Goal: Task Accomplishment & Management: Use online tool/utility

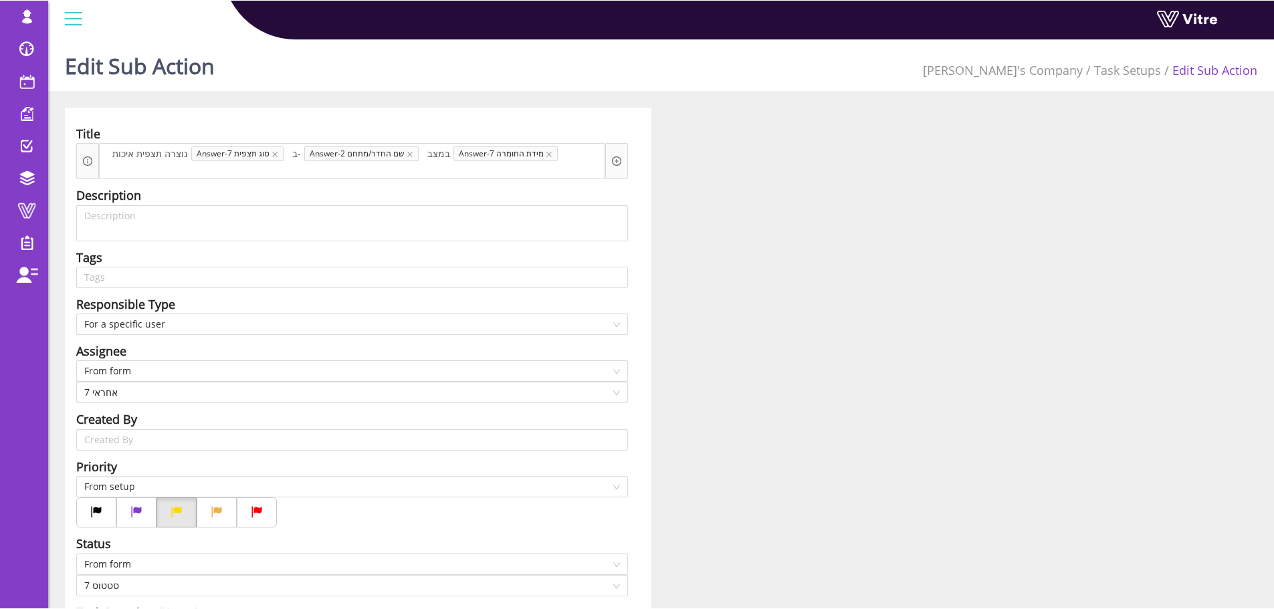
scroll to position [6, 0]
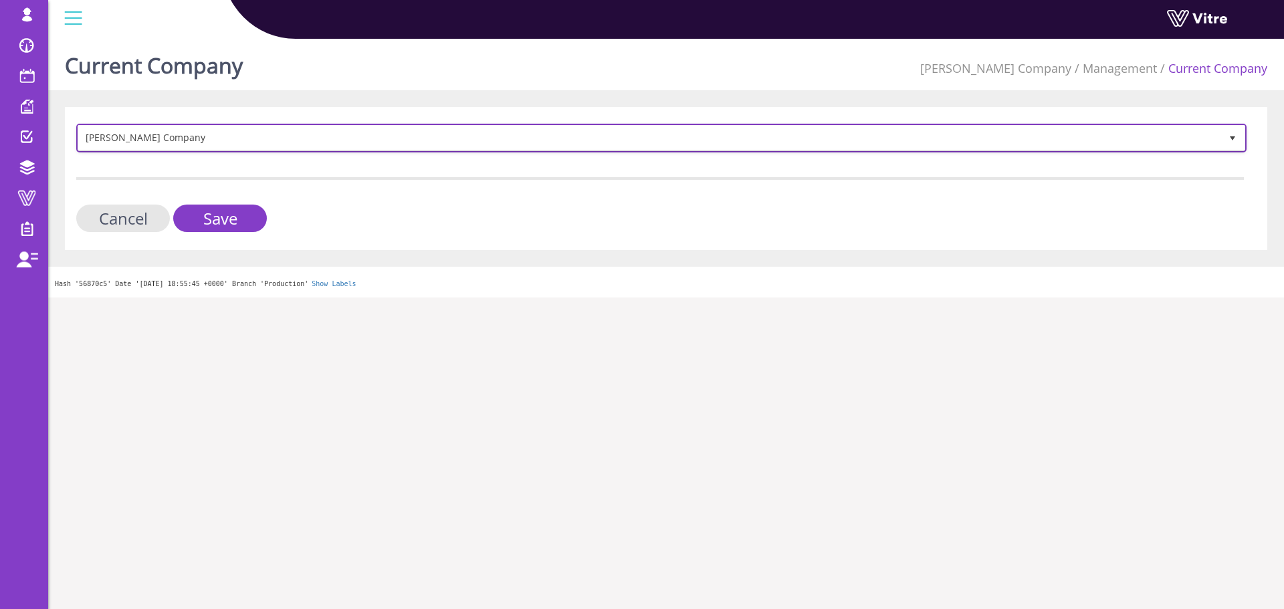
click at [197, 131] on span "[PERSON_NAME] Company" at bounding box center [649, 138] width 1142 height 24
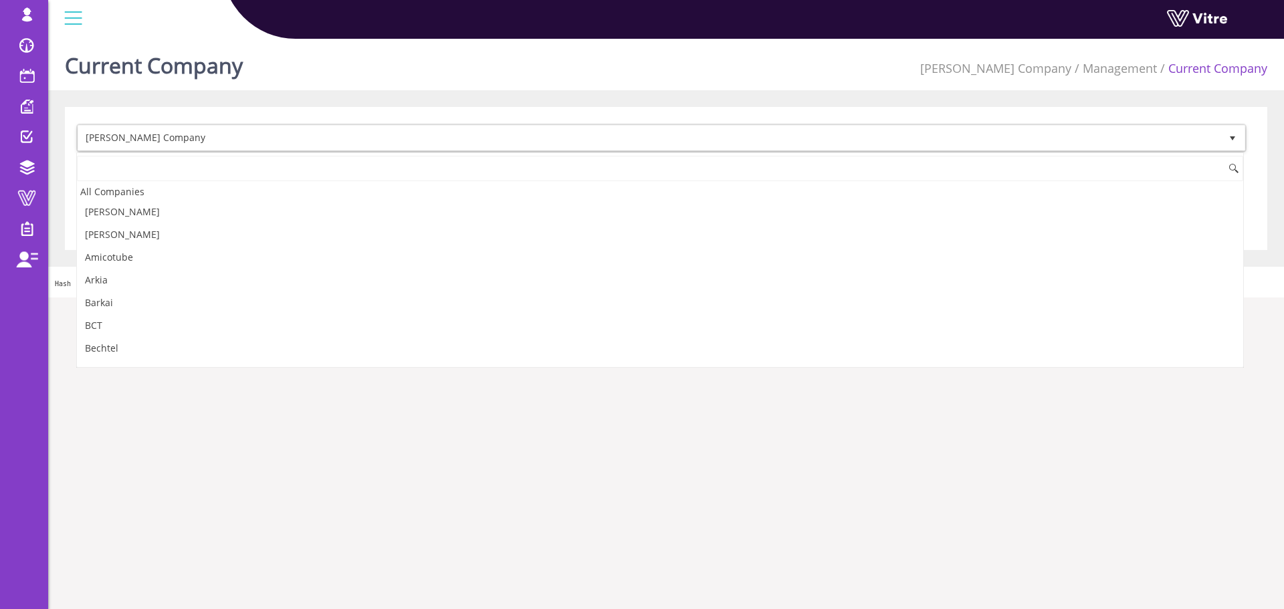
scroll to position [723, 0]
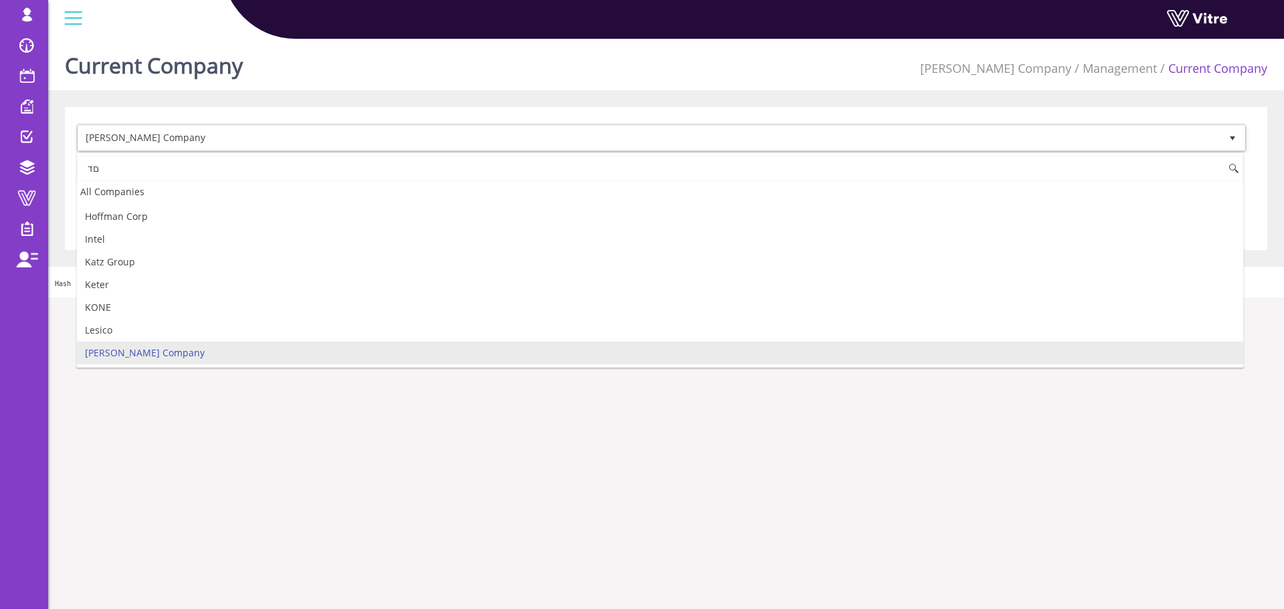
type input "ם"
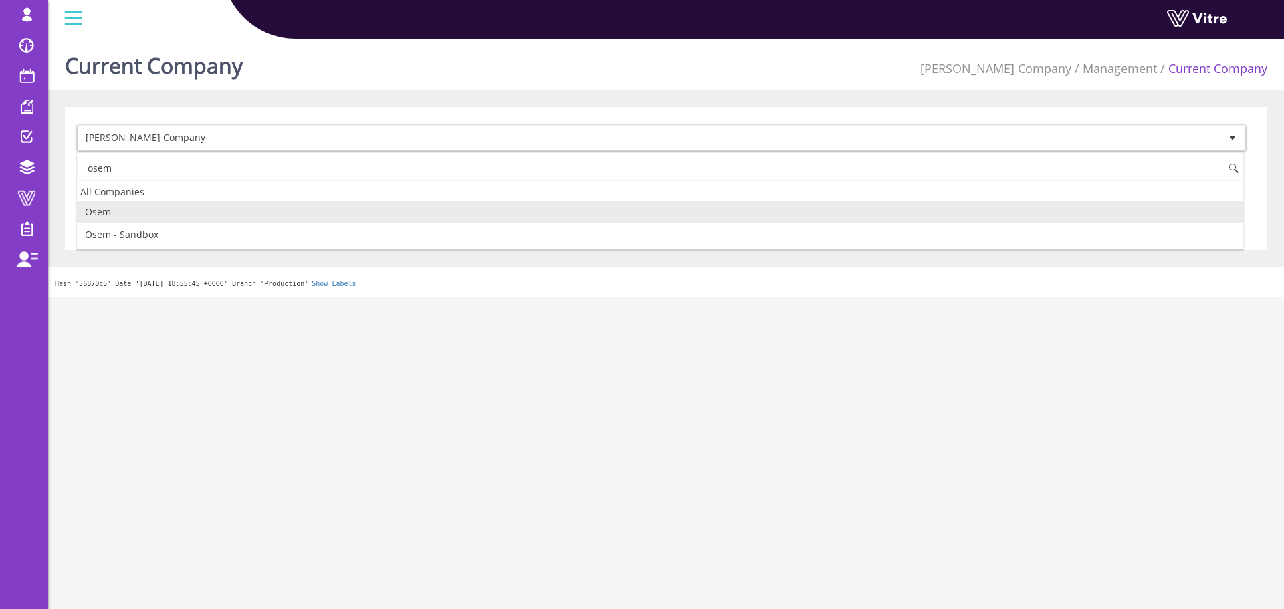
click at [252, 210] on li "Osem" at bounding box center [660, 212] width 1166 height 23
type input "osem"
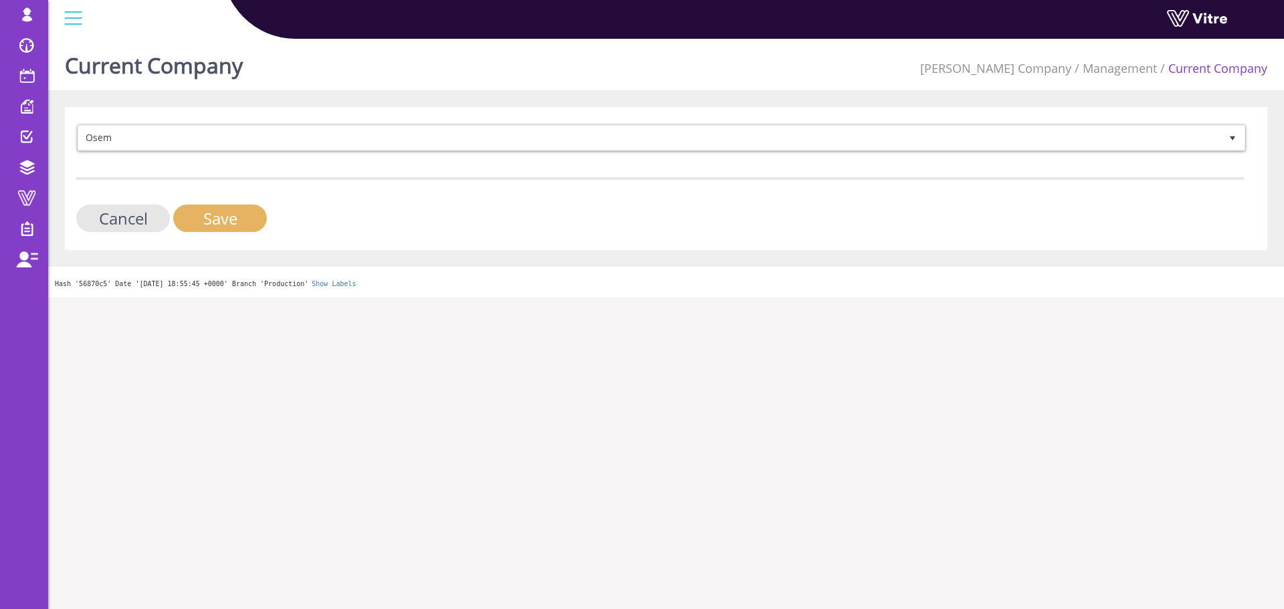
click at [243, 217] on input "Save" at bounding box center [220, 218] width 94 height 27
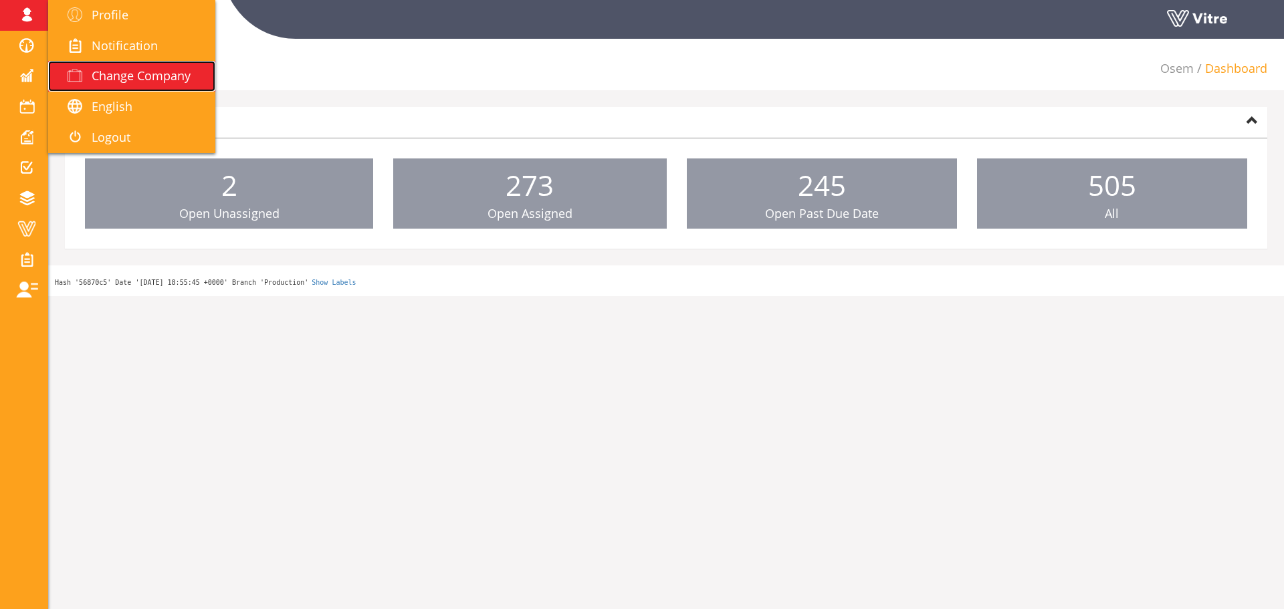
click at [128, 77] on span "Change Company" at bounding box center [141, 76] width 99 height 16
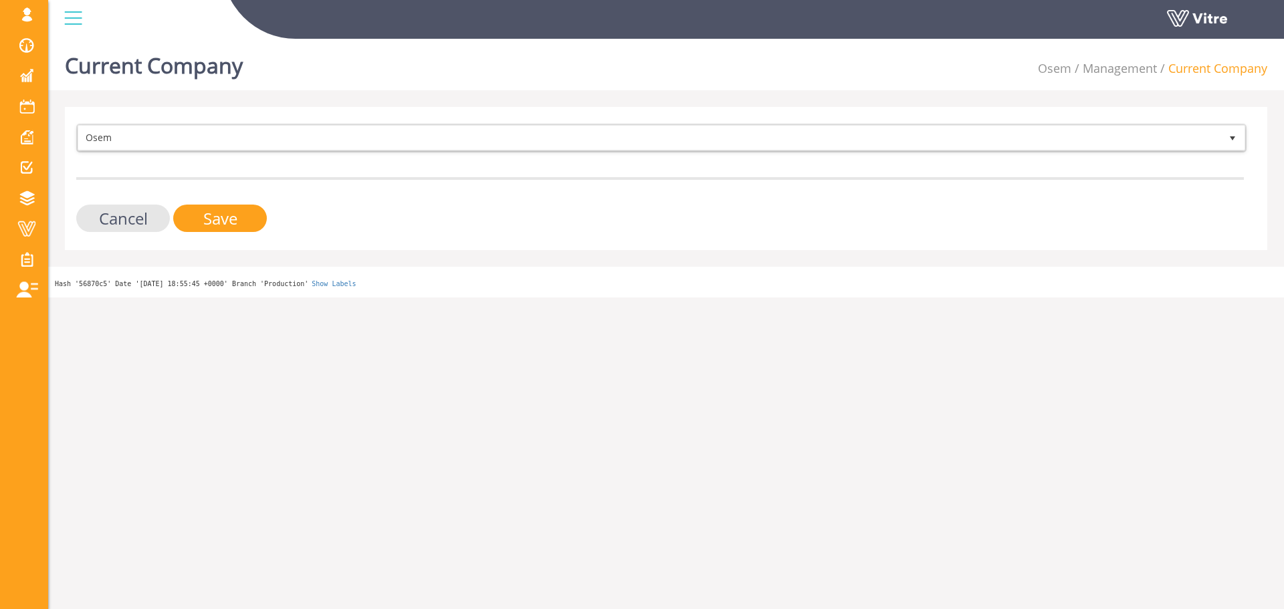
click at [128, 130] on span "Osem" at bounding box center [649, 138] width 1142 height 24
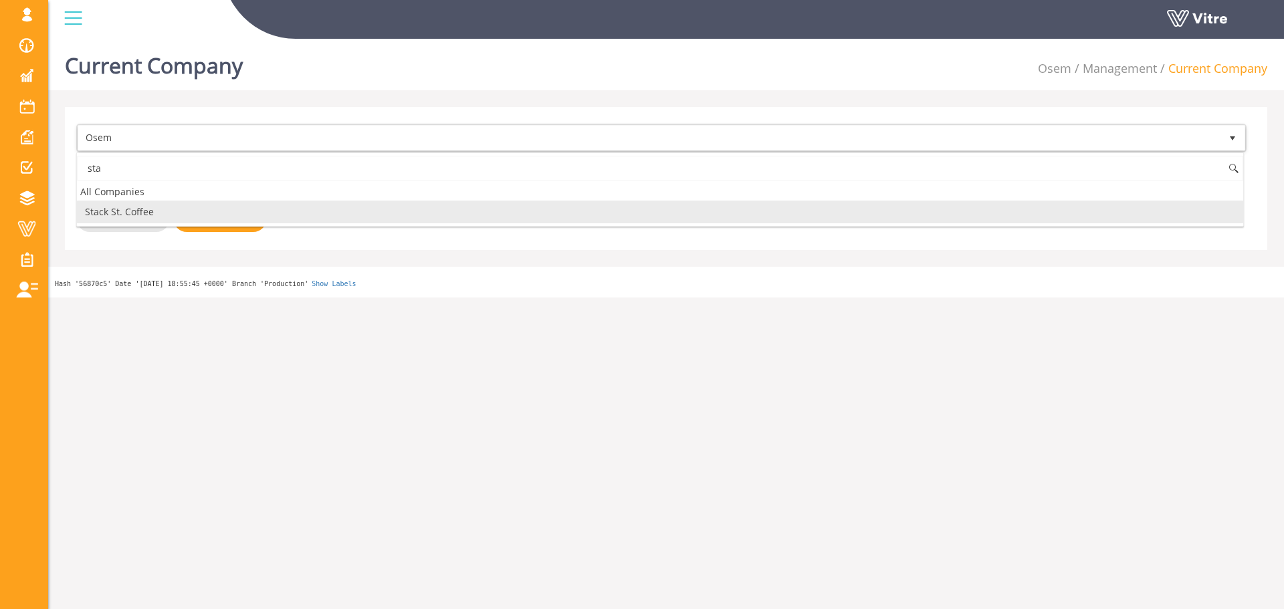
drag, startPoint x: 127, startPoint y: 209, endPoint x: 173, endPoint y: 214, distance: 45.7
click at [127, 209] on li "Stack St. Coffee" at bounding box center [660, 212] width 1166 height 23
type input "sta"
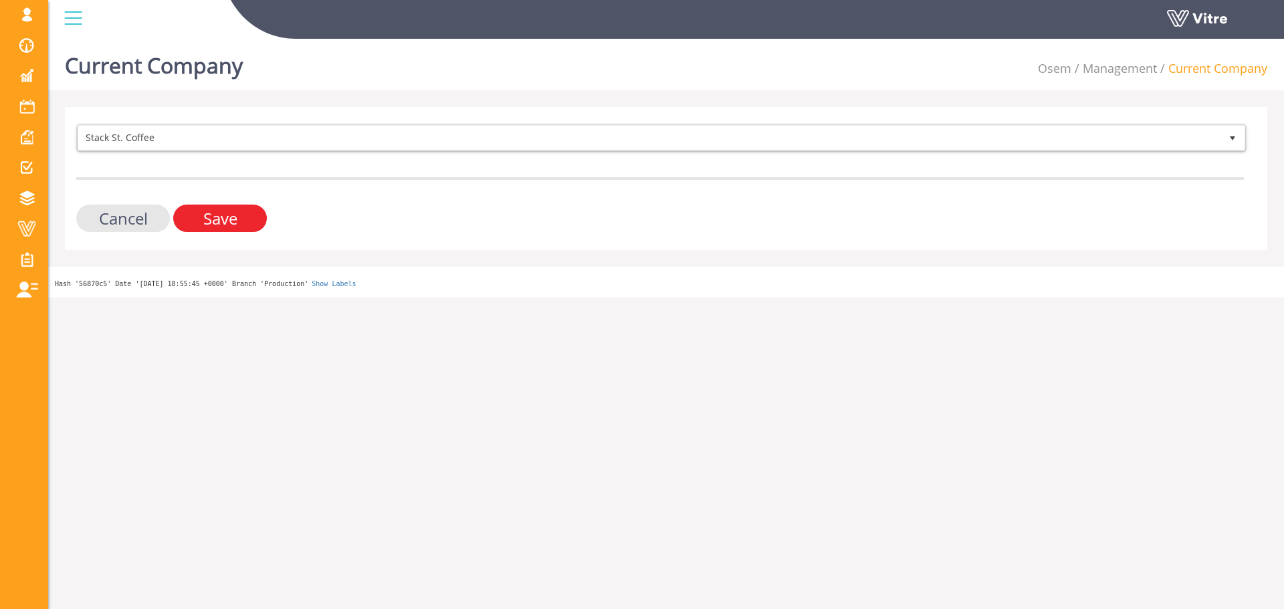
click at [195, 212] on input "Save" at bounding box center [220, 218] width 94 height 27
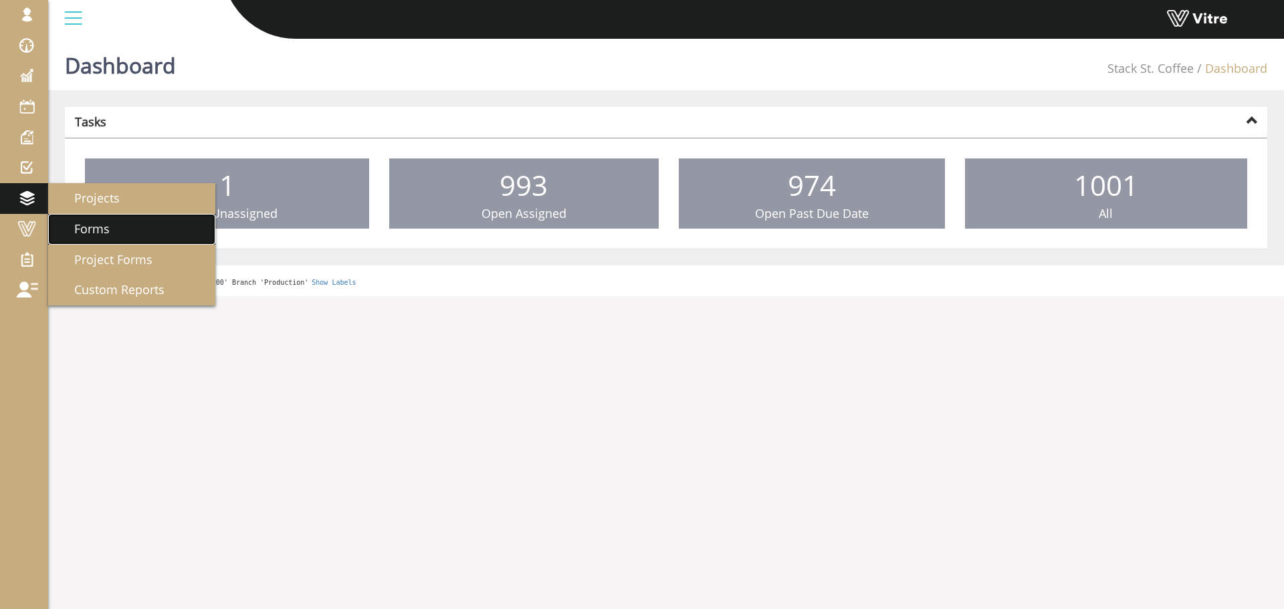
click at [73, 227] on span "Forms" at bounding box center [83, 229] width 51 height 16
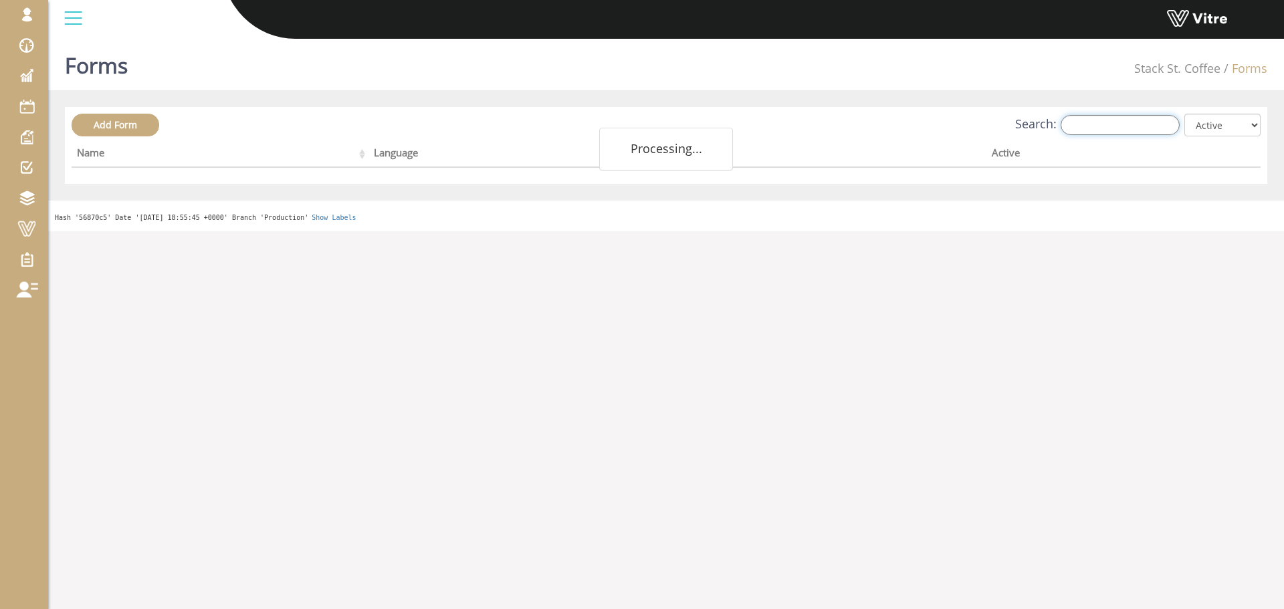
click at [1144, 122] on input "Search:" at bounding box center [1120, 125] width 119 height 20
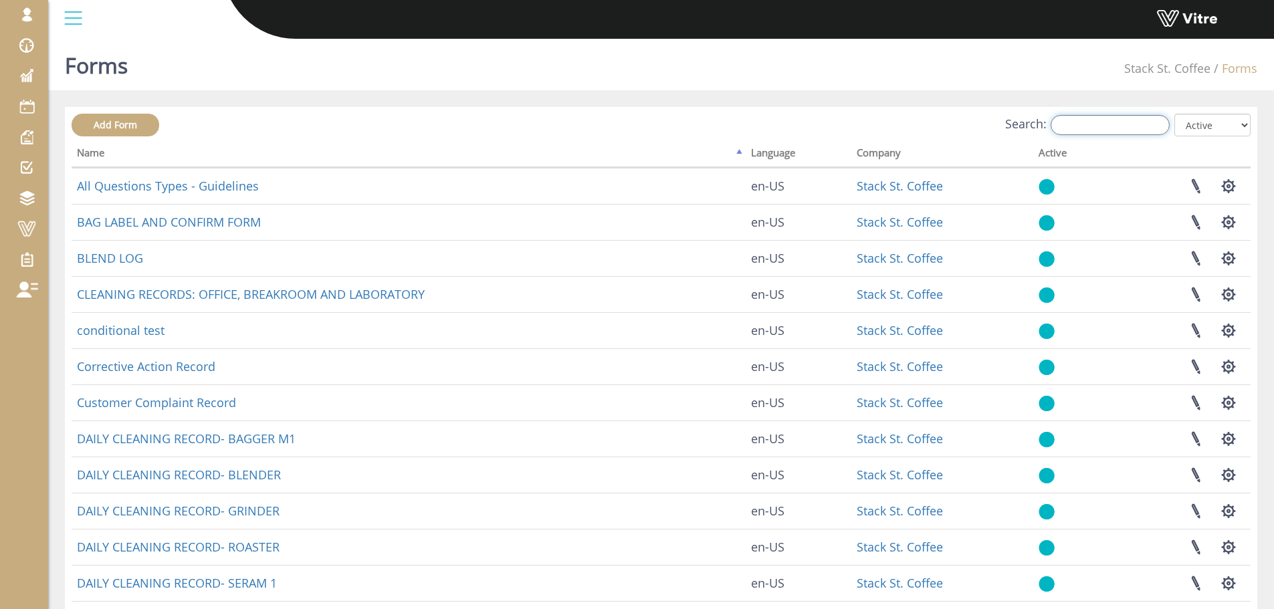
paste input "Packing Record"
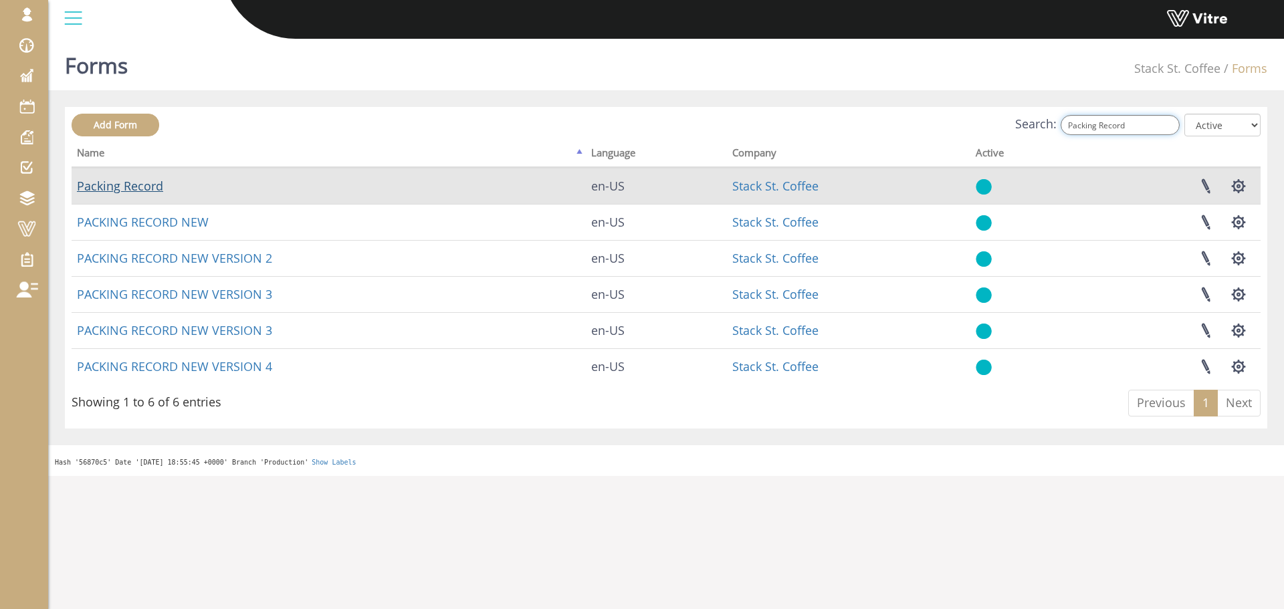
type input "Packing Record"
click at [148, 183] on link "Packing Record" at bounding box center [120, 186] width 86 height 16
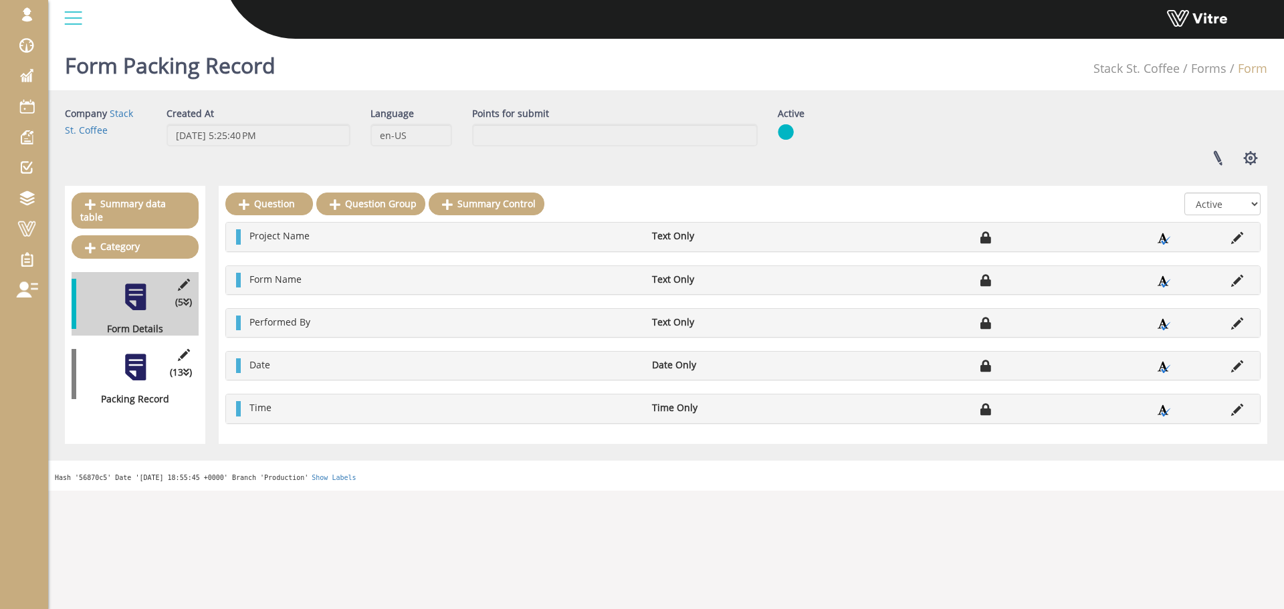
click at [121, 352] on div at bounding box center [135, 367] width 30 height 30
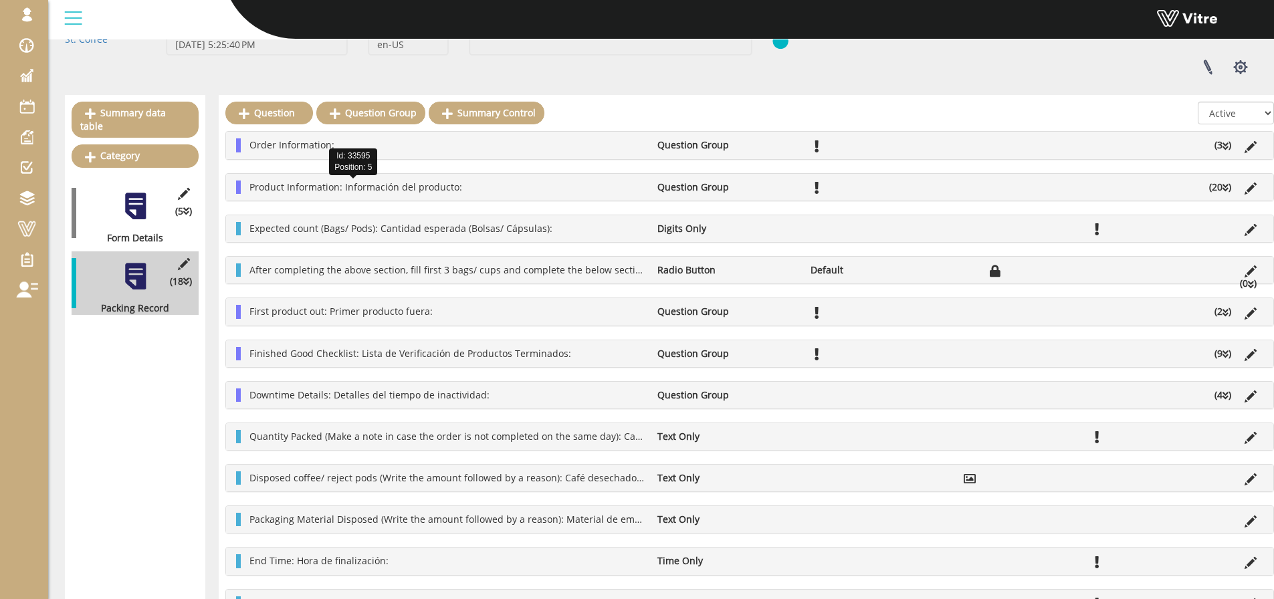
scroll to position [67, 0]
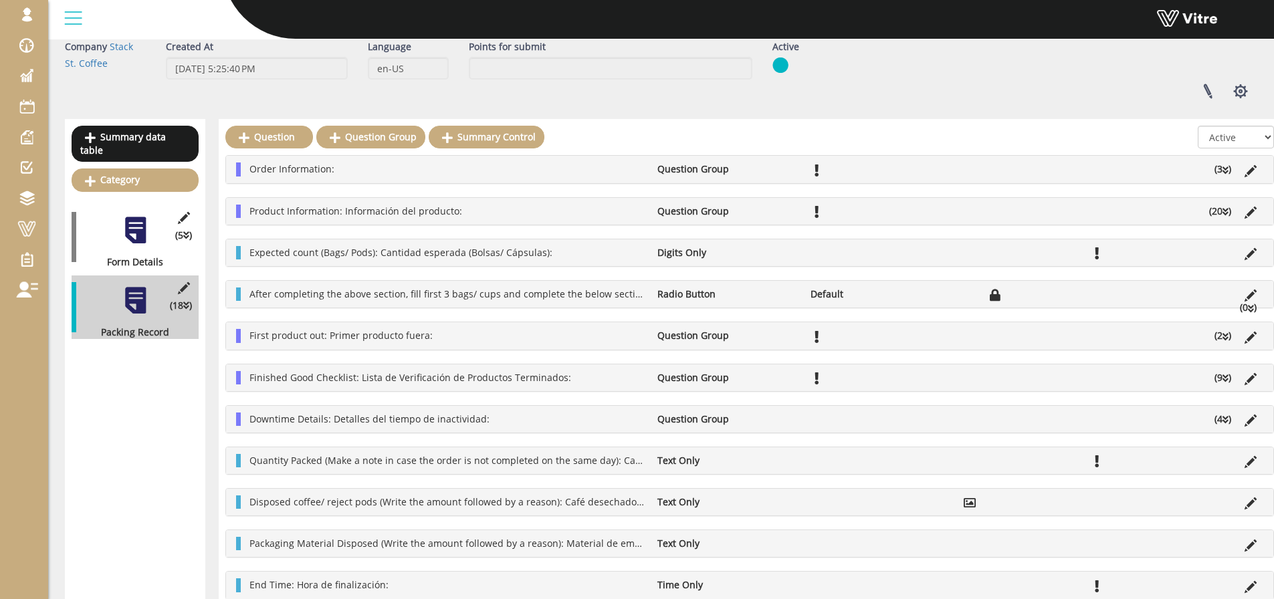
click at [125, 215] on div at bounding box center [135, 230] width 30 height 30
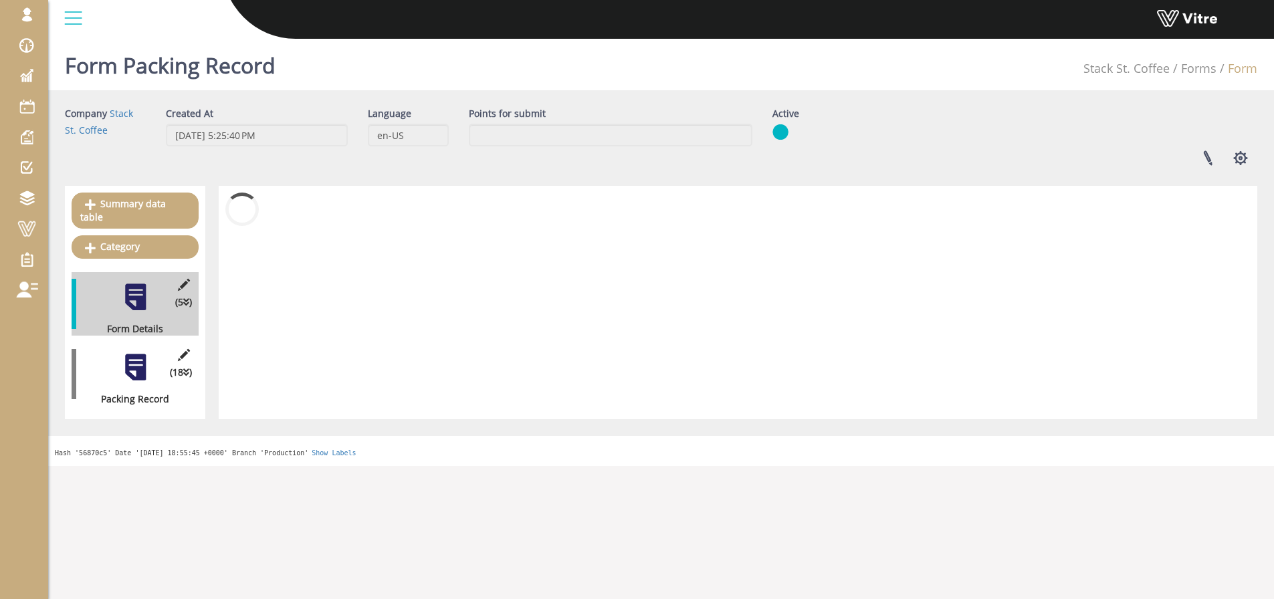
scroll to position [0, 0]
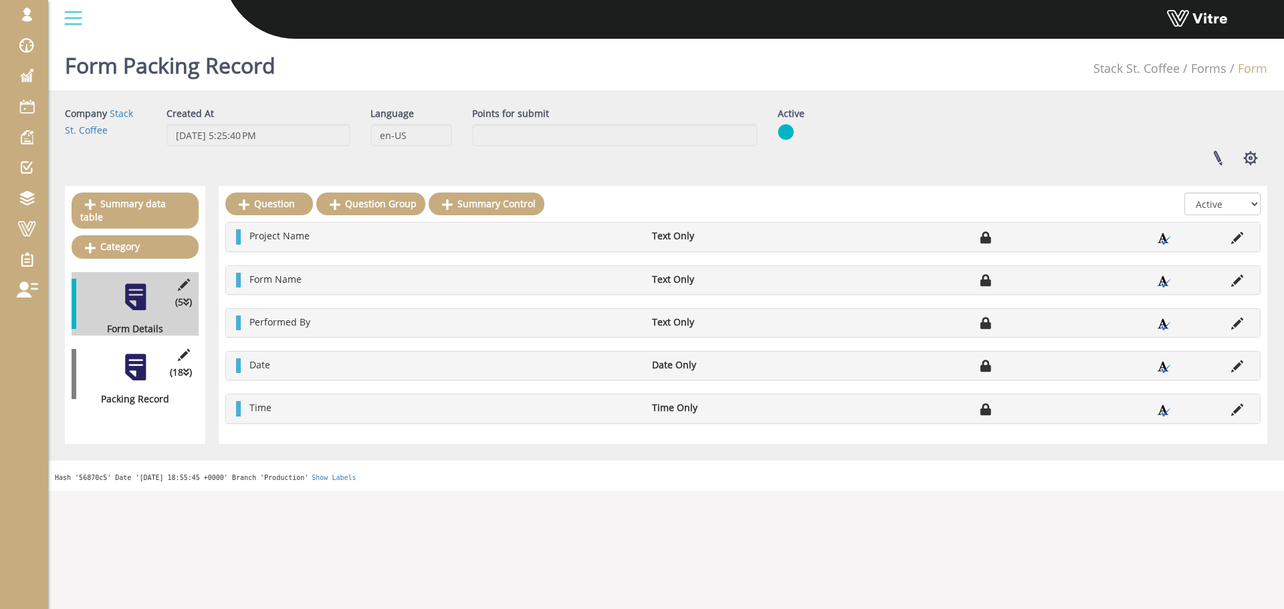
click at [135, 364] on div at bounding box center [135, 367] width 30 height 30
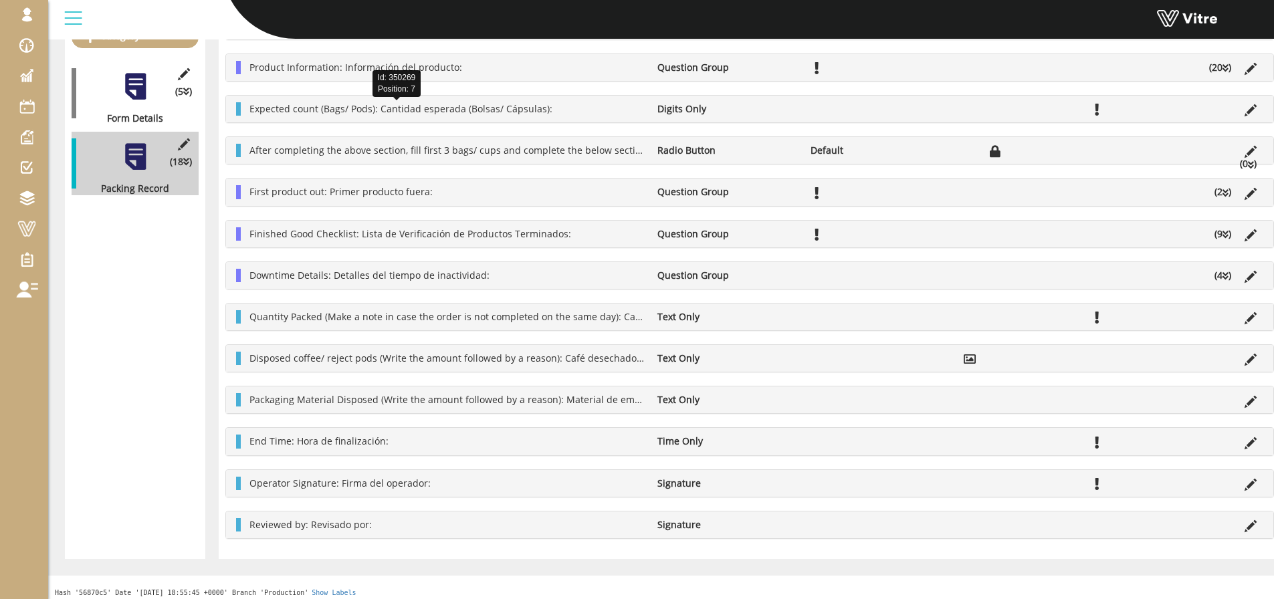
scroll to position [217, 0]
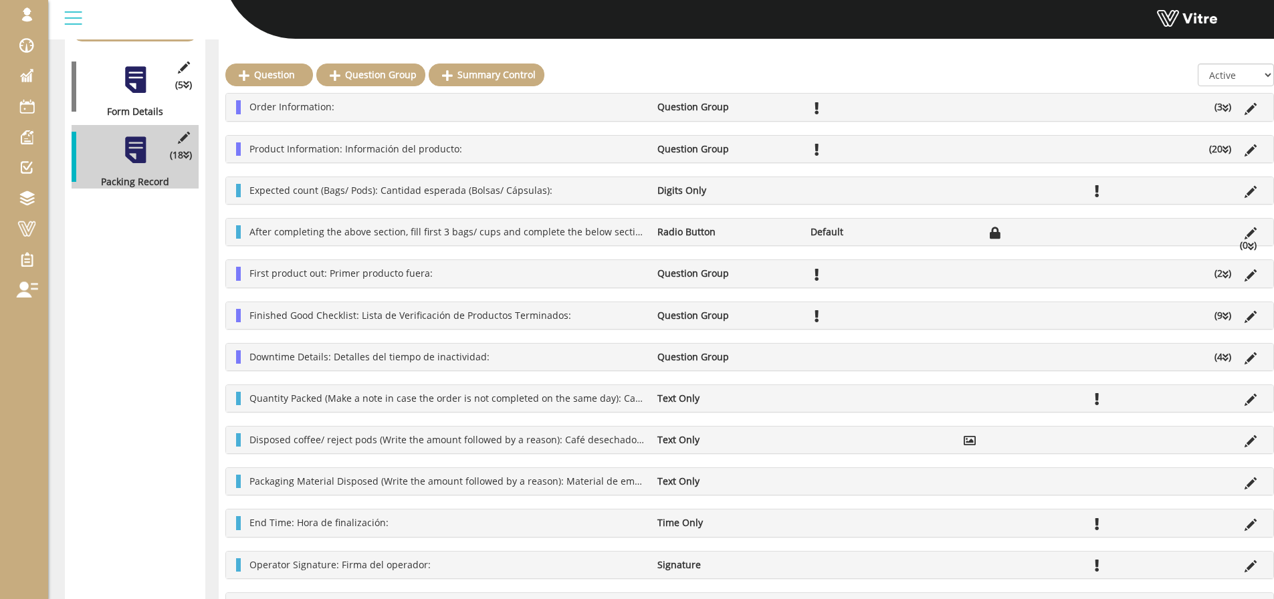
click at [1228, 314] on icon at bounding box center [1226, 316] width 6 height 9
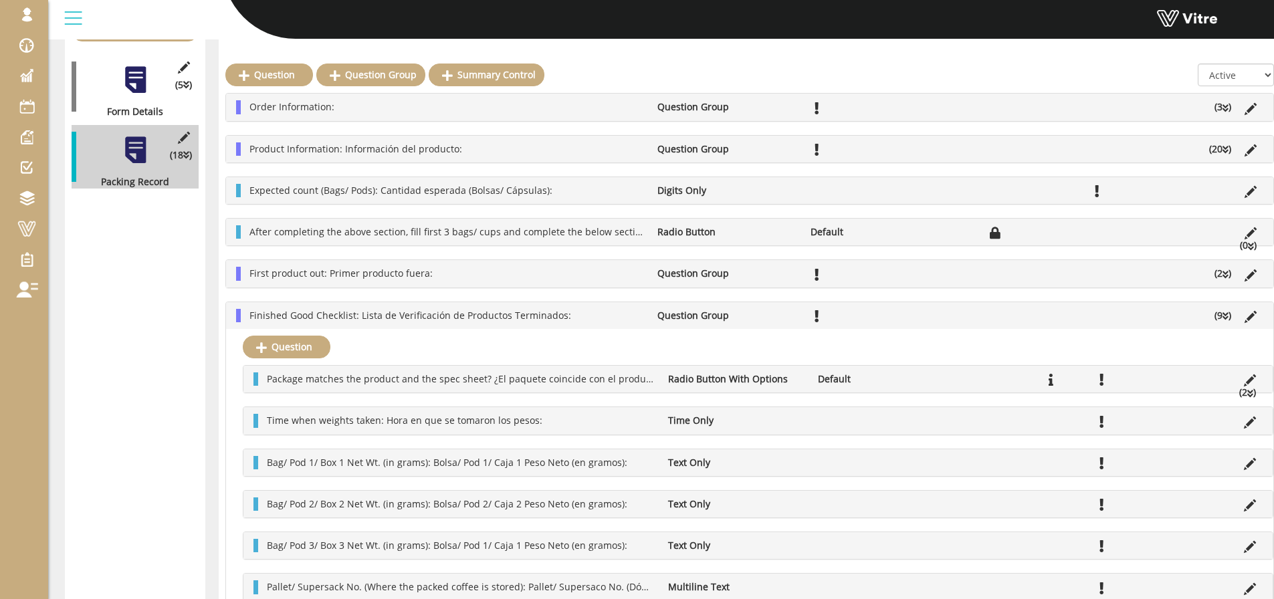
click at [1231, 96] on div "Order Information: Question Group (3 )" at bounding box center [749, 107] width 1047 height 27
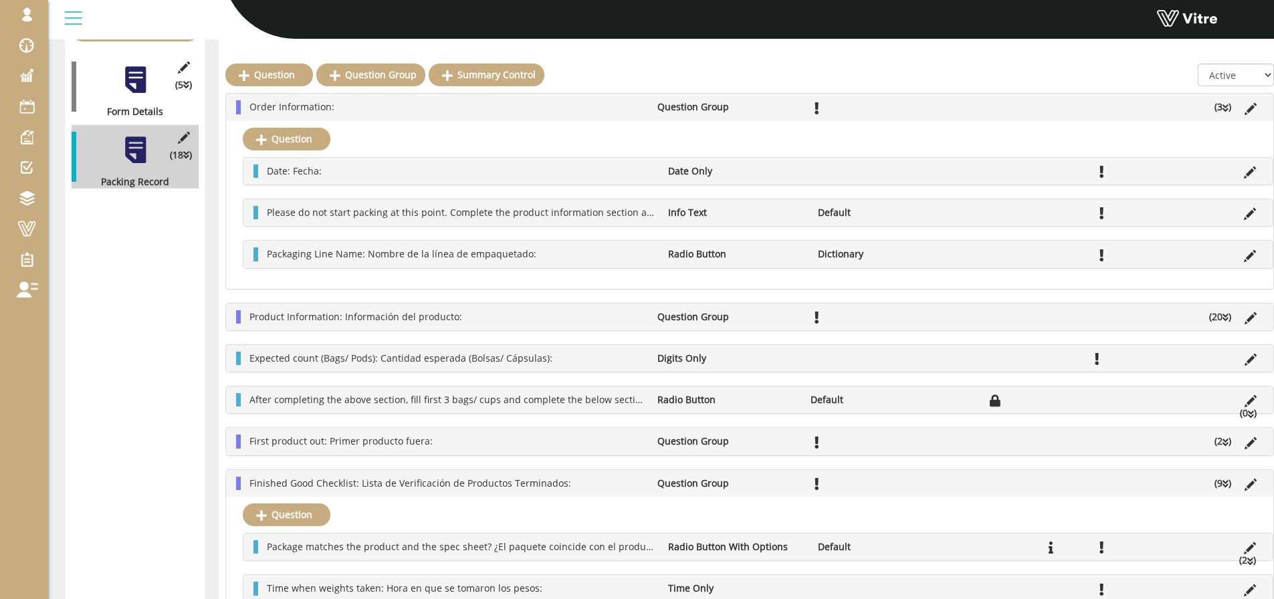
click at [1227, 318] on icon at bounding box center [1226, 317] width 6 height 9
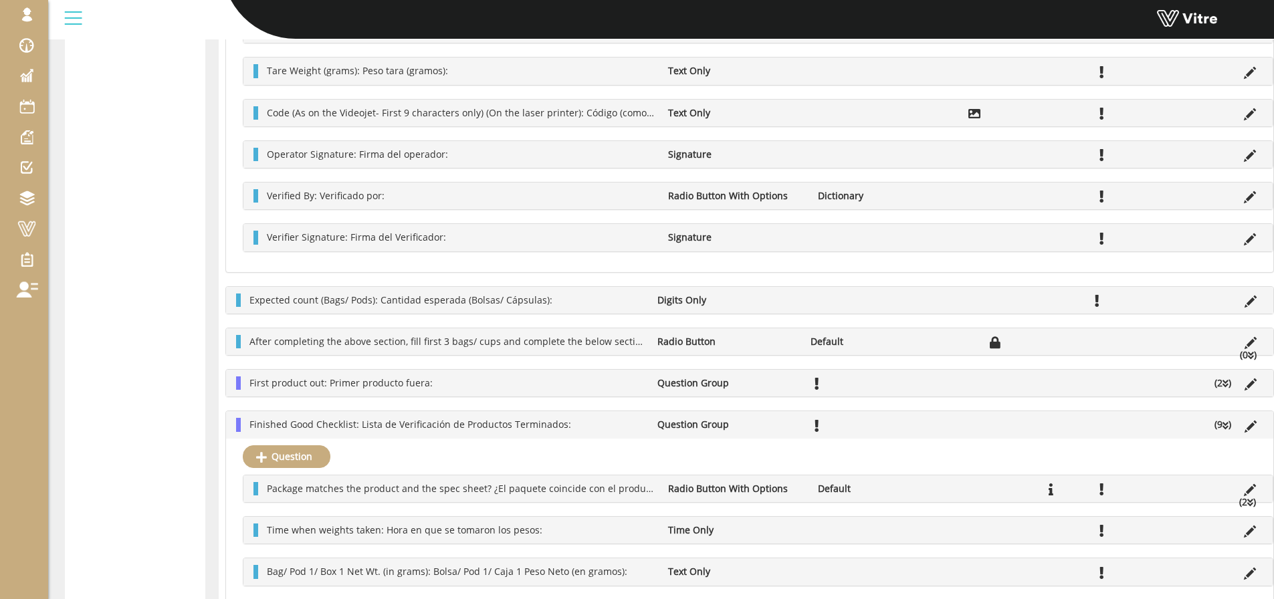
scroll to position [819, 0]
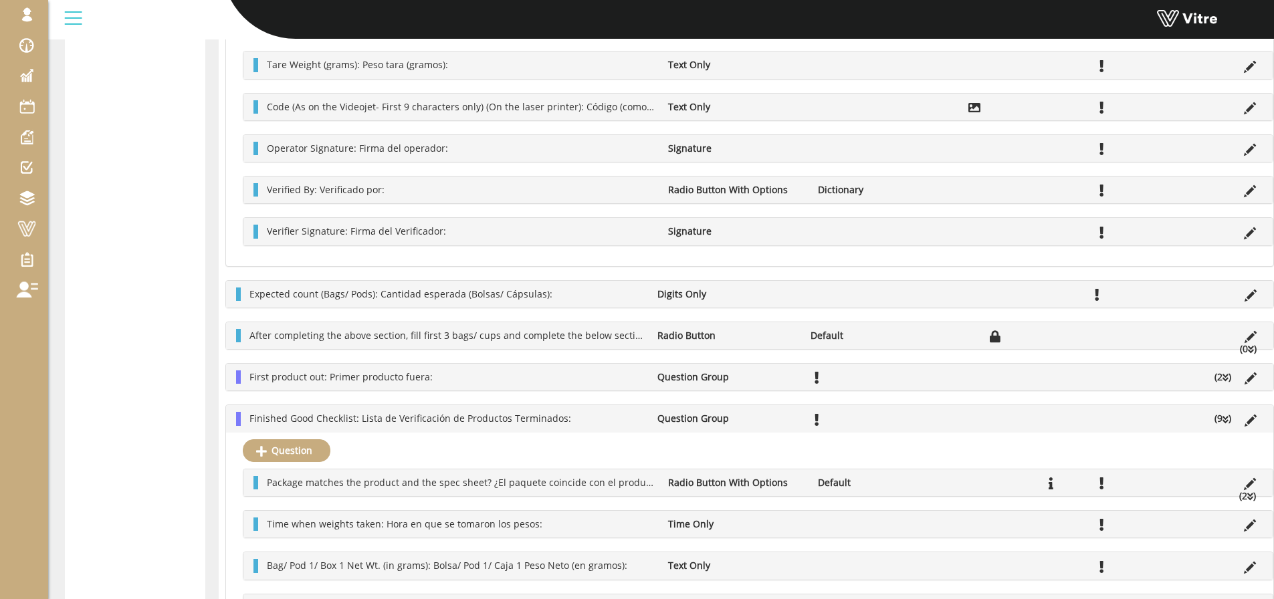
click at [1224, 377] on icon at bounding box center [1226, 377] width 6 height 9
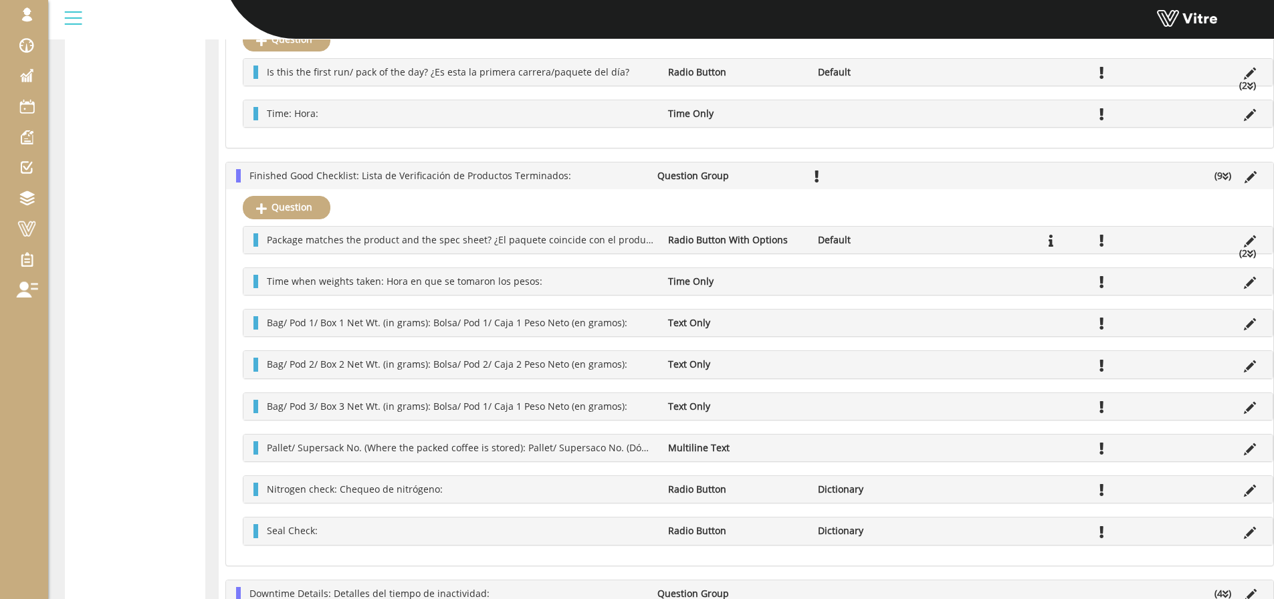
scroll to position [1221, 0]
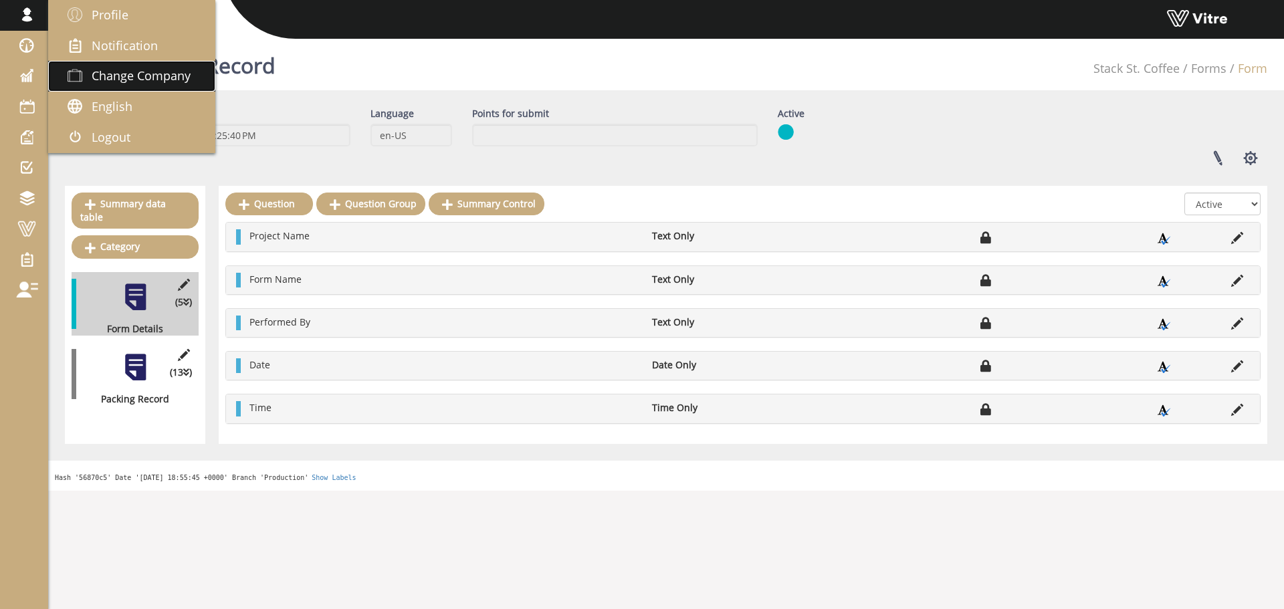
click at [100, 70] on span "Change Company" at bounding box center [141, 76] width 99 height 16
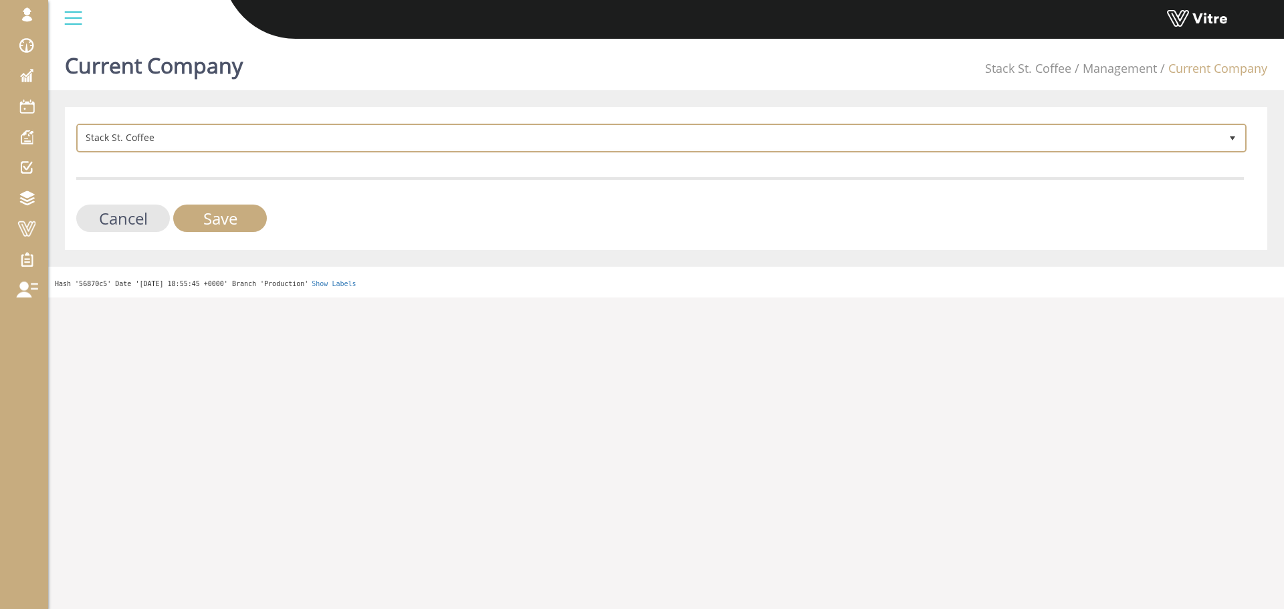
click at [304, 139] on span "Stack St. Coffee" at bounding box center [649, 138] width 1142 height 24
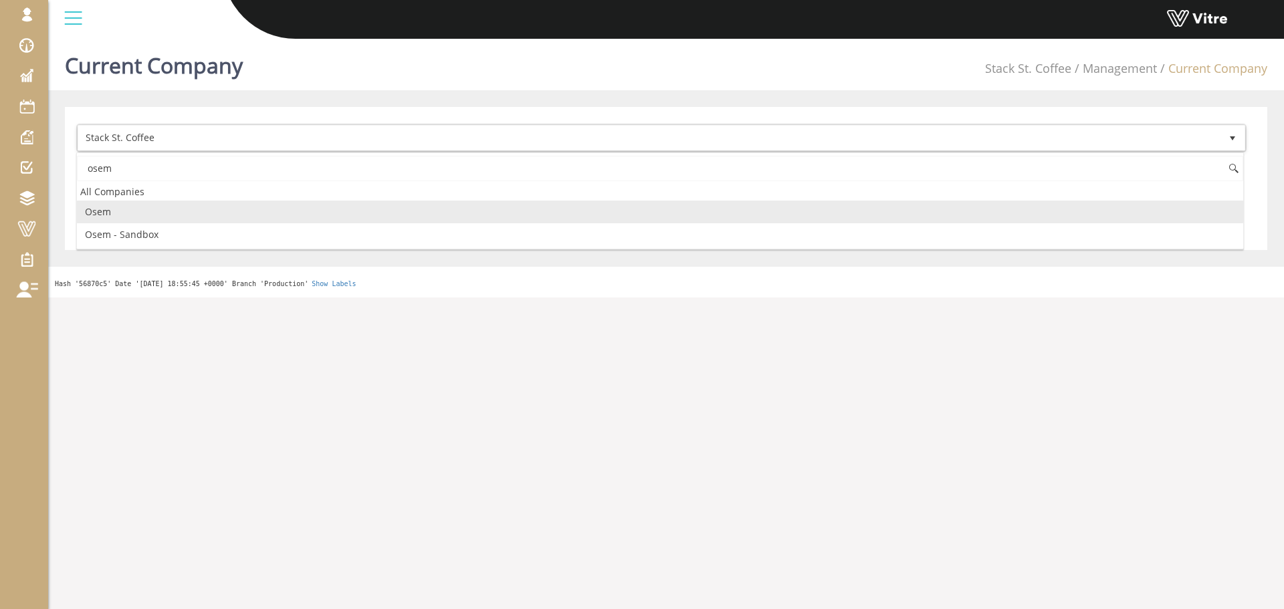
click at [187, 207] on li "Osem" at bounding box center [660, 212] width 1166 height 23
type input "osem"
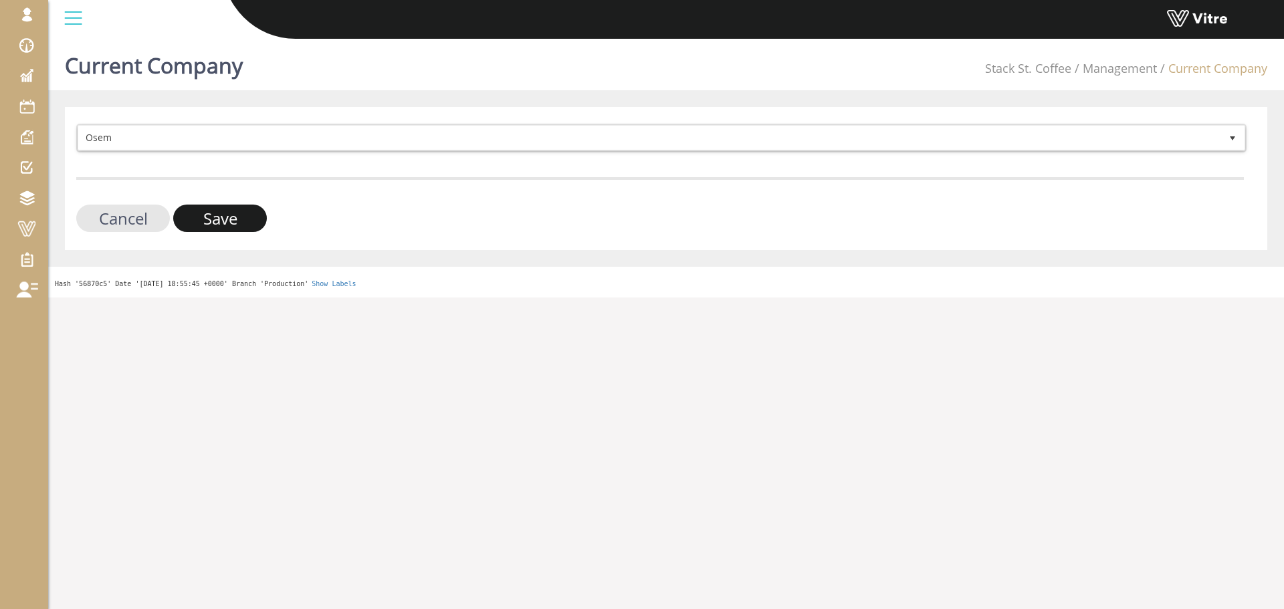
click at [187, 207] on input "Save" at bounding box center [220, 218] width 94 height 27
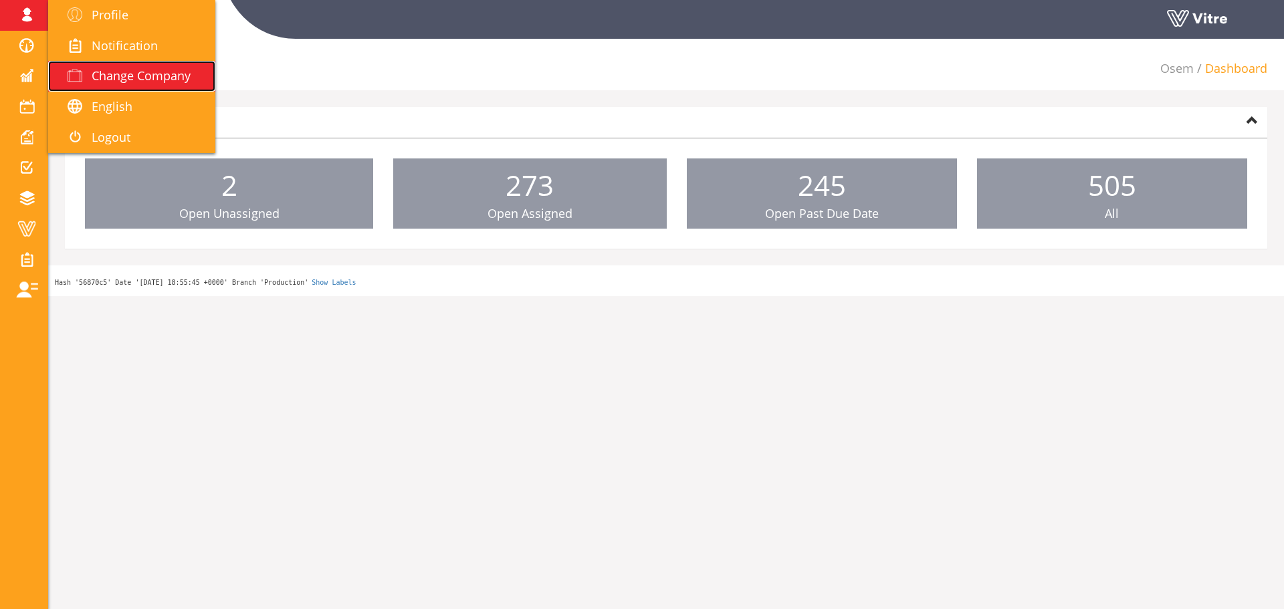
click at [126, 87] on link "Change Company" at bounding box center [131, 76] width 167 height 31
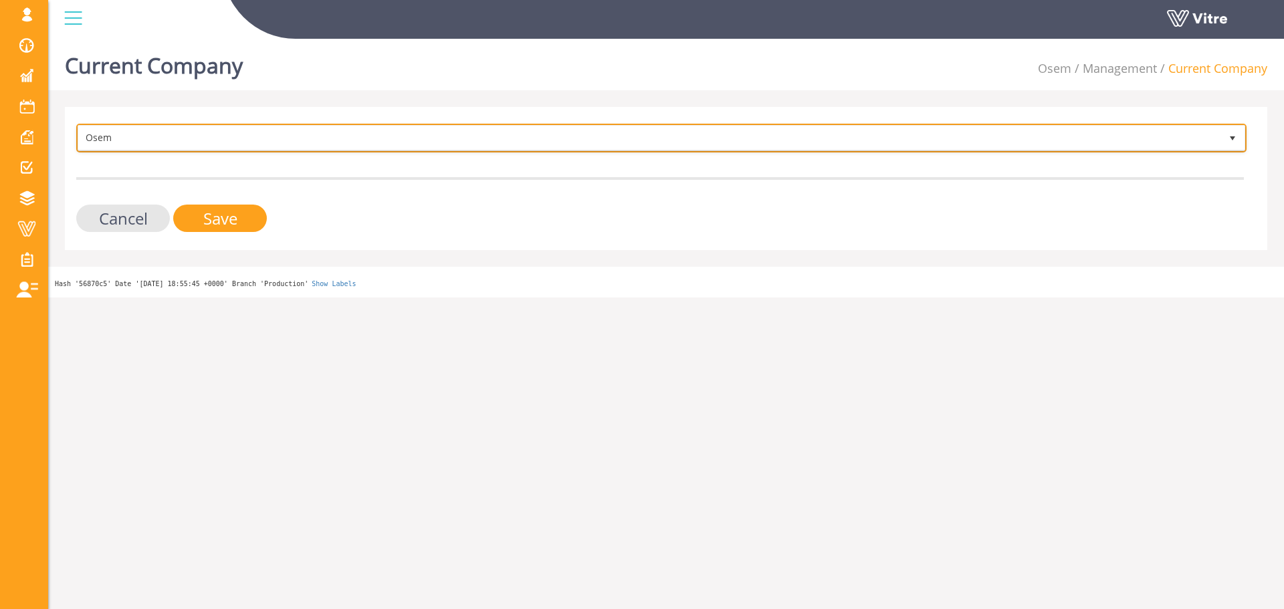
click at [290, 132] on span "Osem" at bounding box center [649, 138] width 1142 height 24
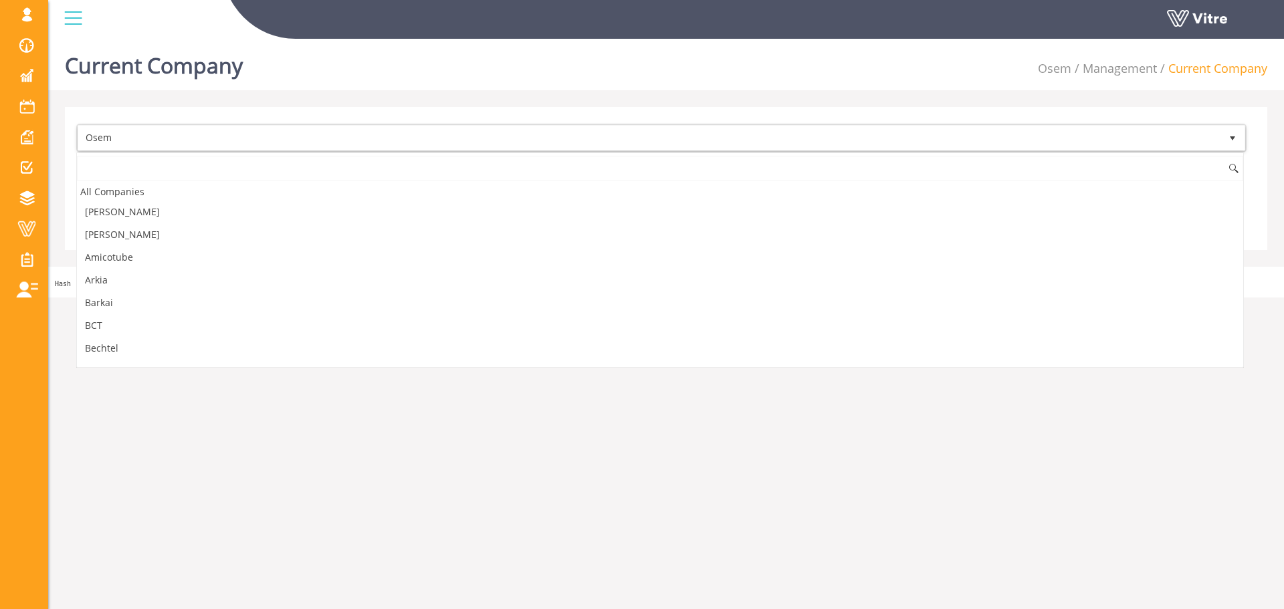
scroll to position [1155, 0]
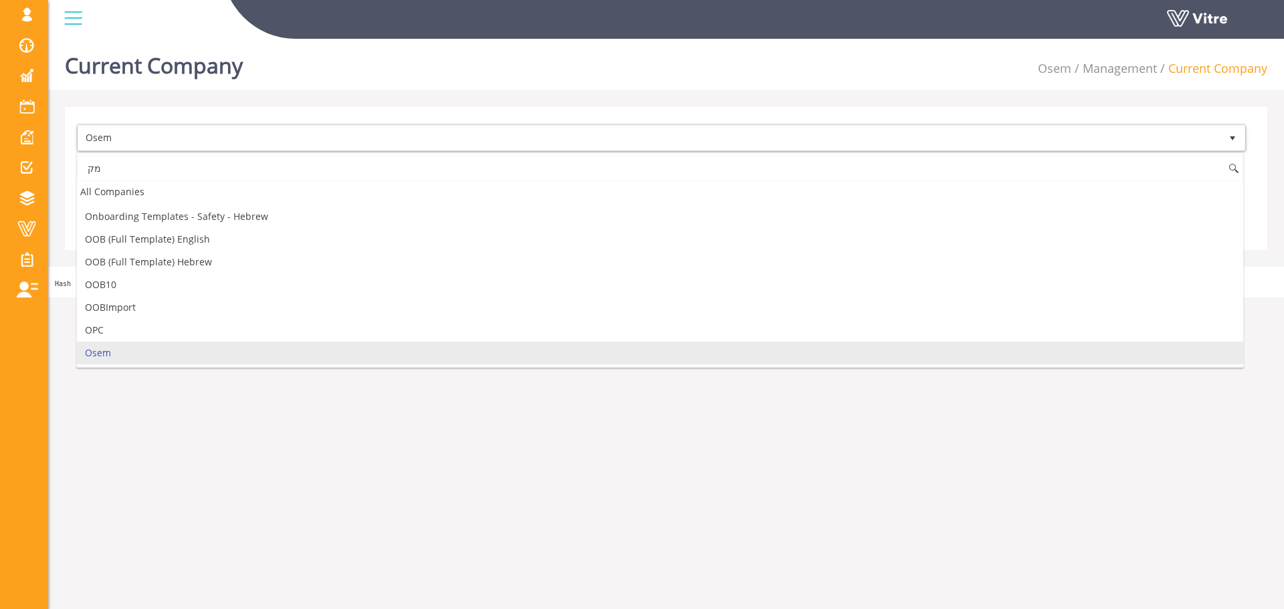
type input "מ"
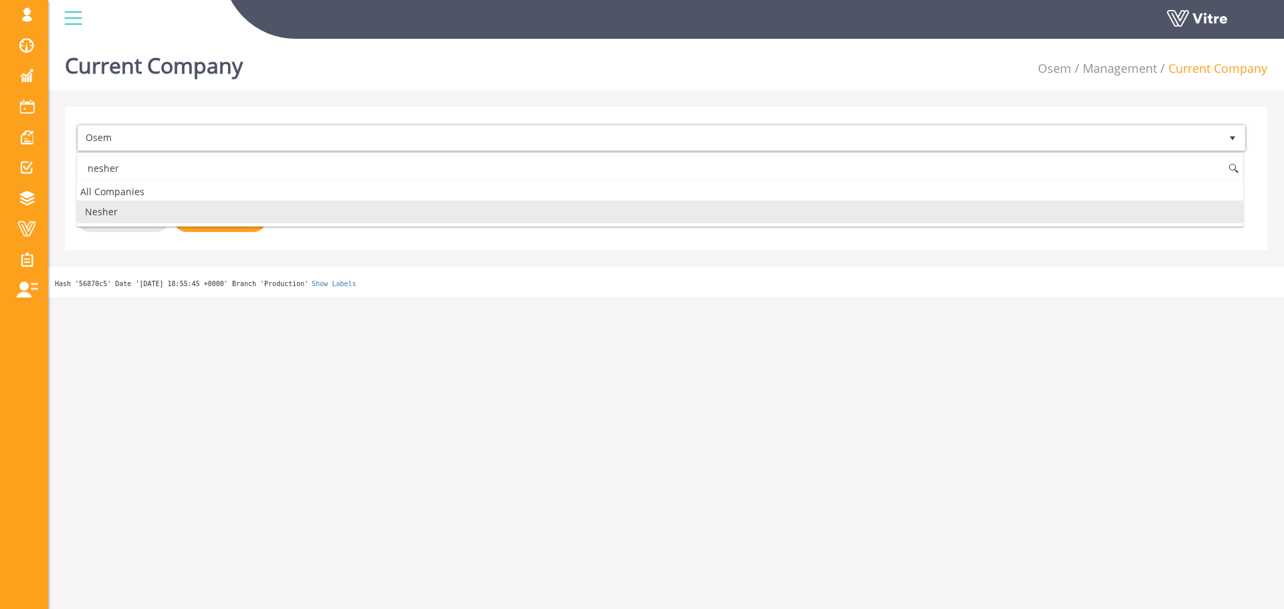
click at [263, 207] on li "Nesher" at bounding box center [660, 212] width 1166 height 23
type input "nesher"
click at [193, 234] on div "Osem 324 Cancel Save" at bounding box center [666, 178] width 1202 height 143
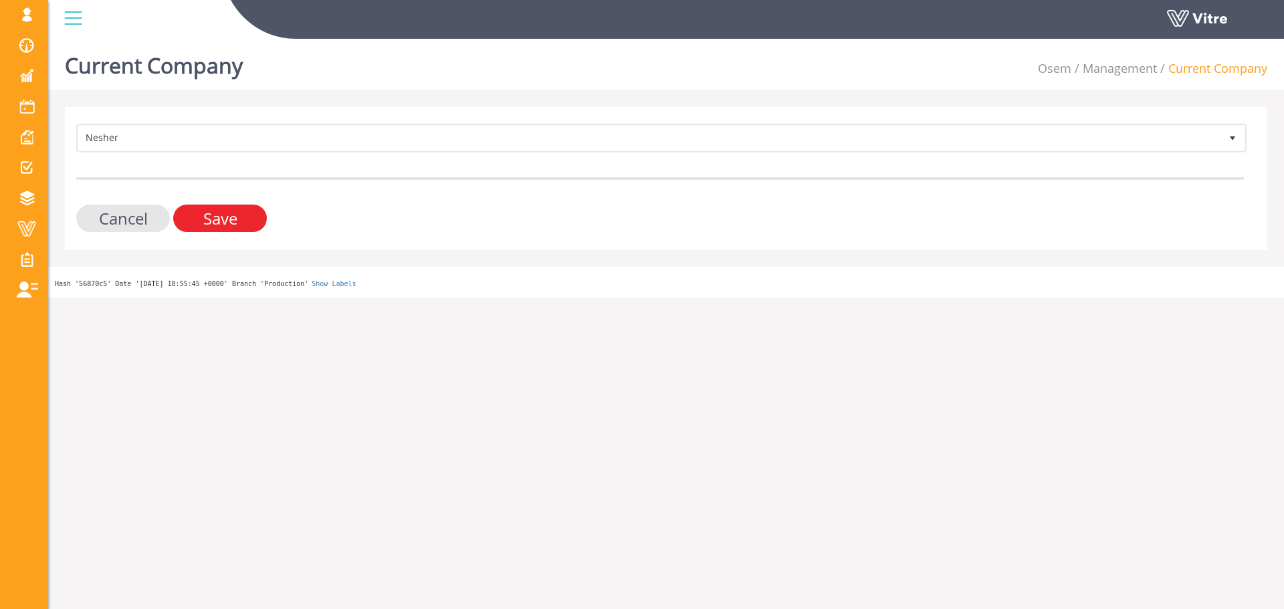
click at [205, 229] on input "Save" at bounding box center [220, 218] width 94 height 27
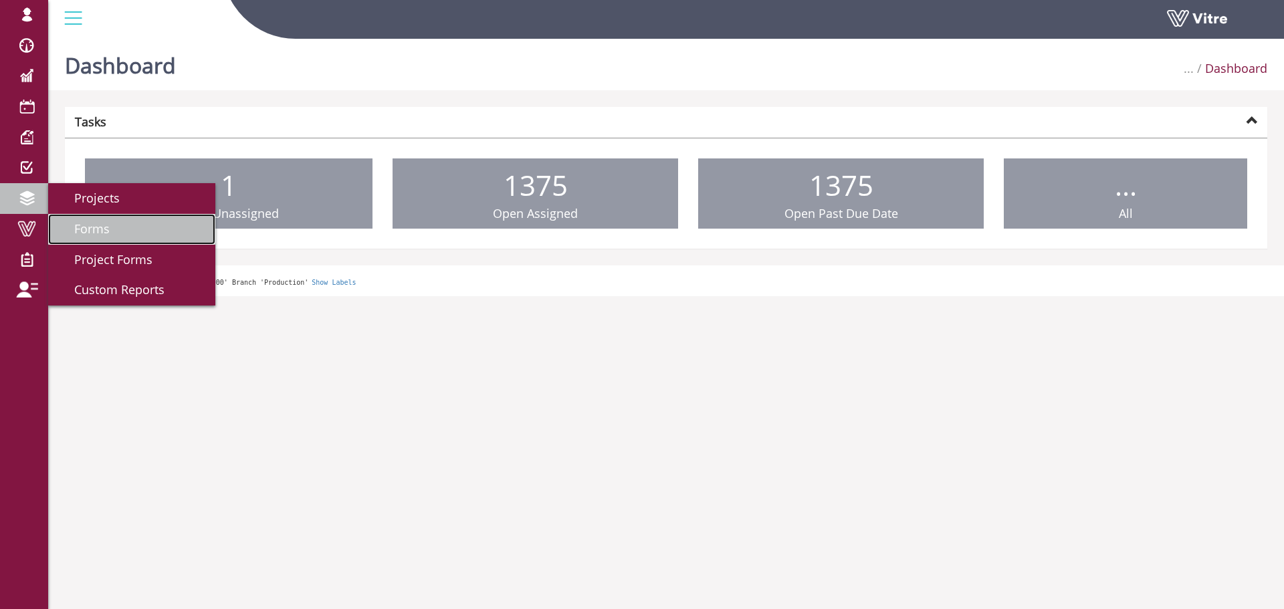
click at [98, 229] on span "Forms" at bounding box center [83, 229] width 51 height 16
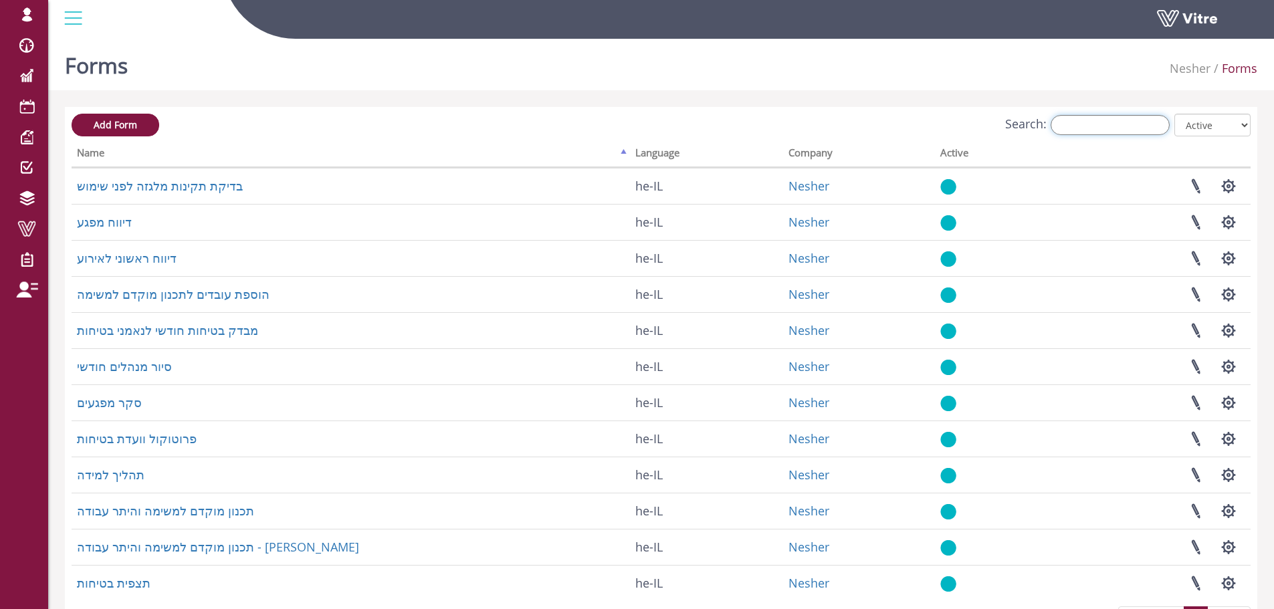
click at [1148, 126] on input "Search:" at bounding box center [1110, 125] width 119 height 20
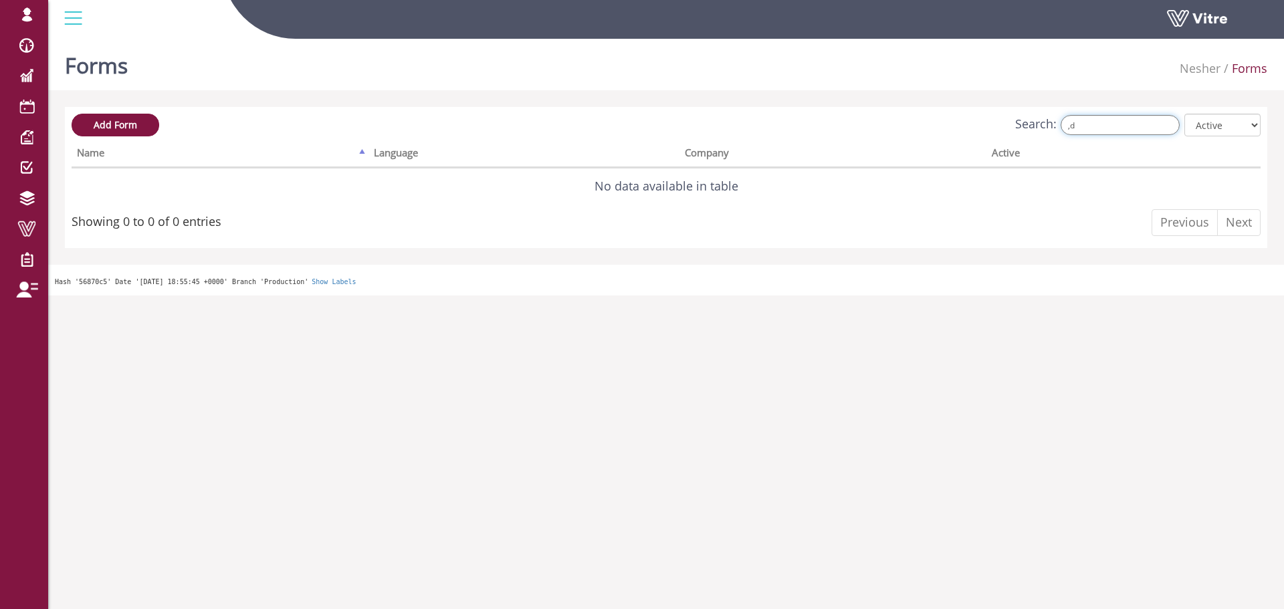
type input ","
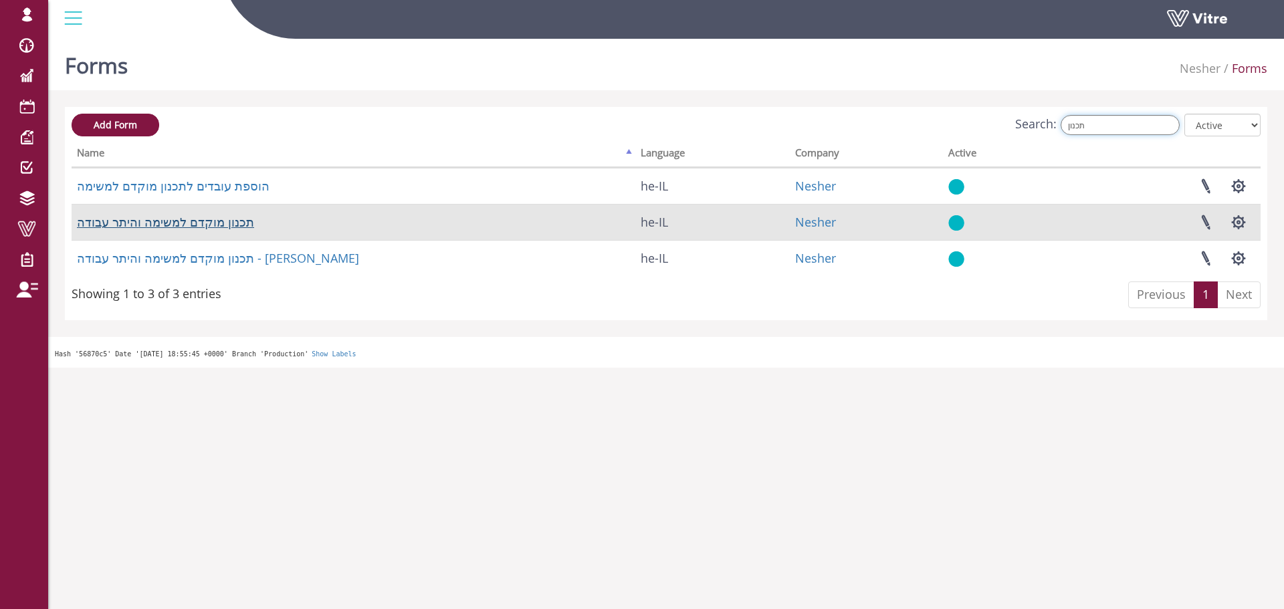
type input "תכנון"
click at [138, 218] on link "תכנון מוקדם למשימה והיתר עבודה" at bounding box center [165, 222] width 177 height 16
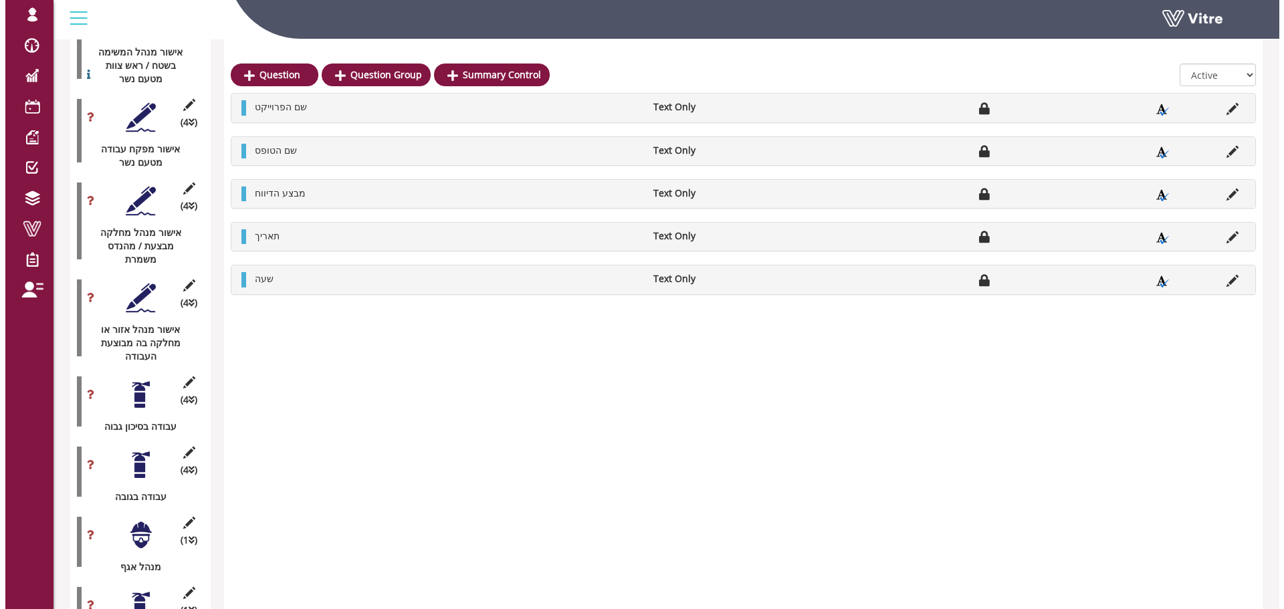
scroll to position [2181, 0]
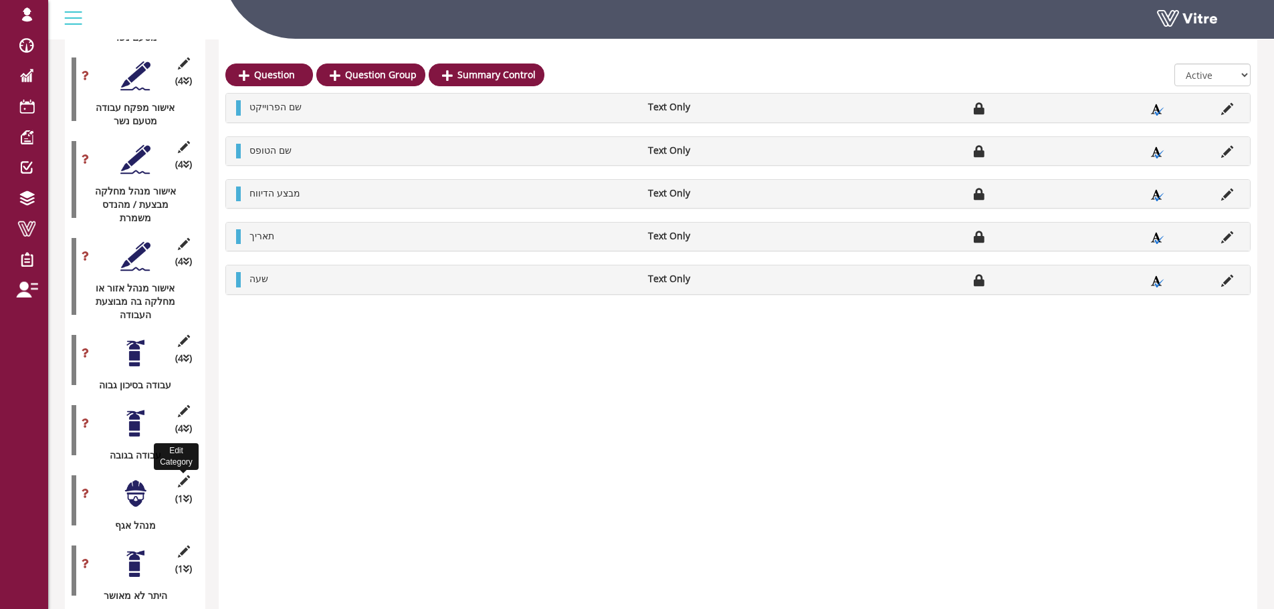
click at [187, 476] on icon at bounding box center [183, 482] width 17 height 12
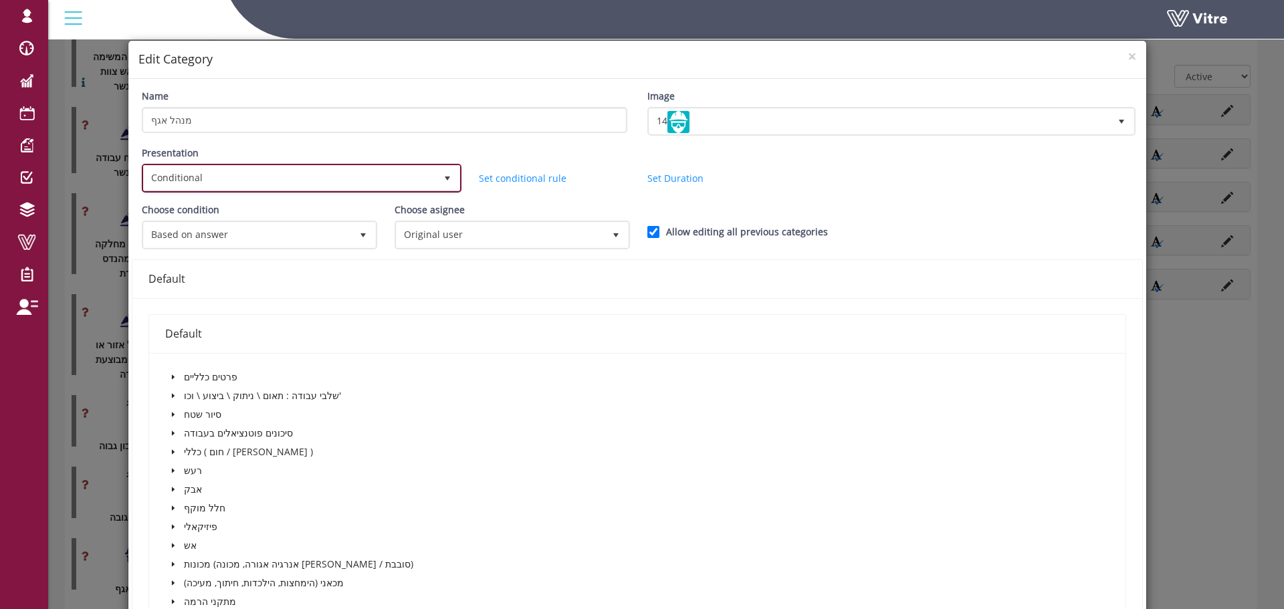
click at [298, 188] on span "Conditional" at bounding box center [290, 178] width 292 height 24
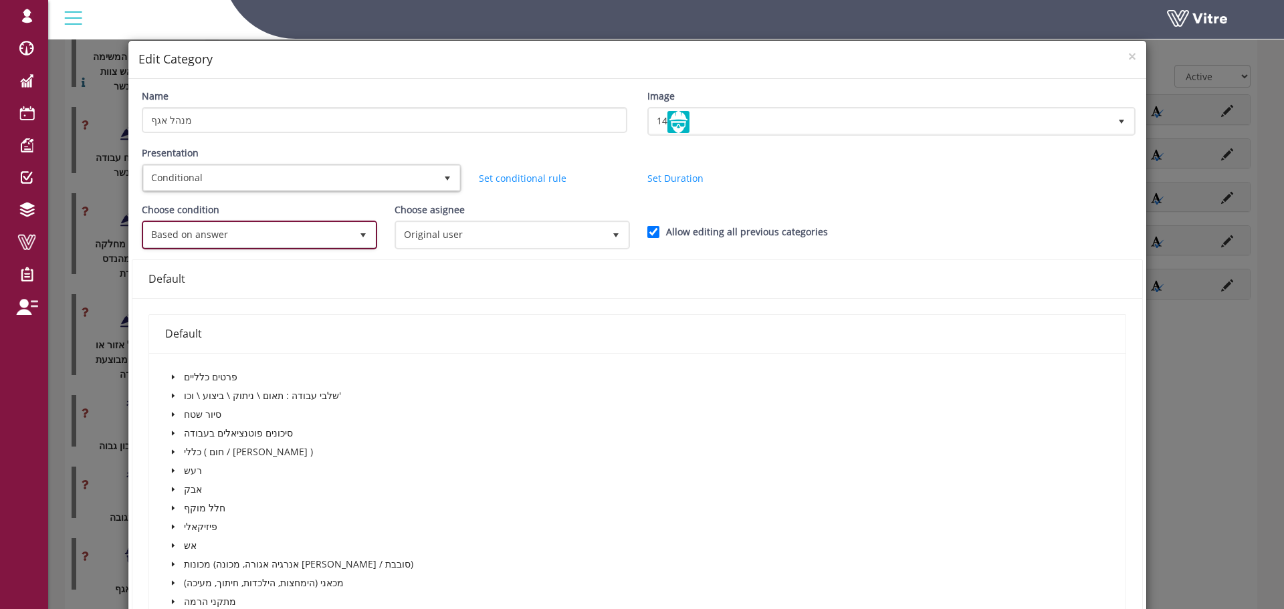
click at [296, 237] on span "Based on answer" at bounding box center [247, 235] width 207 height 24
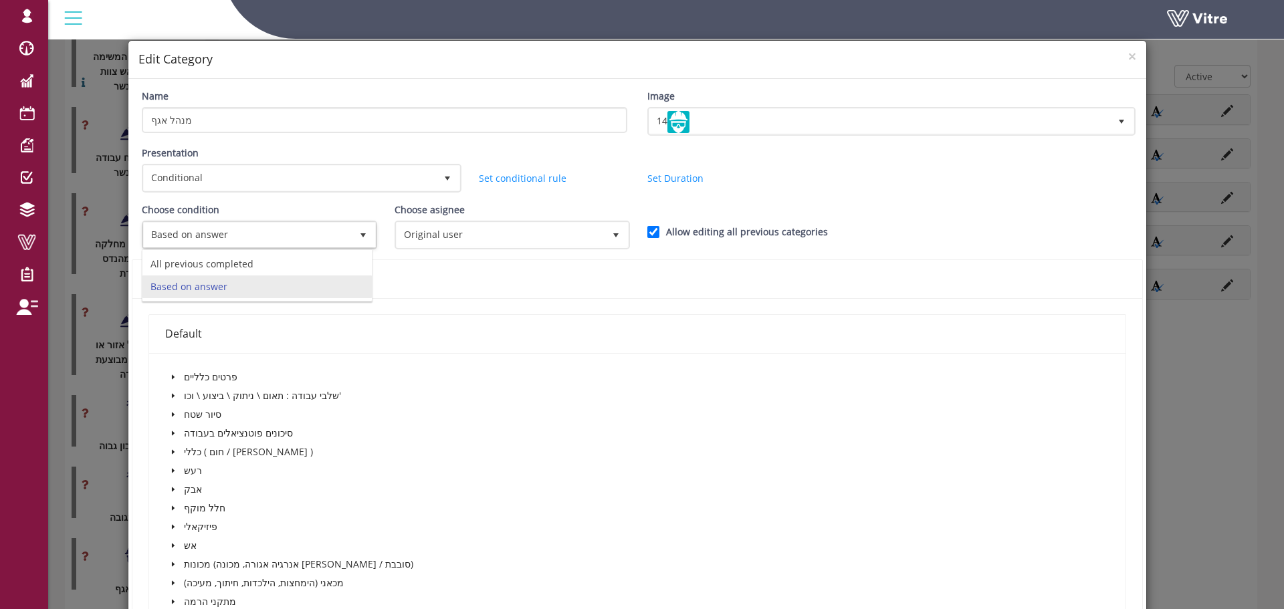
click at [315, 211] on div "Choose condition Based on answer 1" at bounding box center [258, 226] width 233 height 47
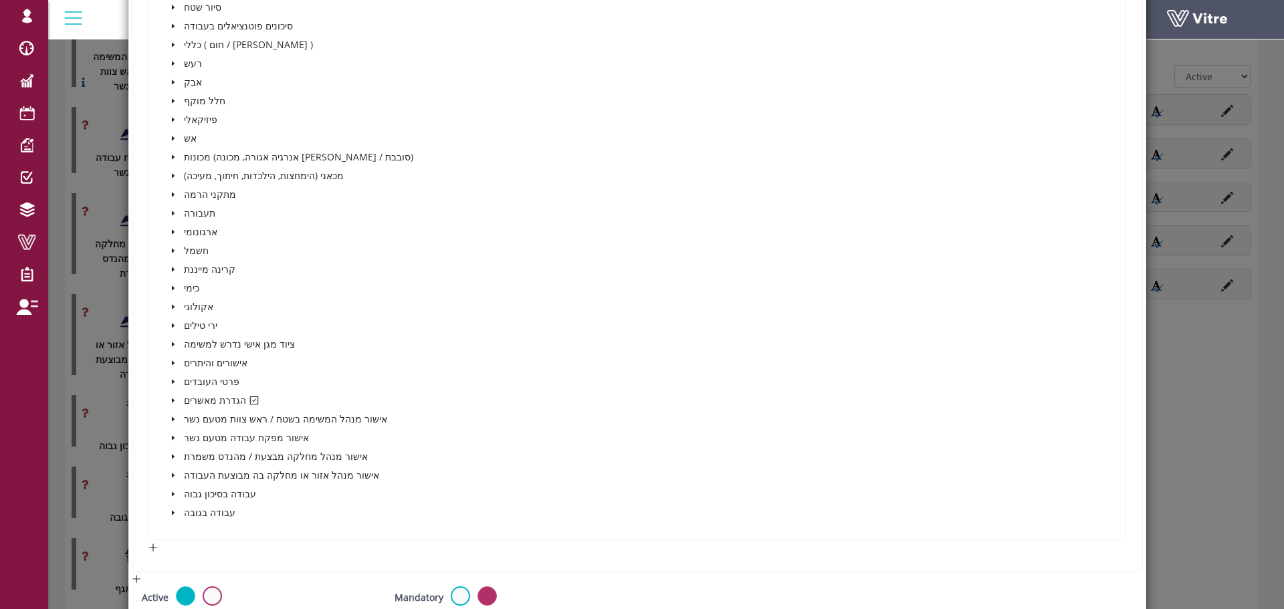
scroll to position [468, 0]
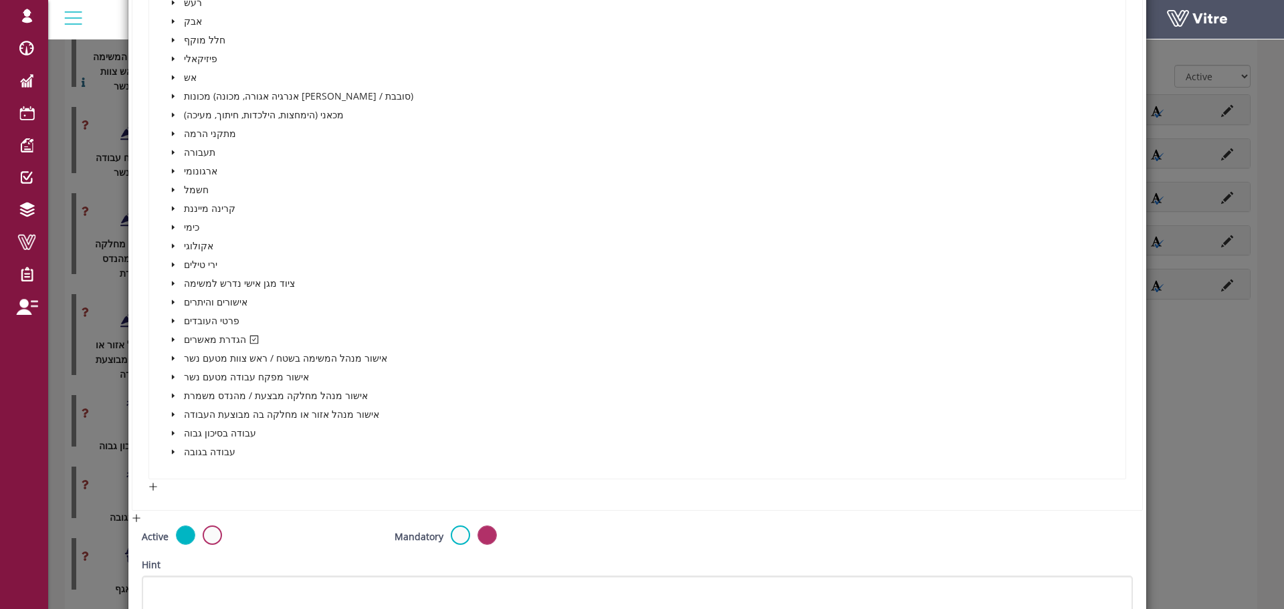
click at [175, 338] on span at bounding box center [173, 340] width 16 height 16
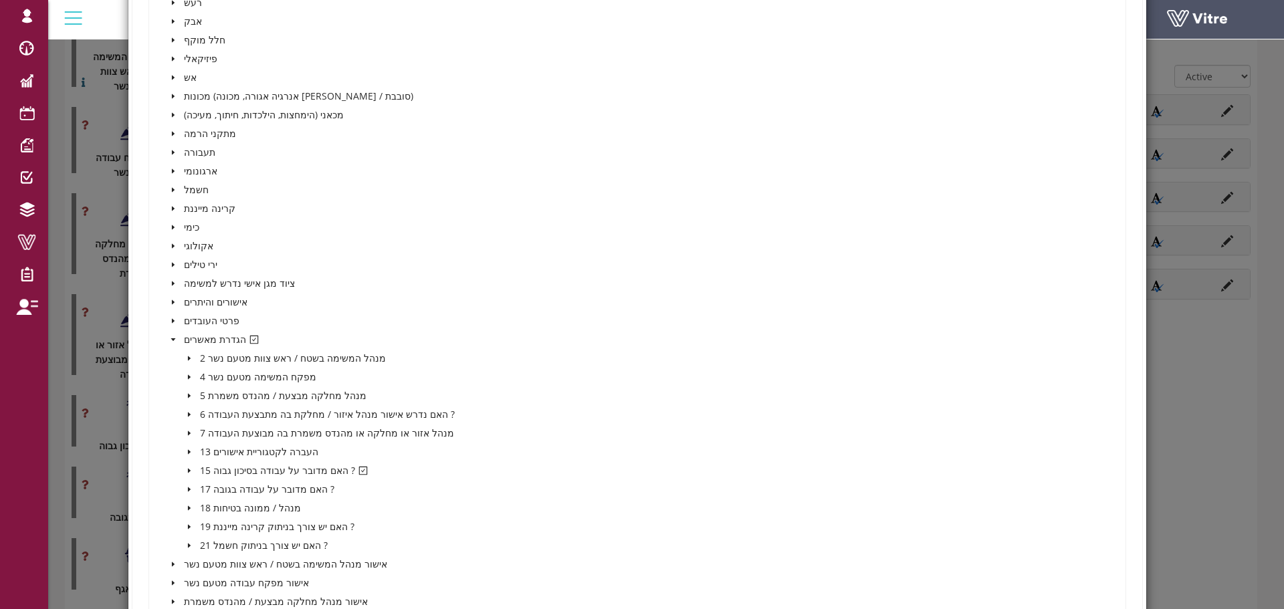
click at [184, 468] on span at bounding box center [189, 471] width 16 height 16
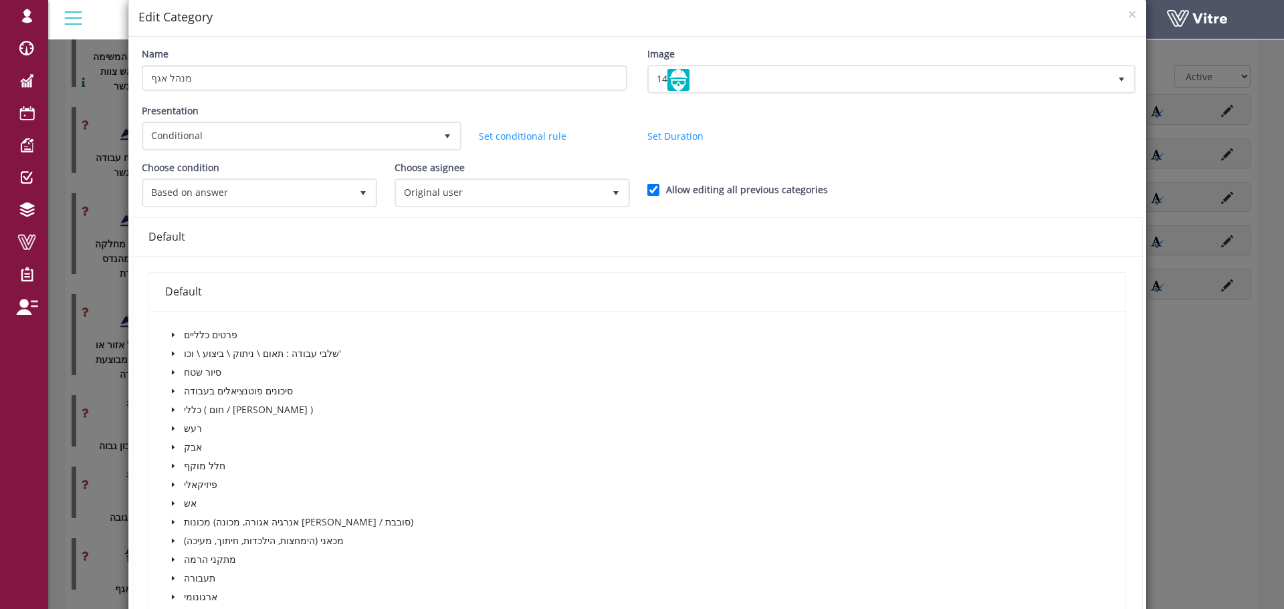
scroll to position [0, 0]
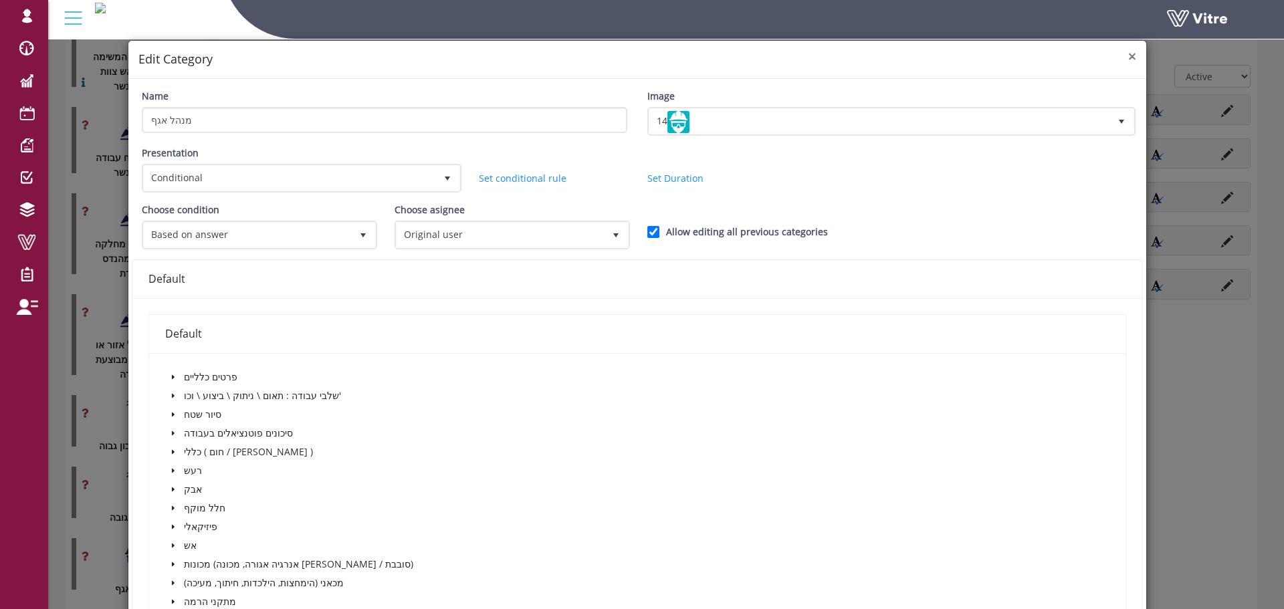
click at [1128, 59] on span "×" at bounding box center [1132, 56] width 8 height 19
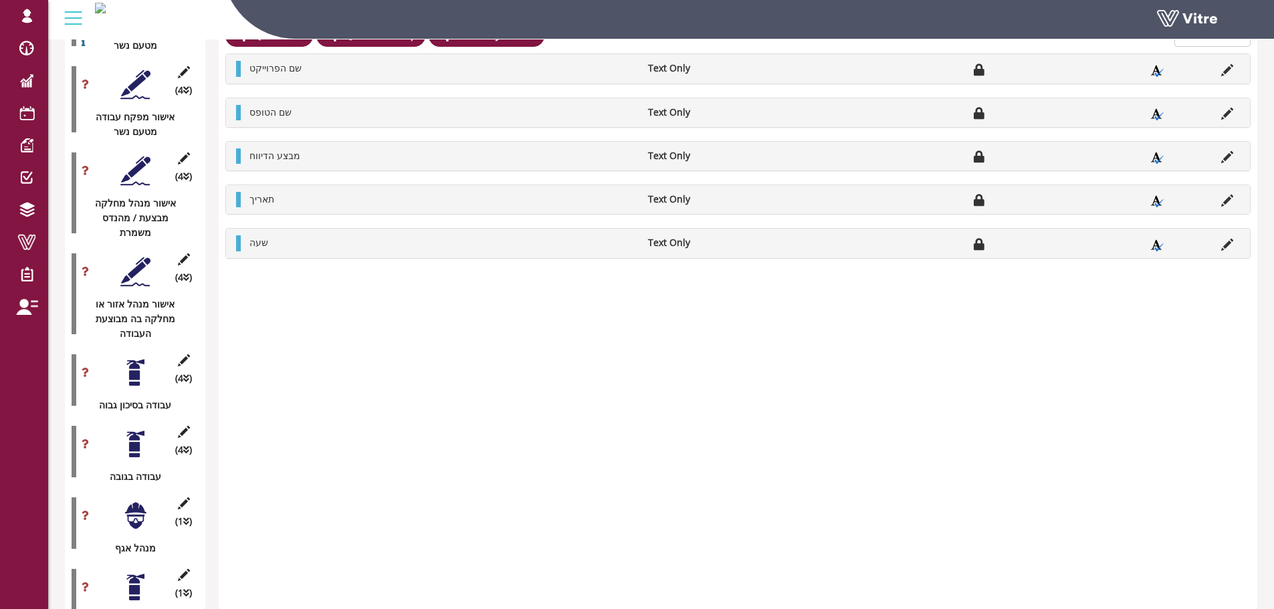
scroll to position [2244, 0]
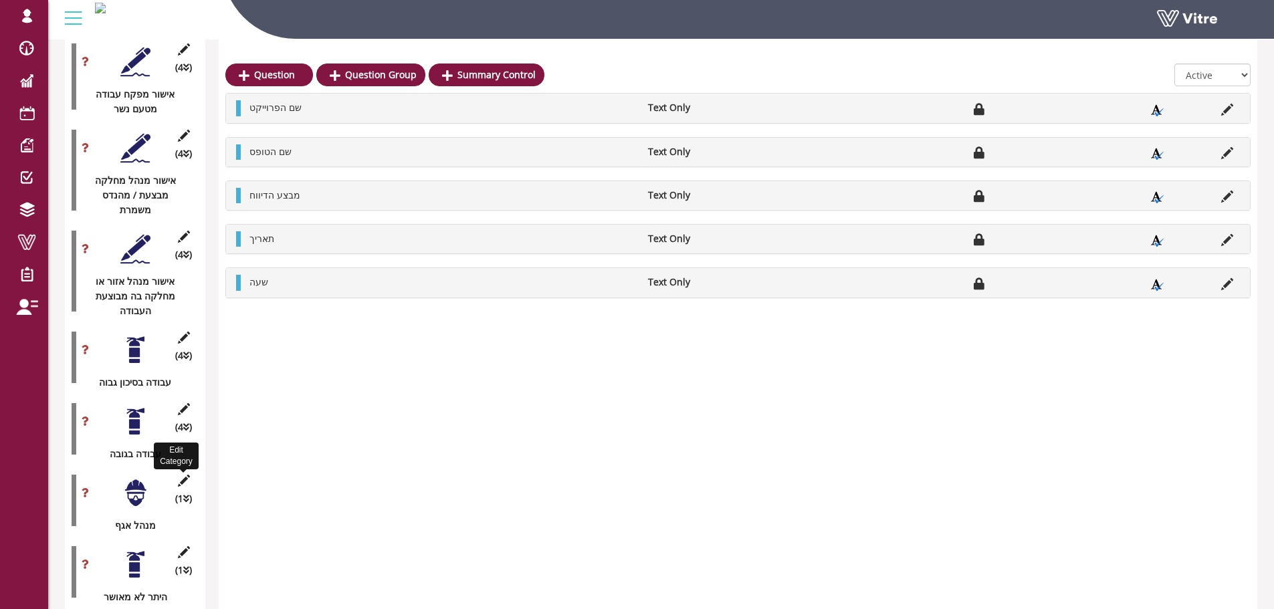
click at [188, 475] on icon at bounding box center [183, 481] width 17 height 12
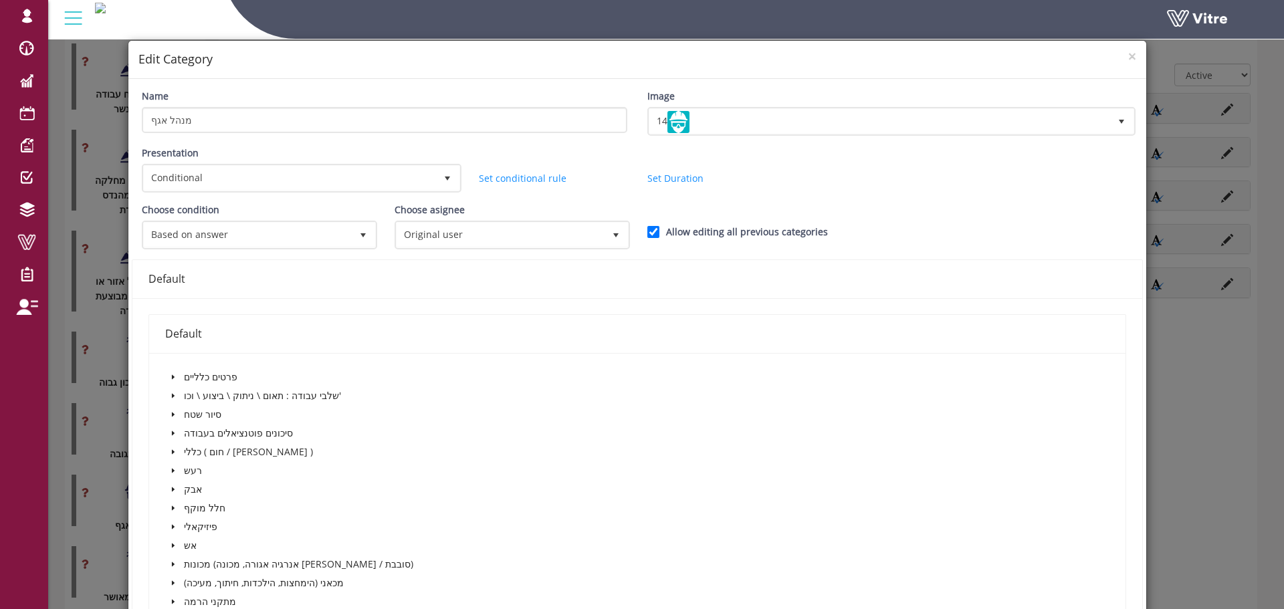
click at [1128, 56] on div "× Edit Category" at bounding box center [637, 60] width 1018 height 38
click at [1128, 60] on span "×" at bounding box center [1132, 56] width 8 height 19
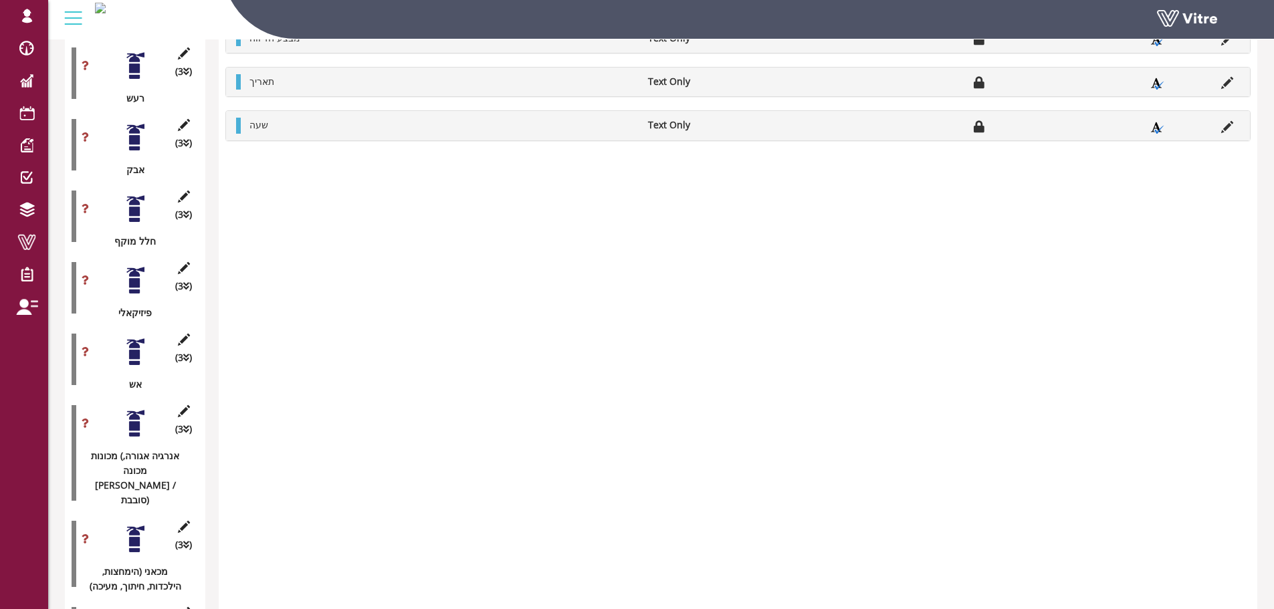
scroll to position [439, 0]
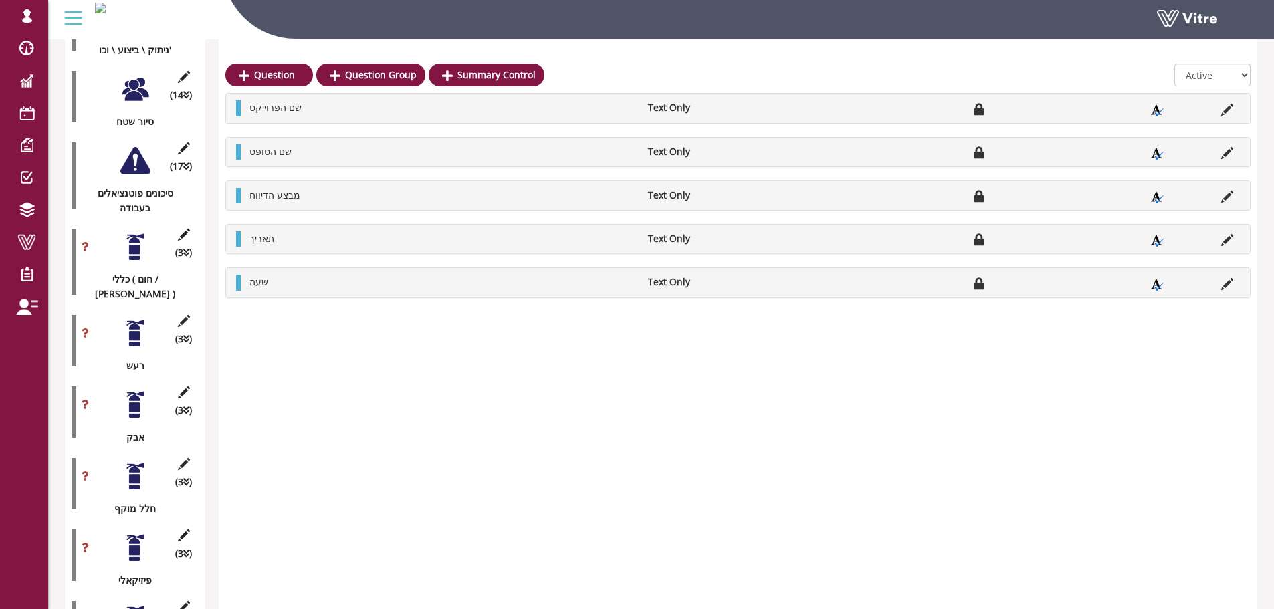
click at [187, 229] on icon at bounding box center [183, 235] width 17 height 12
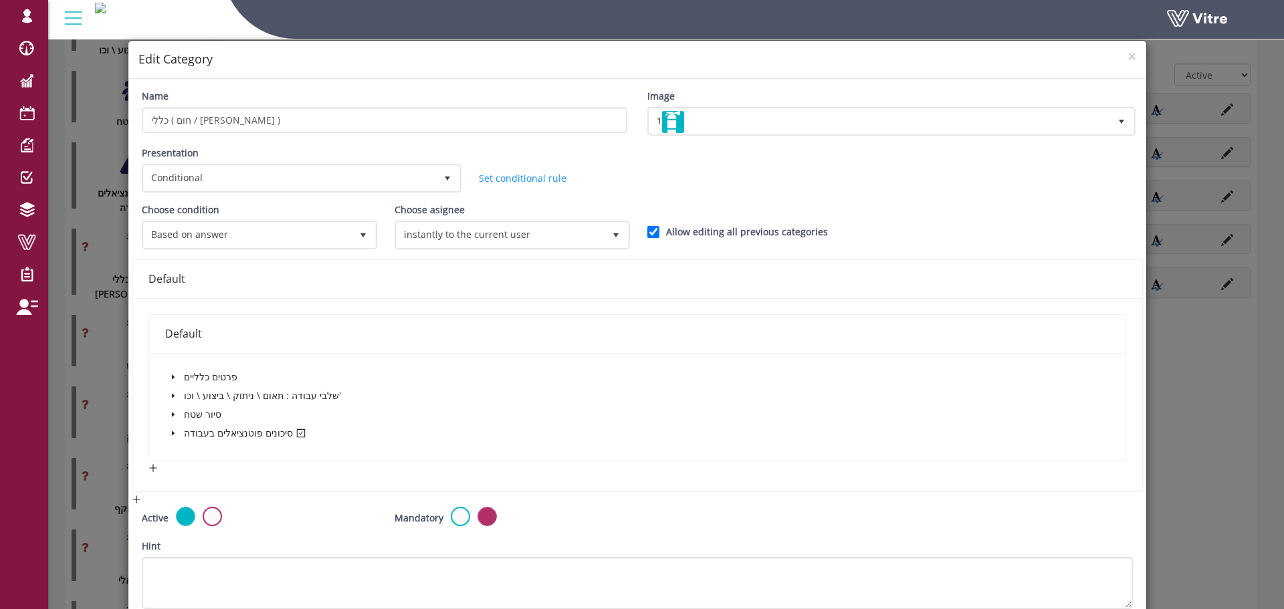
click at [1116, 56] on h4 "Edit Category" at bounding box center [637, 59] width 998 height 17
click at [1128, 56] on span "×" at bounding box center [1132, 56] width 8 height 19
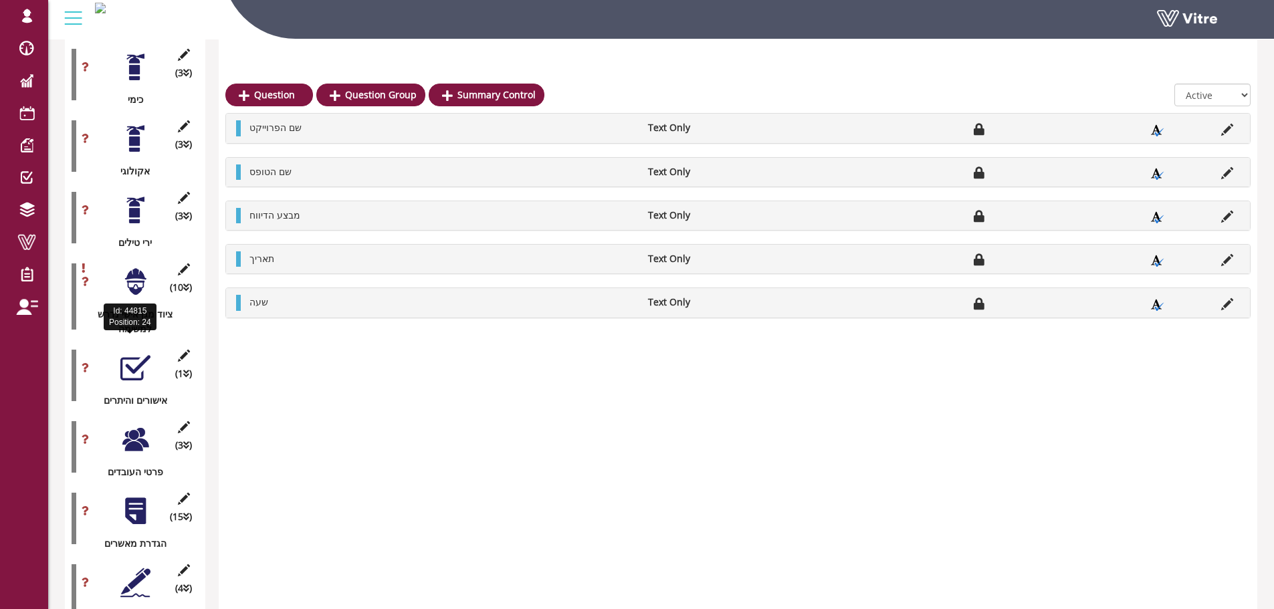
scroll to position [1643, 0]
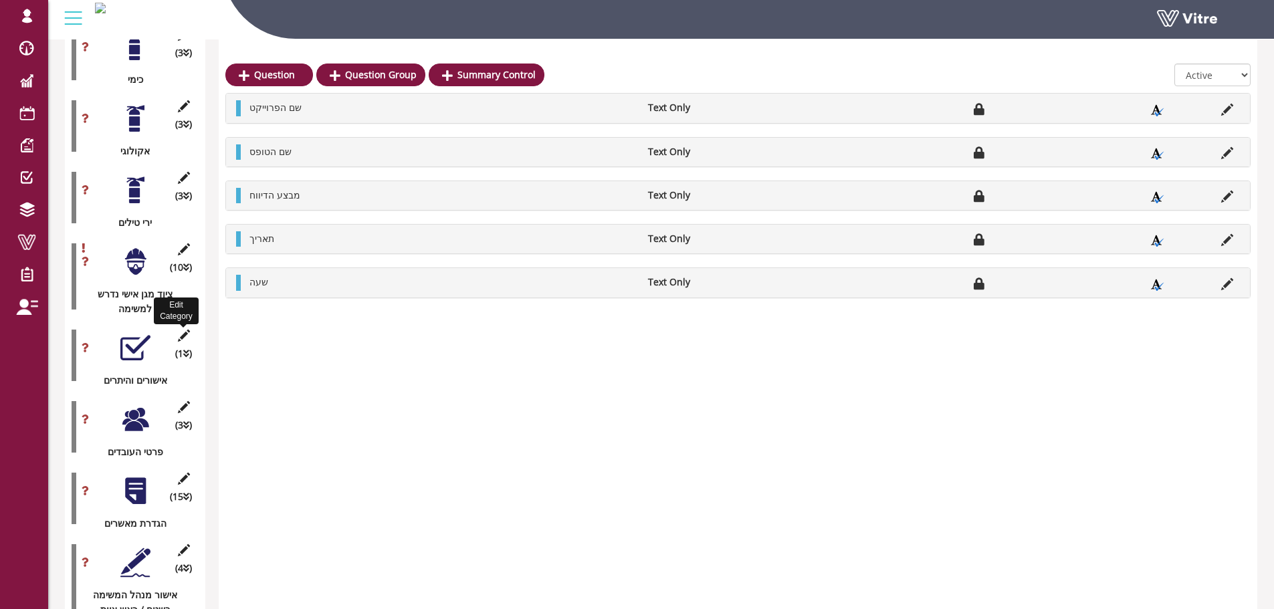
click at [186, 330] on icon at bounding box center [183, 336] width 17 height 12
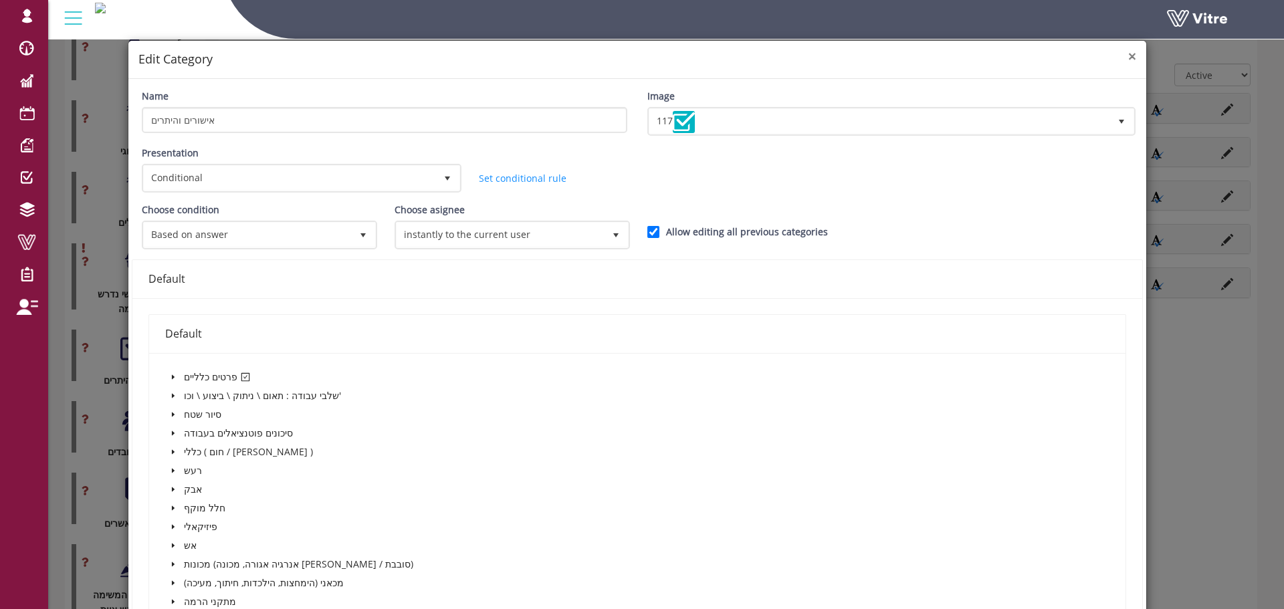
click at [1128, 56] on span "×" at bounding box center [1132, 56] width 8 height 19
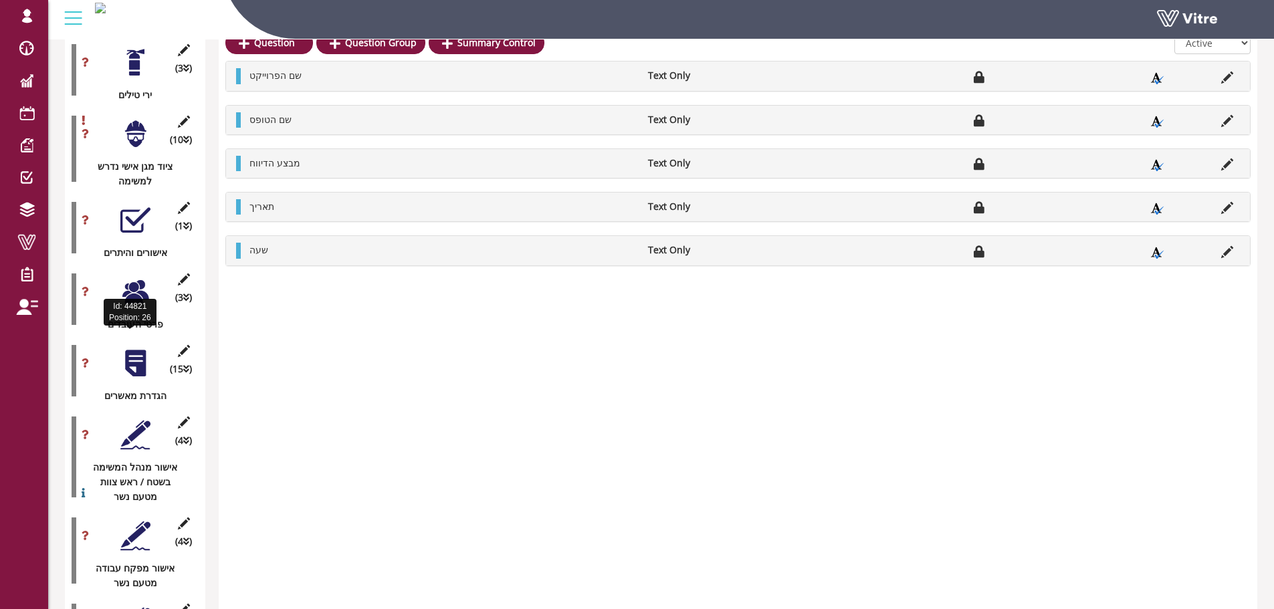
scroll to position [1776, 0]
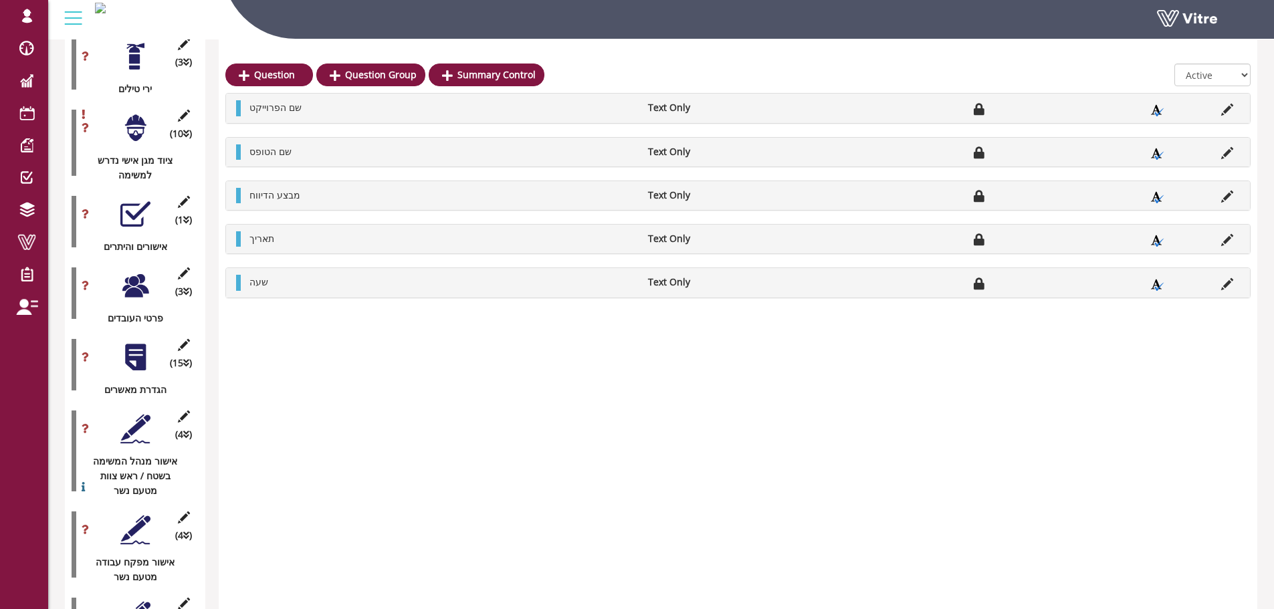
click at [180, 261] on div "Edit Category (3 ) פרטי העובדים" at bounding box center [135, 293] width 127 height 65
click at [181, 268] on icon at bounding box center [183, 274] width 17 height 12
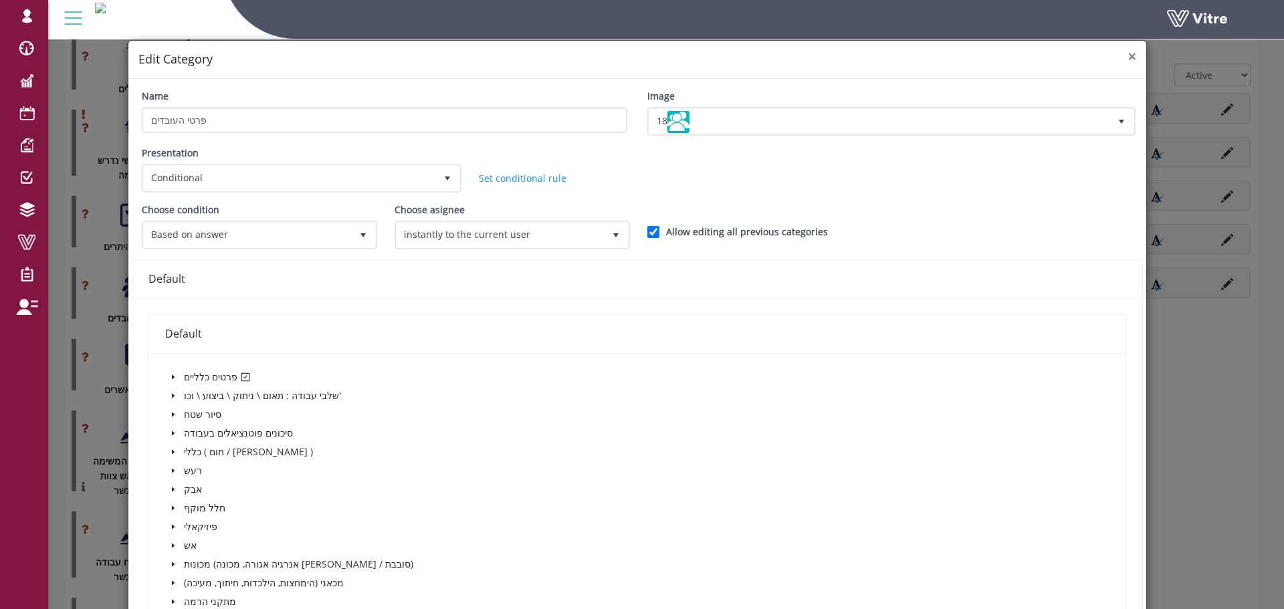
click at [1128, 58] on span "×" at bounding box center [1132, 56] width 8 height 19
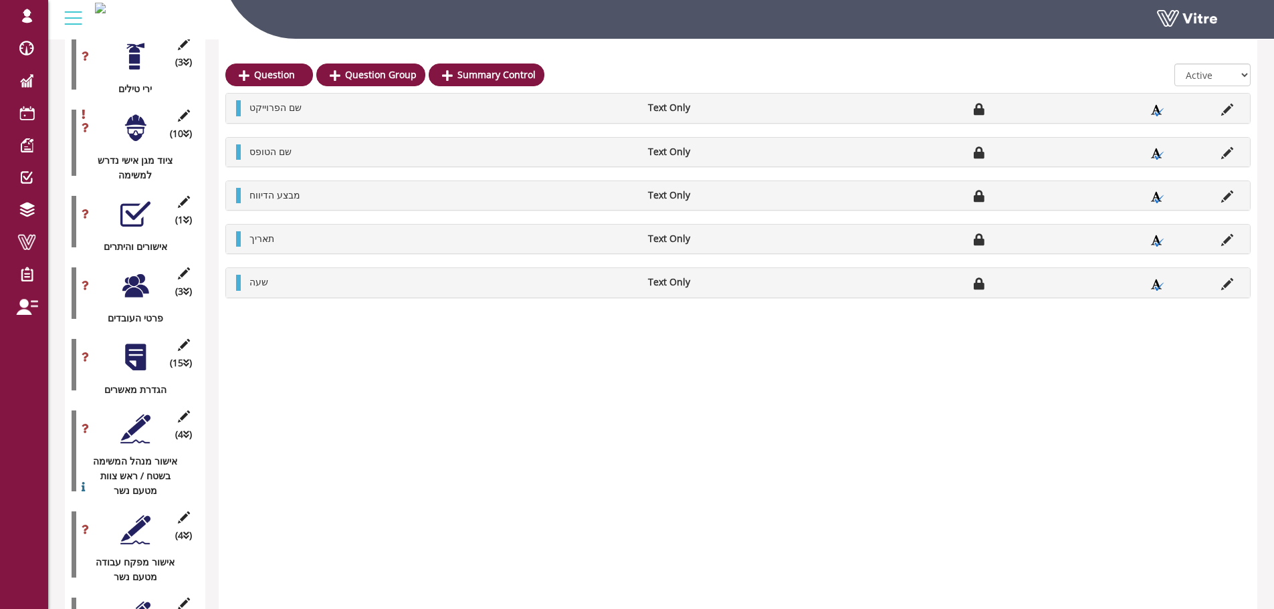
click at [176, 411] on icon at bounding box center [183, 417] width 17 height 12
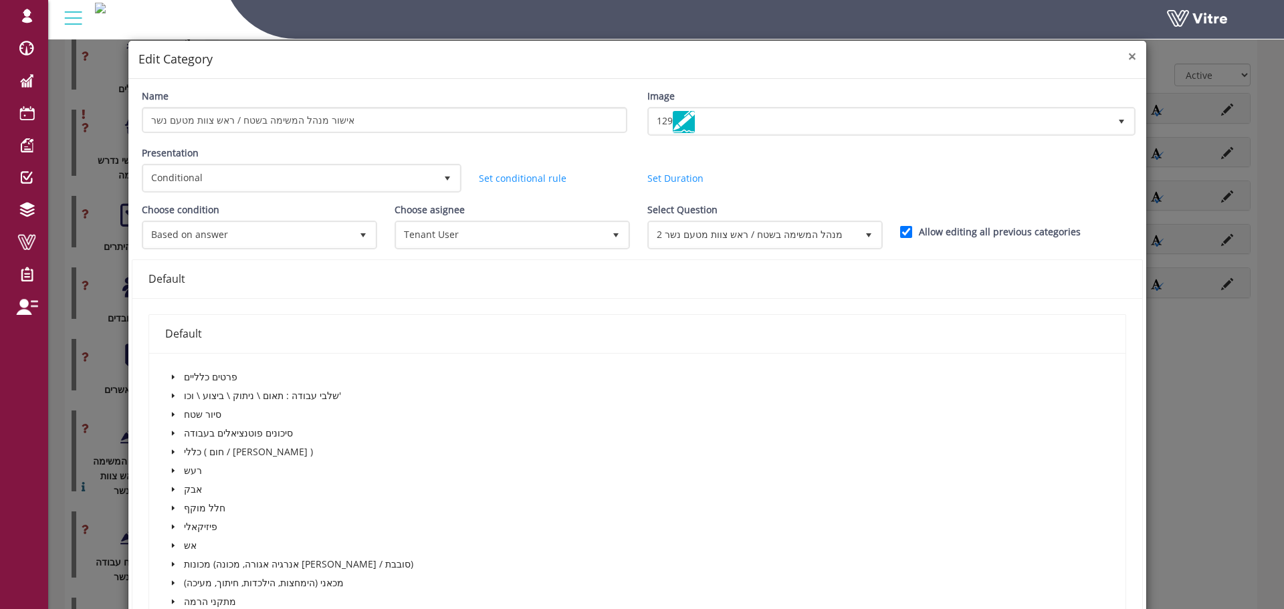
click at [1128, 55] on span "×" at bounding box center [1132, 56] width 8 height 19
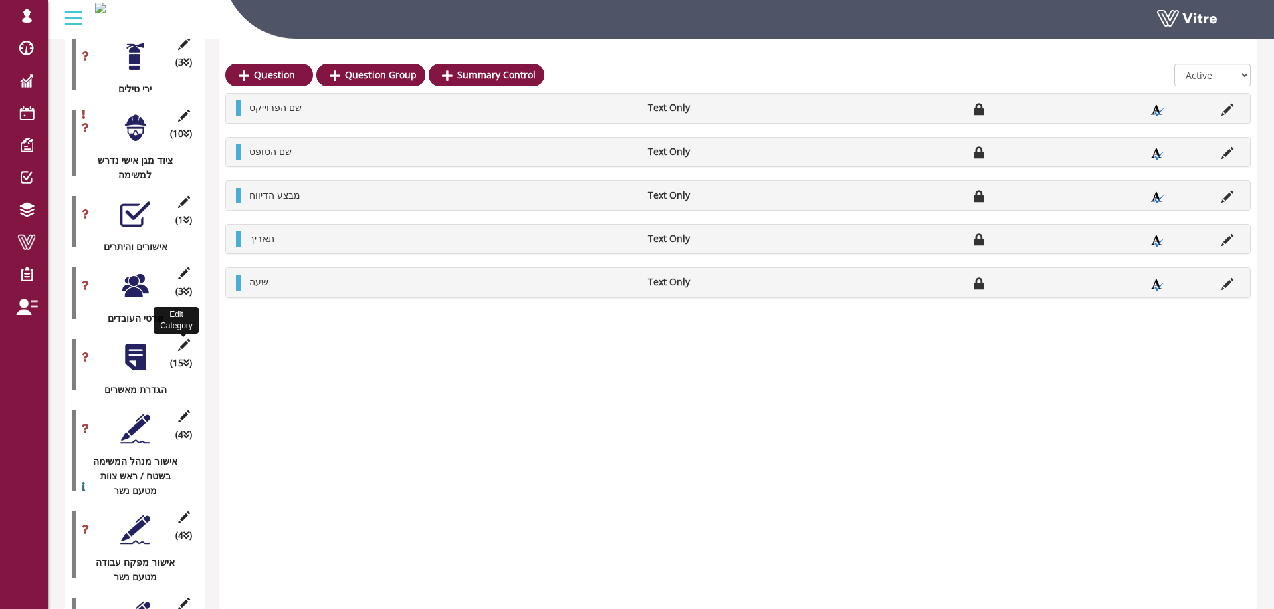
click at [187, 339] on icon at bounding box center [183, 345] width 17 height 12
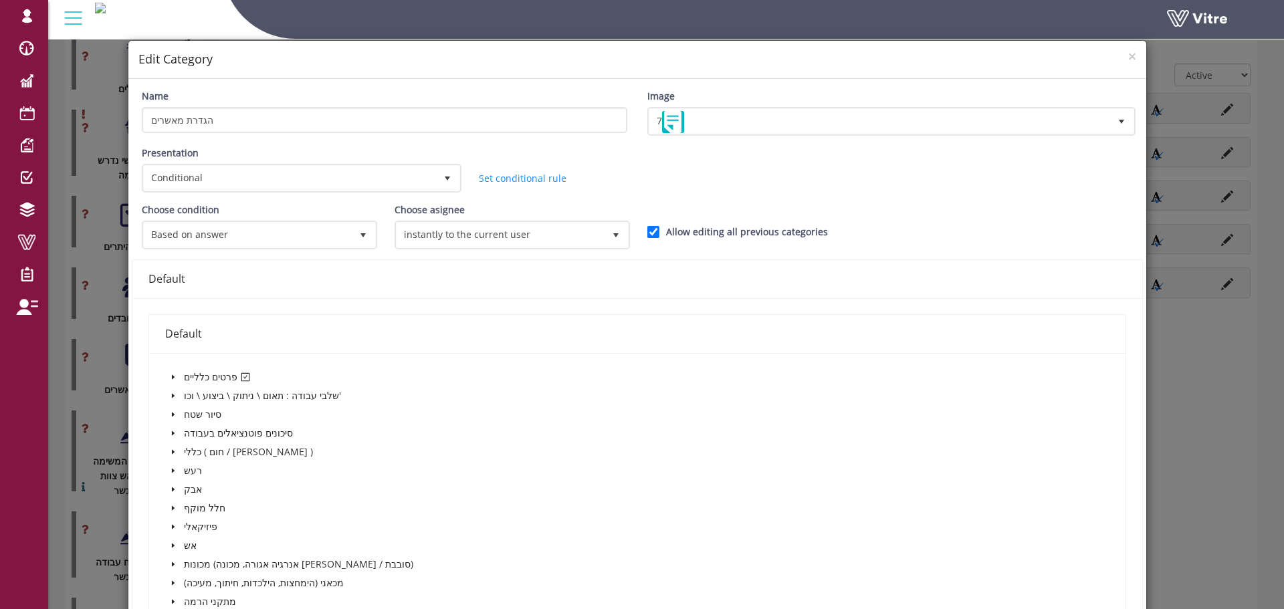
click at [1128, 51] on div "× Edit Category" at bounding box center [637, 60] width 1018 height 38
click at [1128, 54] on span "×" at bounding box center [1132, 56] width 8 height 19
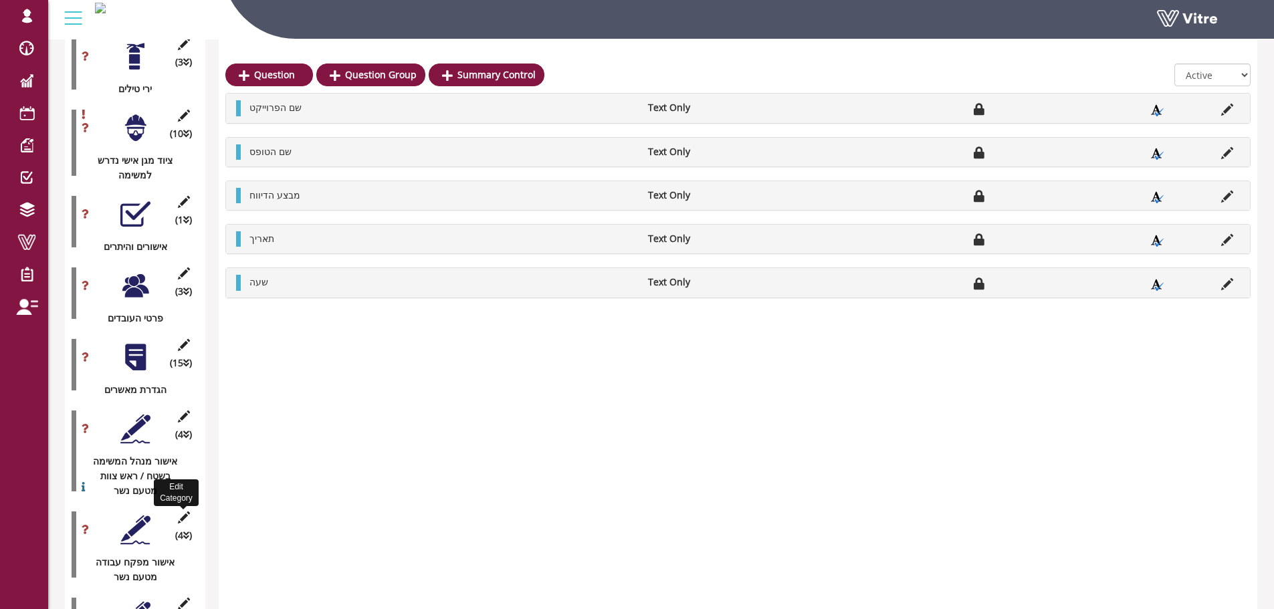
click at [189, 512] on icon at bounding box center [183, 518] width 17 height 12
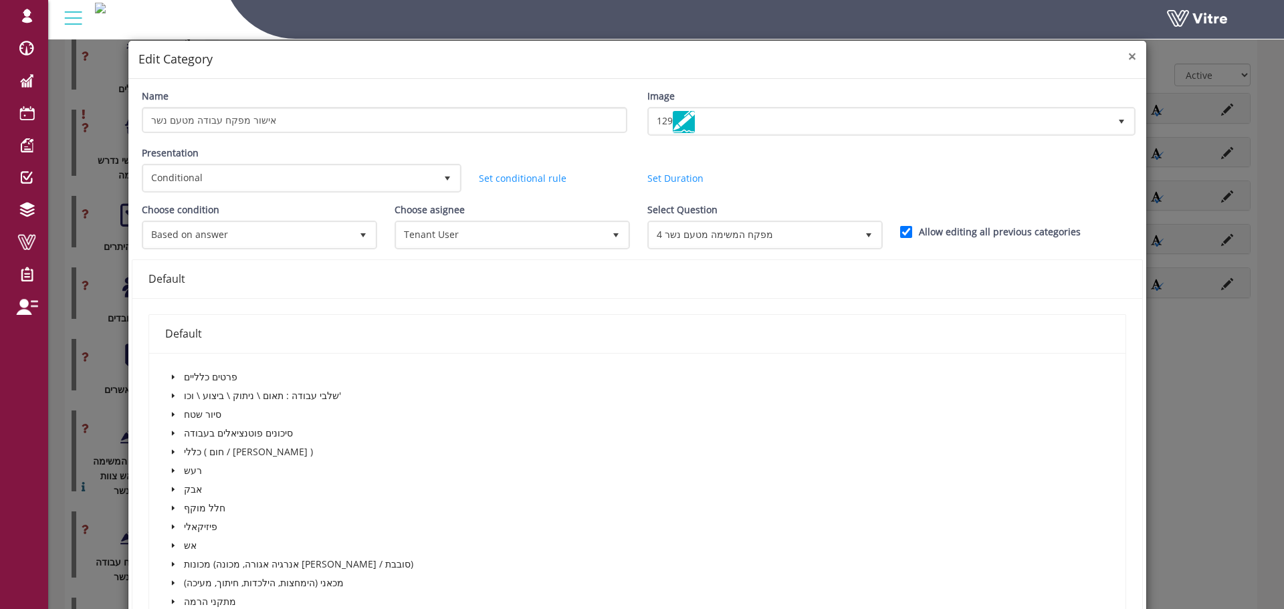
click at [1128, 60] on span "×" at bounding box center [1132, 56] width 8 height 19
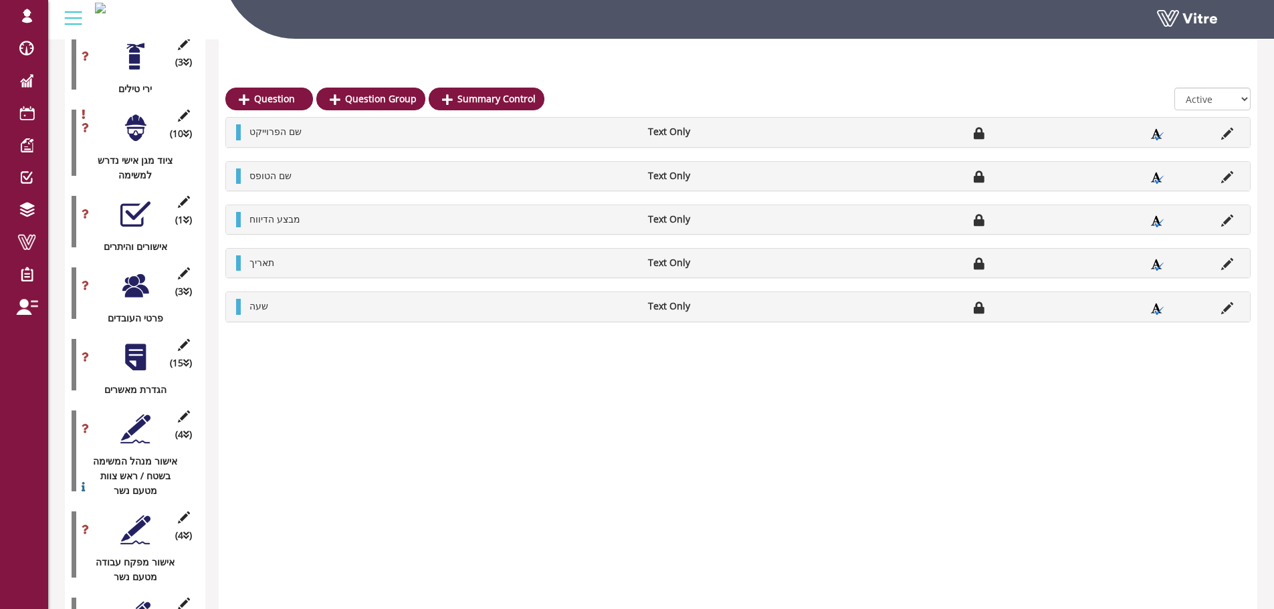
scroll to position [1843, 0]
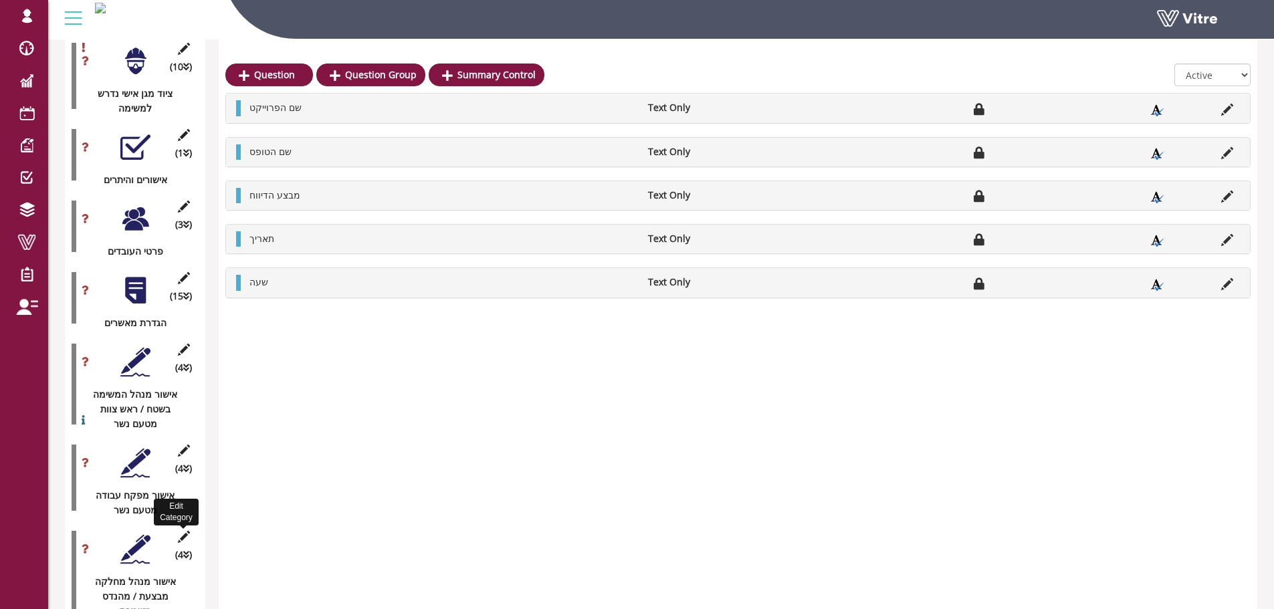
click at [186, 531] on icon at bounding box center [183, 537] width 17 height 12
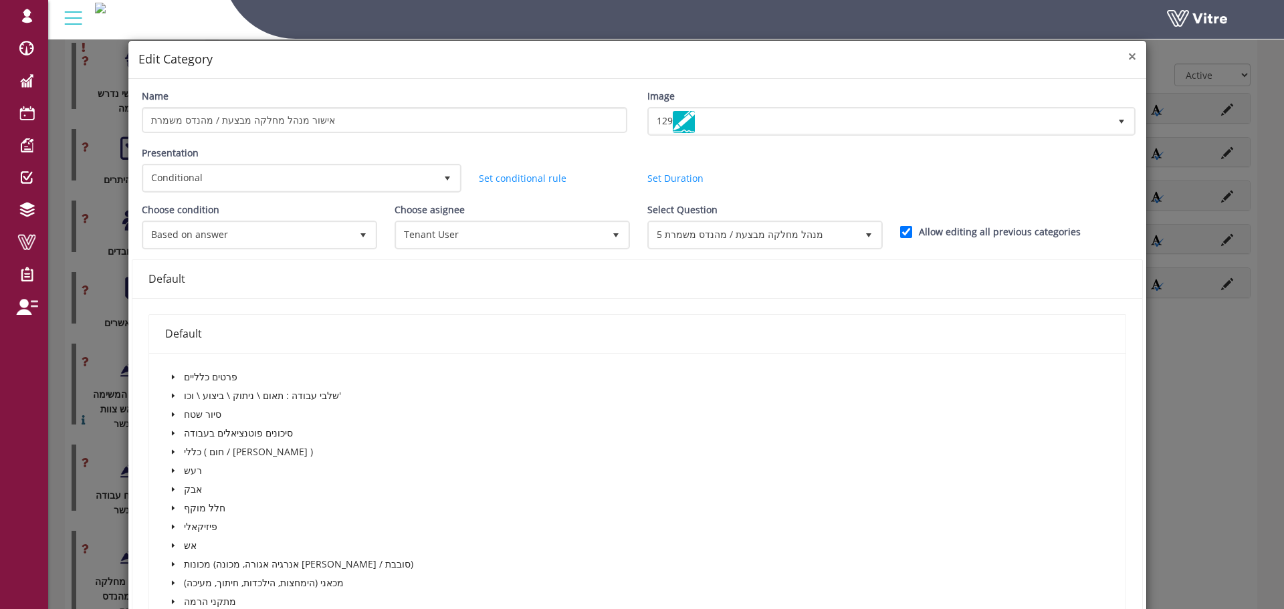
click at [1128, 59] on span "×" at bounding box center [1132, 56] width 8 height 19
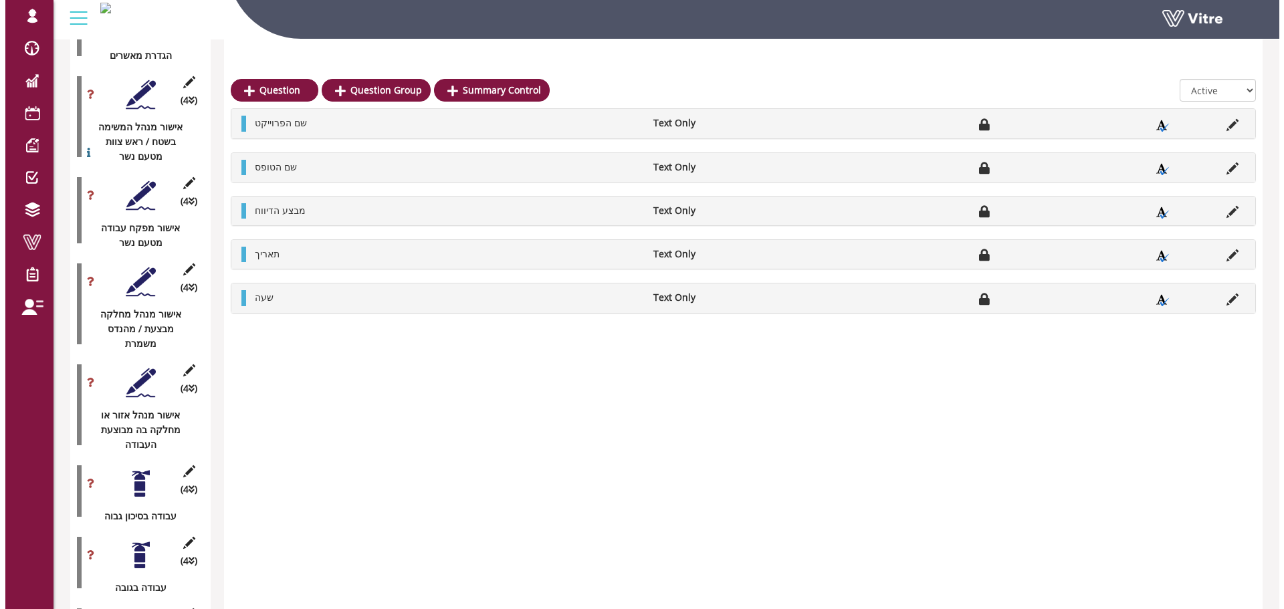
scroll to position [2178, 0]
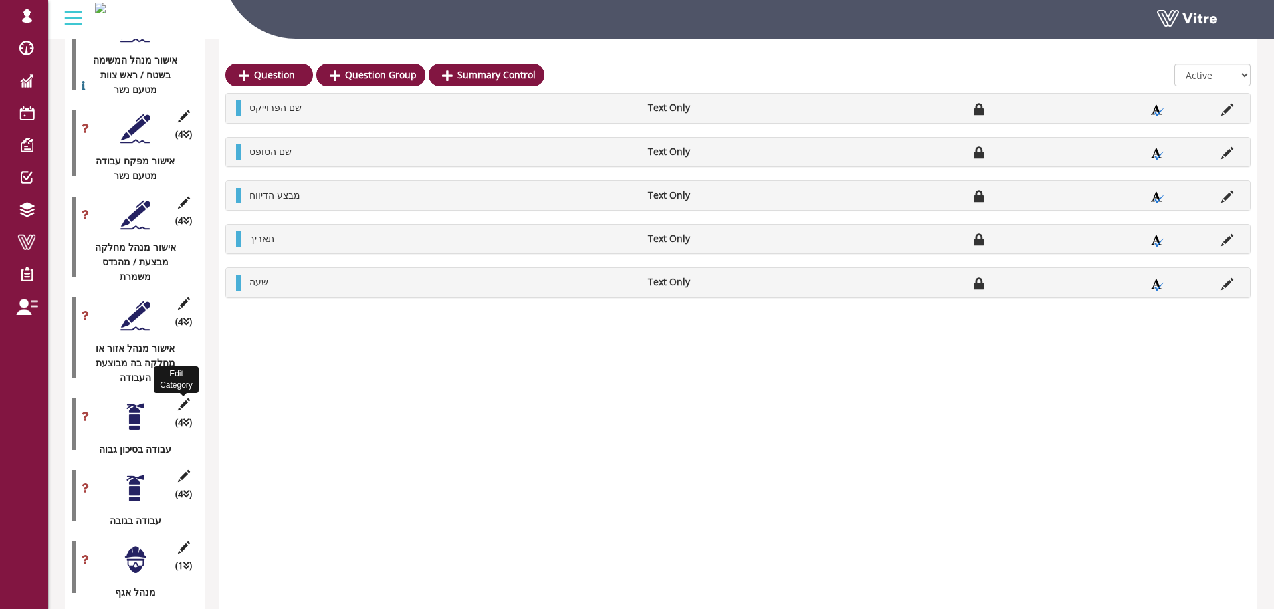
click at [189, 399] on icon at bounding box center [183, 405] width 17 height 12
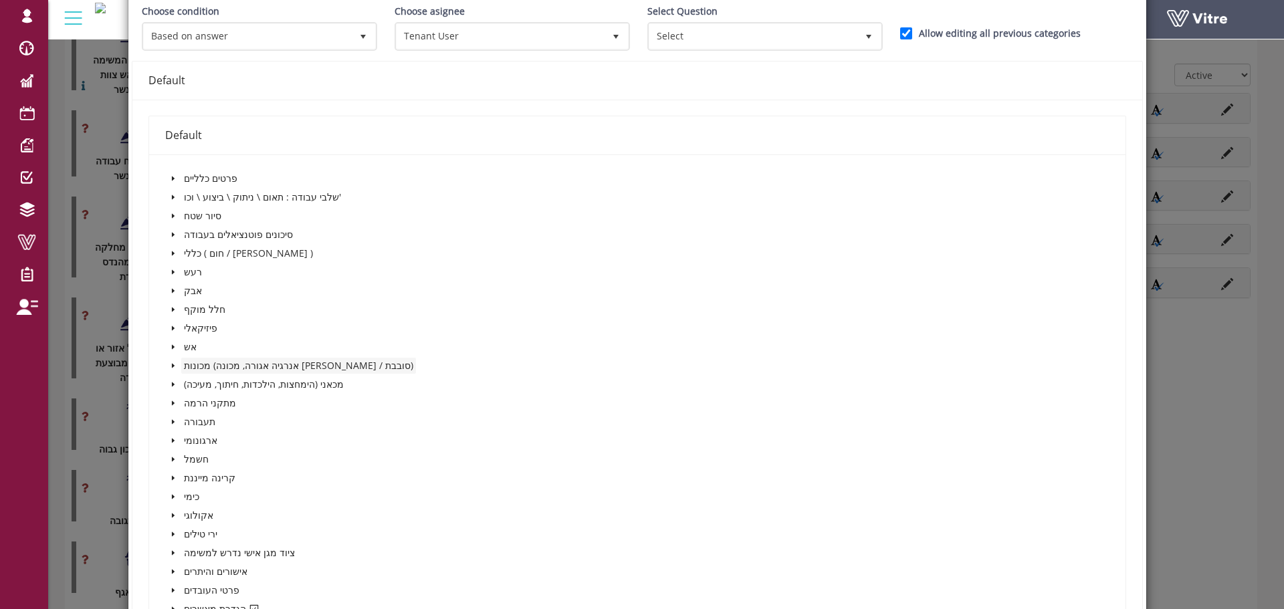
scroll to position [134, 0]
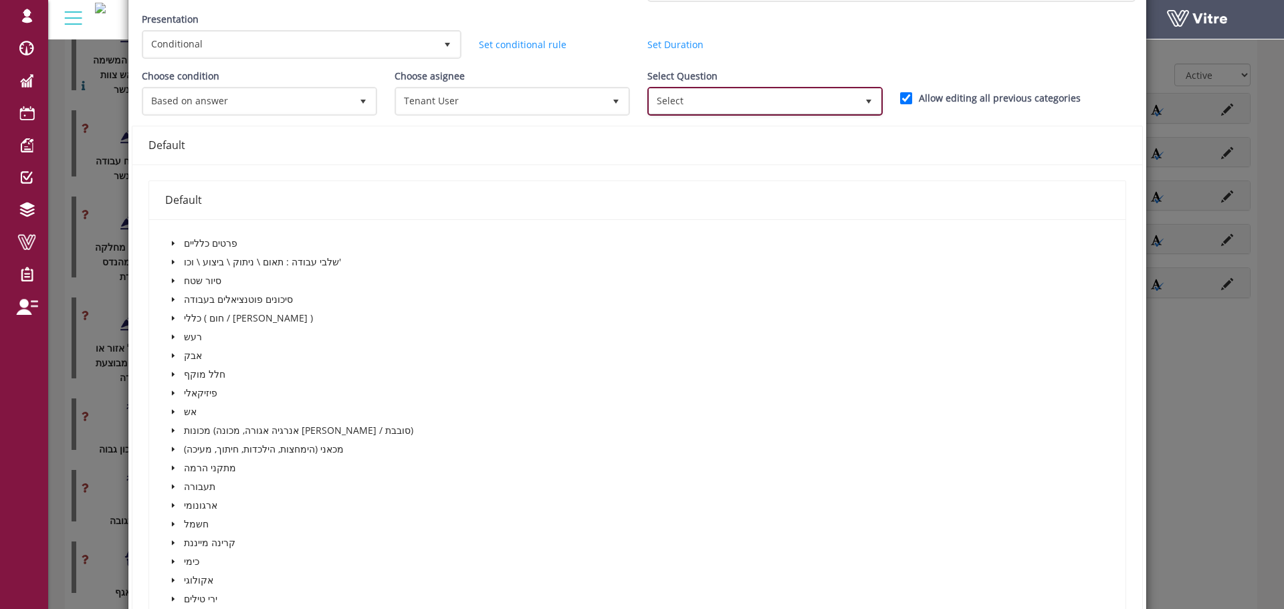
click at [688, 96] on span "Select" at bounding box center [752, 101] width 207 height 24
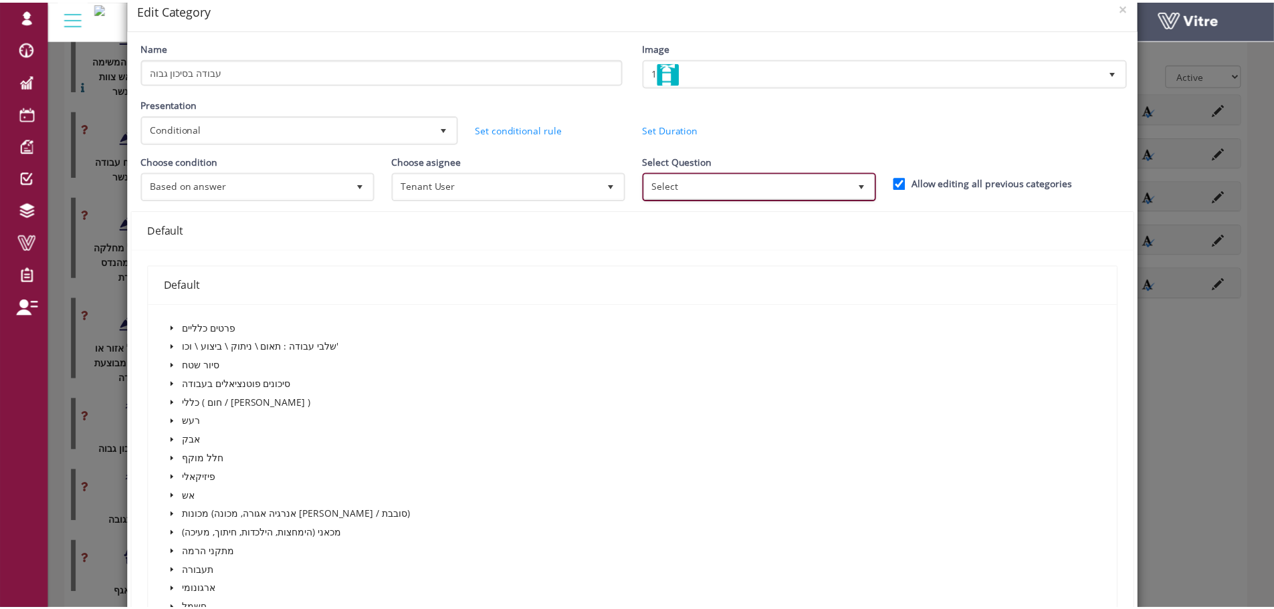
scroll to position [0, 0]
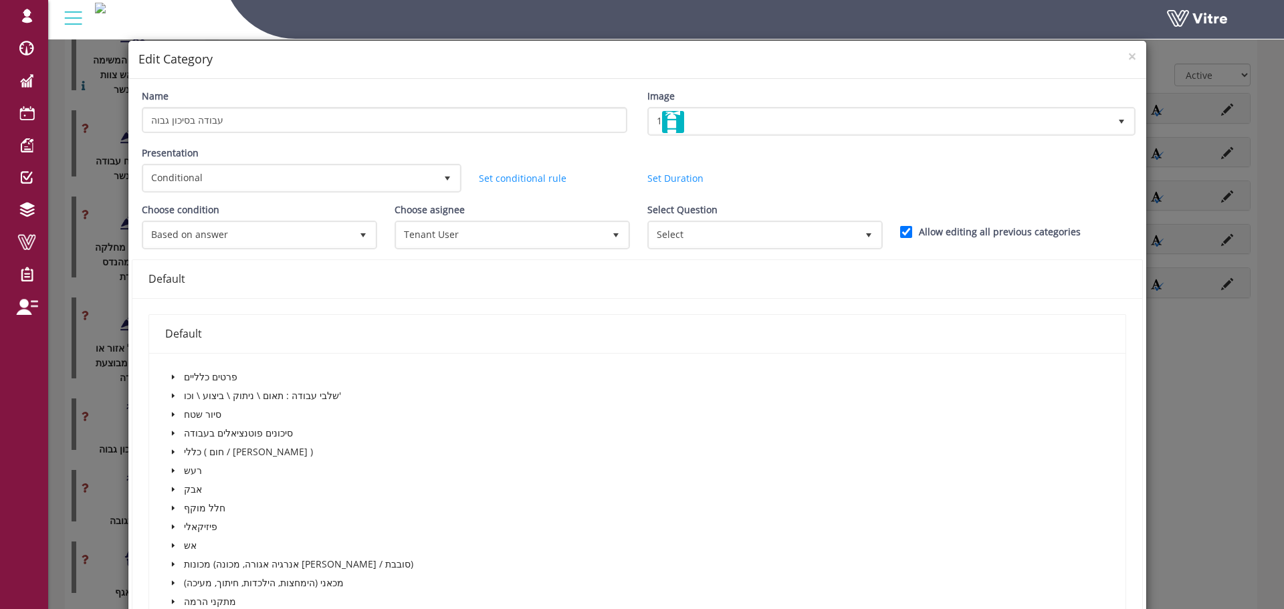
click at [1118, 61] on h4 "Edit Category" at bounding box center [637, 59] width 998 height 17
click at [1118, 54] on h4 "Edit Category" at bounding box center [637, 59] width 998 height 17
click at [1128, 56] on span "×" at bounding box center [1132, 56] width 8 height 19
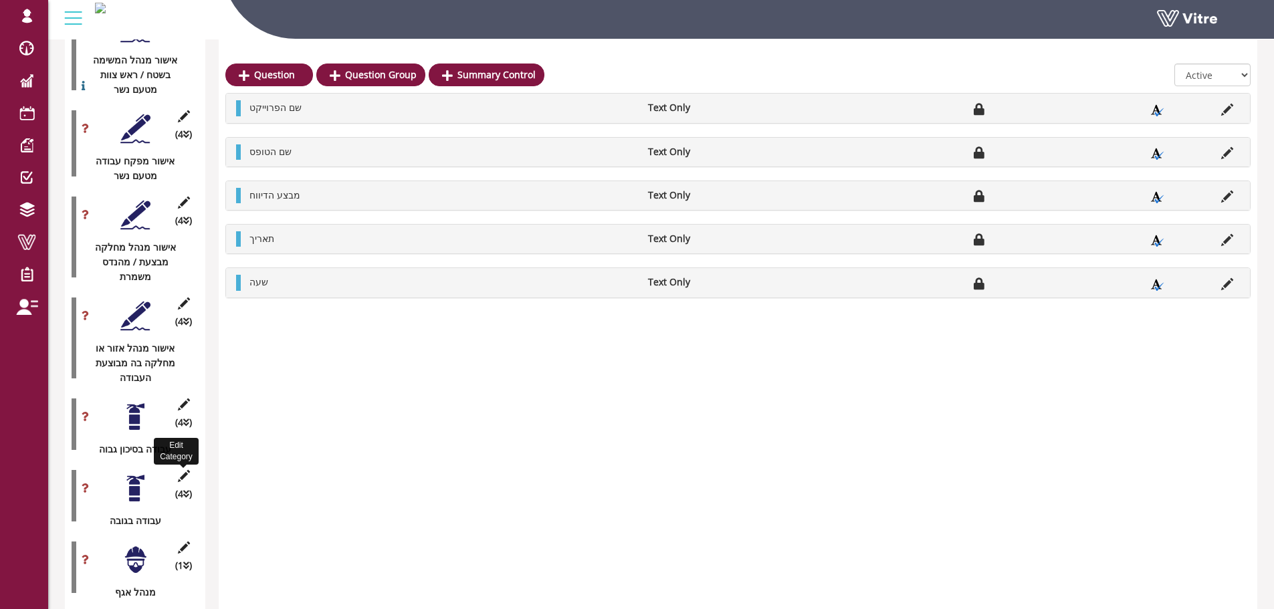
click at [185, 470] on icon at bounding box center [183, 476] width 17 height 12
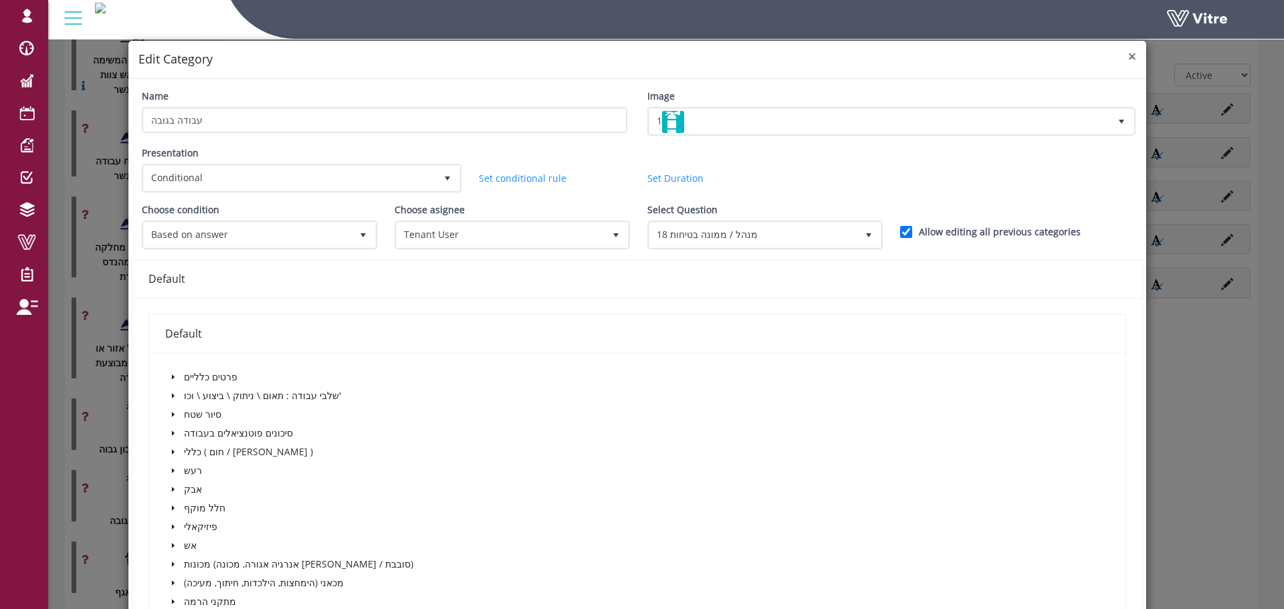
click at [1128, 51] on span "×" at bounding box center [1132, 56] width 8 height 19
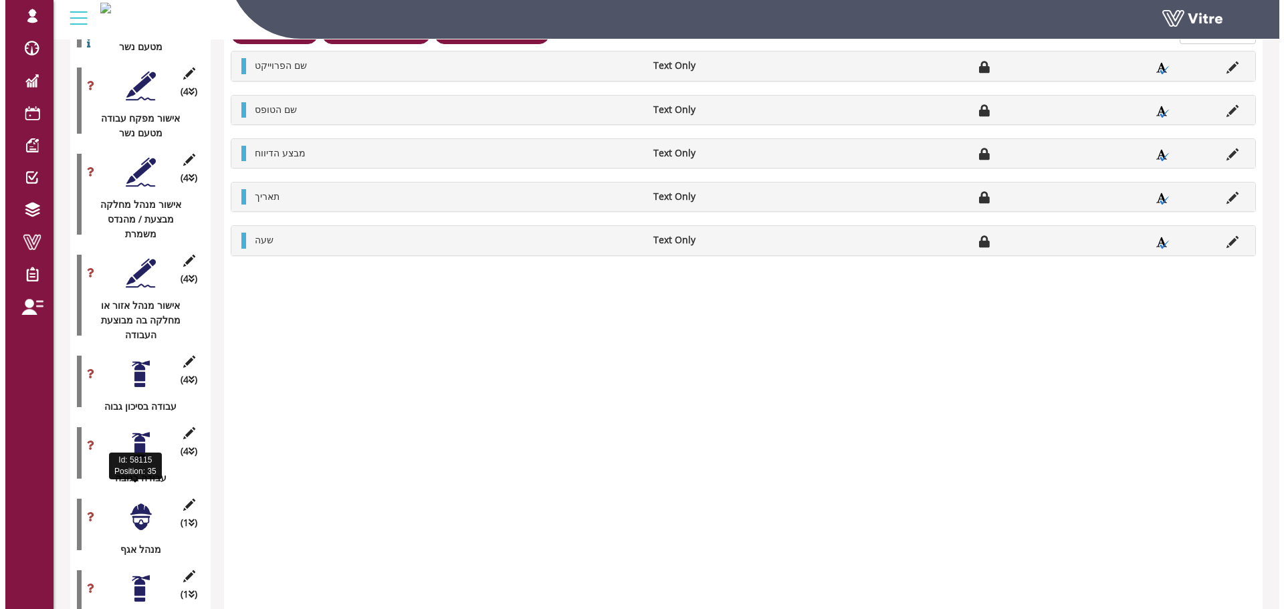
scroll to position [2244, 0]
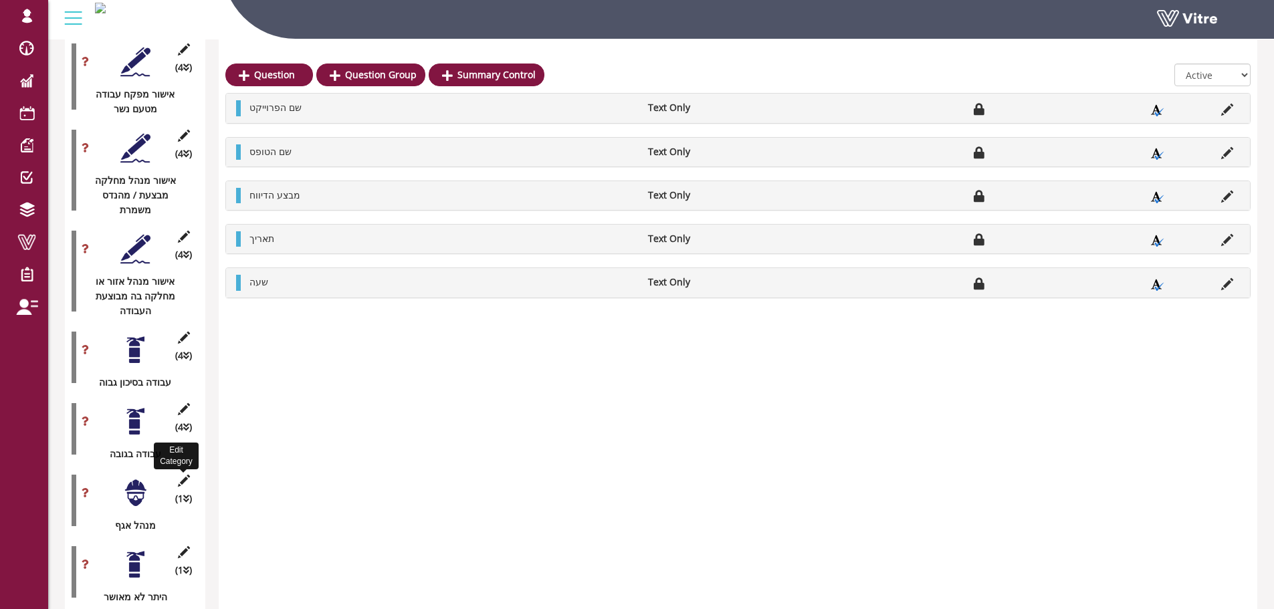
click at [181, 475] on icon at bounding box center [183, 481] width 17 height 12
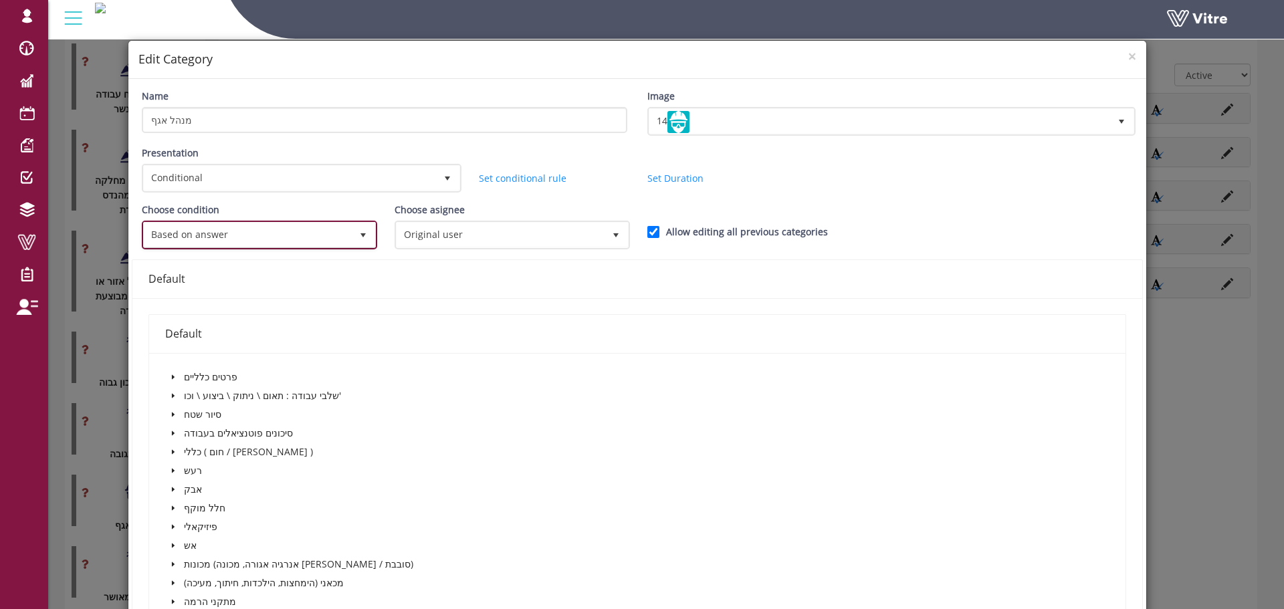
click at [276, 227] on span "Based on answer" at bounding box center [247, 235] width 207 height 24
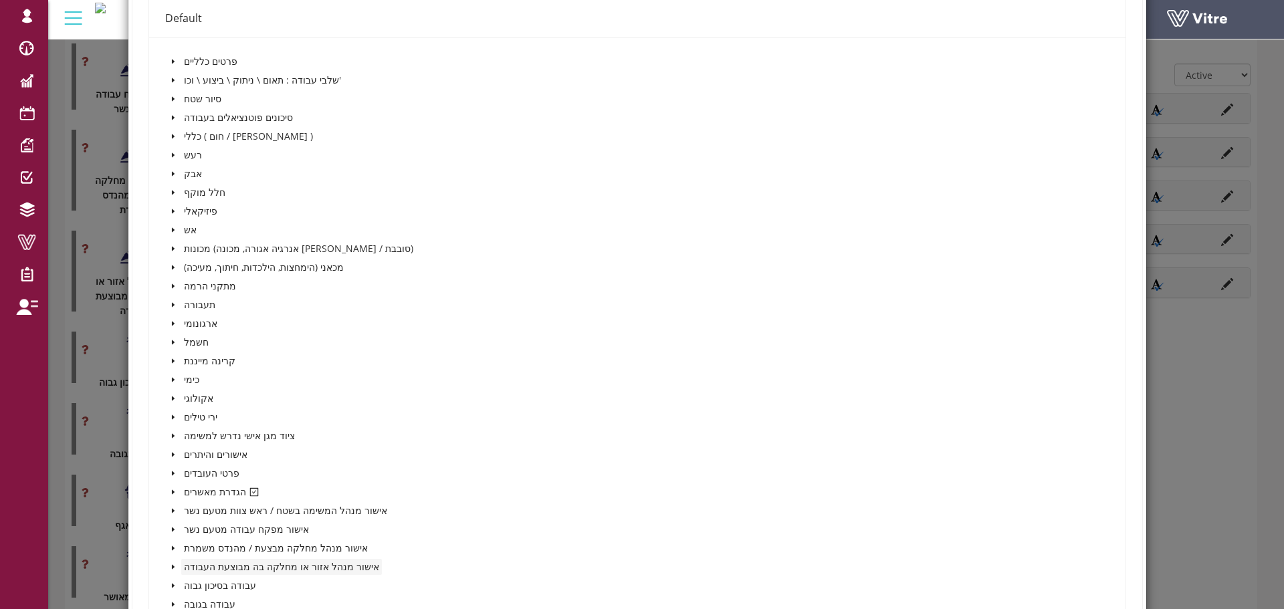
scroll to position [401, 0]
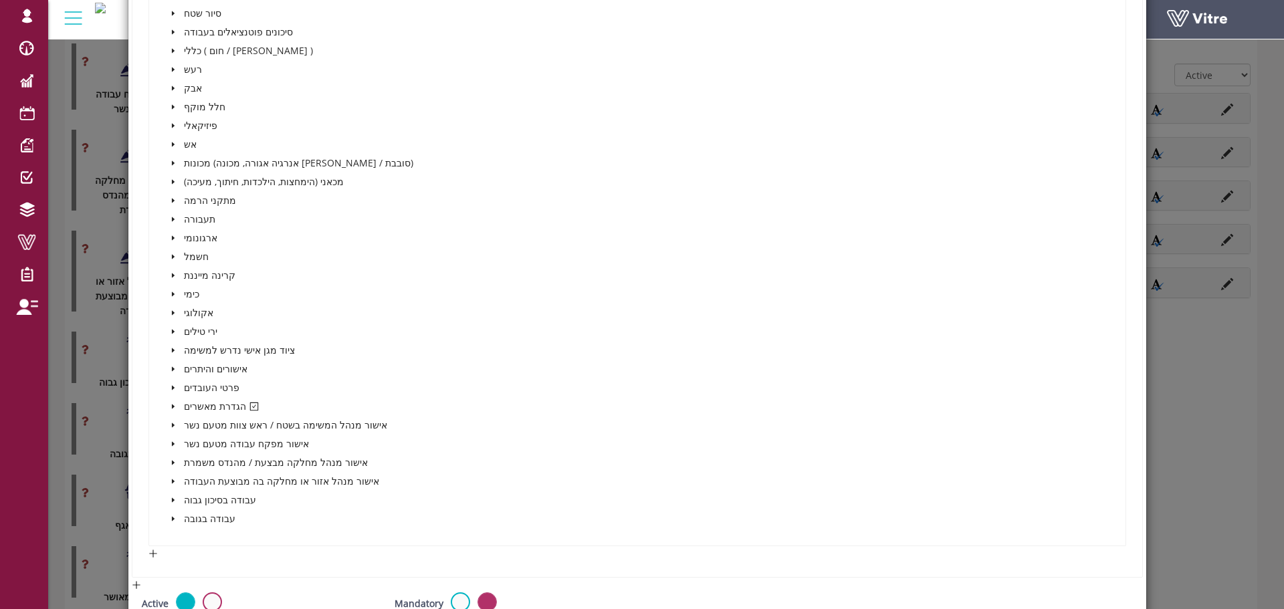
click at [173, 407] on icon "caret-down" at bounding box center [172, 407] width 3 height 5
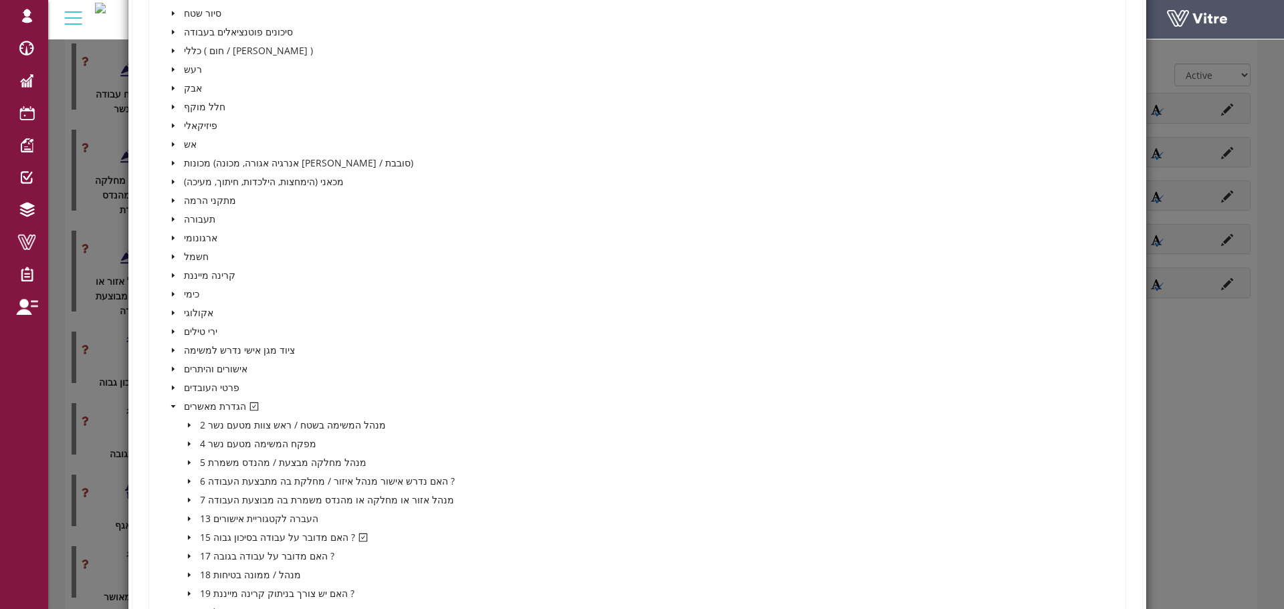
click at [190, 537] on icon "caret-down" at bounding box center [189, 537] width 7 height 7
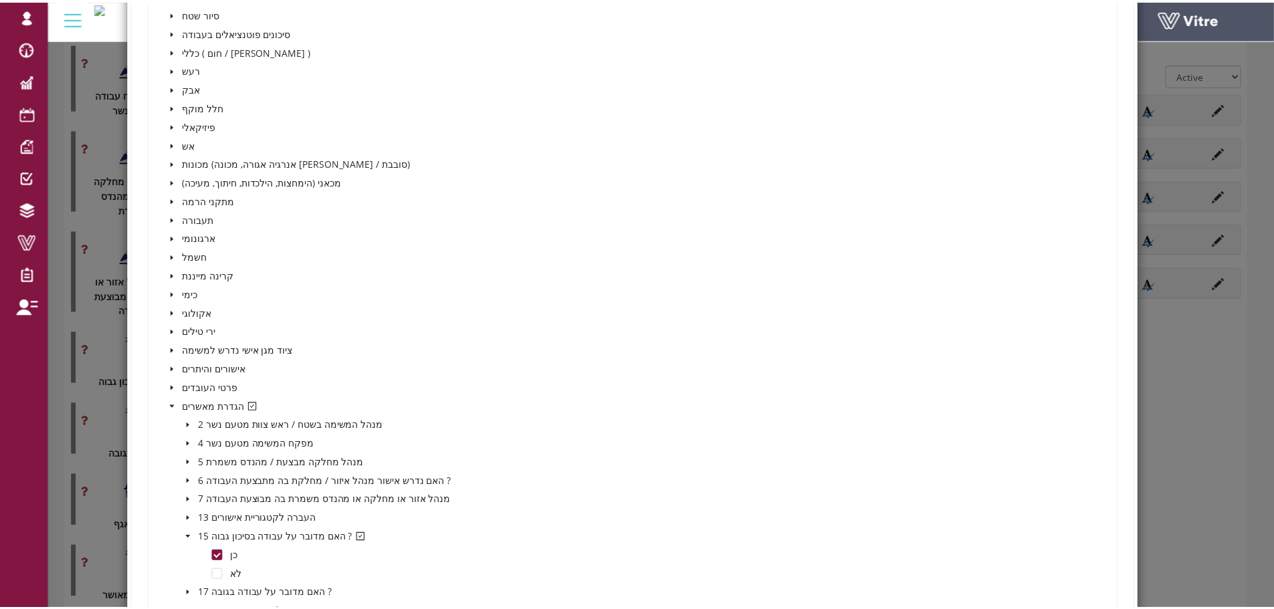
scroll to position [0, 0]
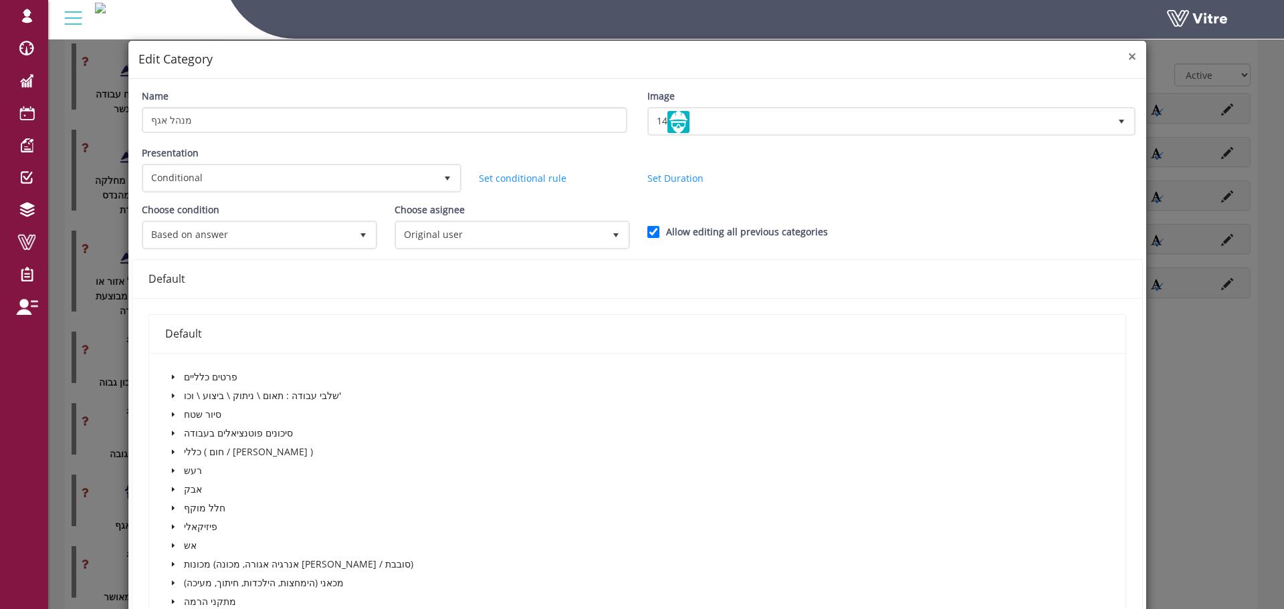
click at [1128, 51] on span "×" at bounding box center [1132, 56] width 8 height 19
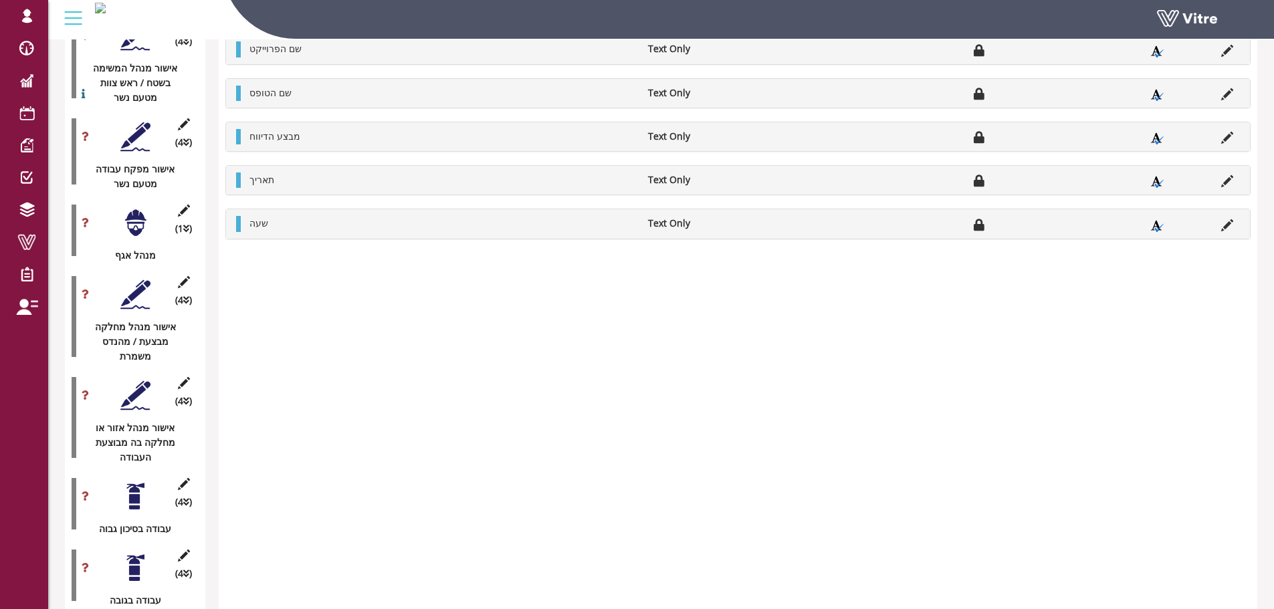
scroll to position [2111, 0]
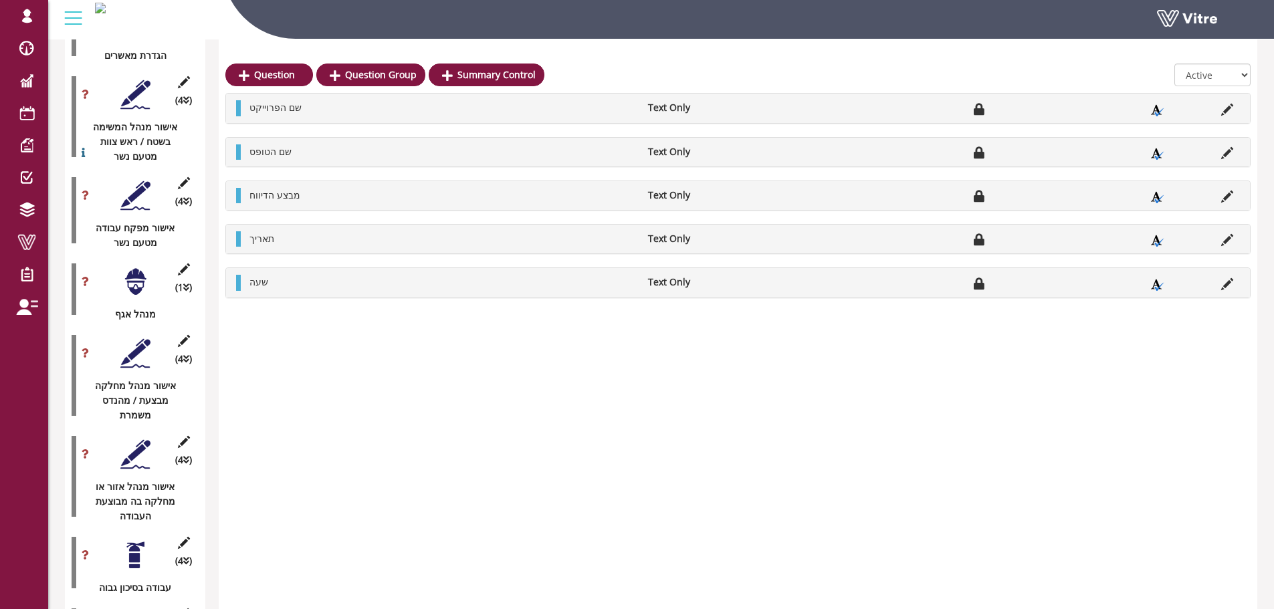
click at [77, 257] on div "(1 ) מנהל אגף" at bounding box center [135, 289] width 127 height 65
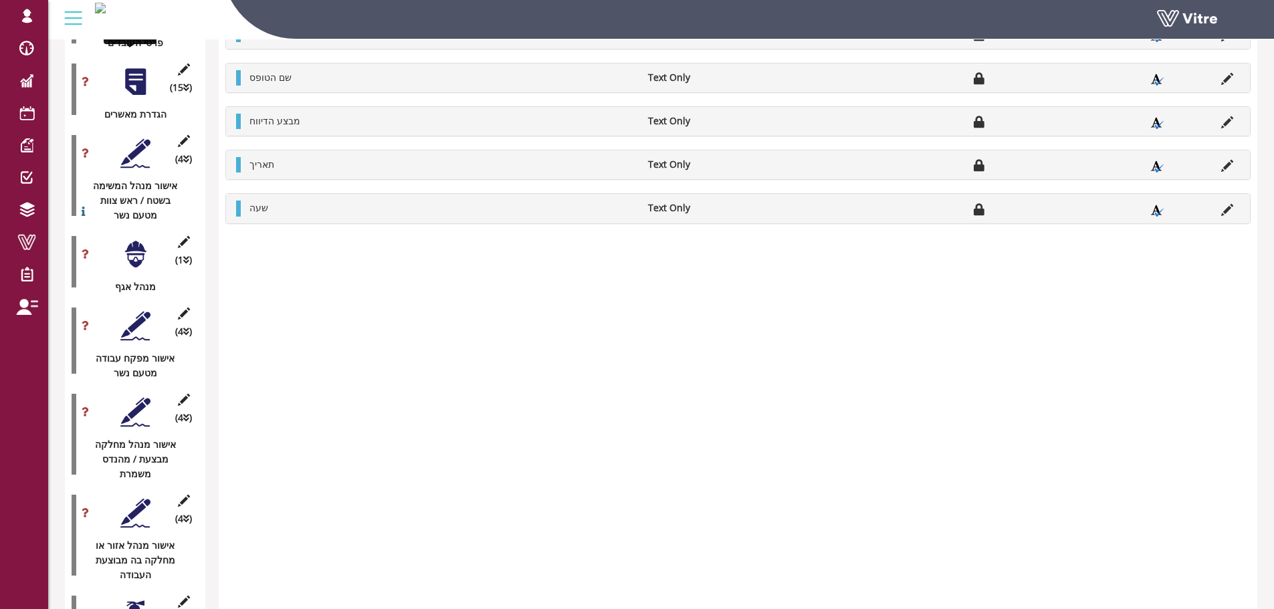
scroll to position [1977, 0]
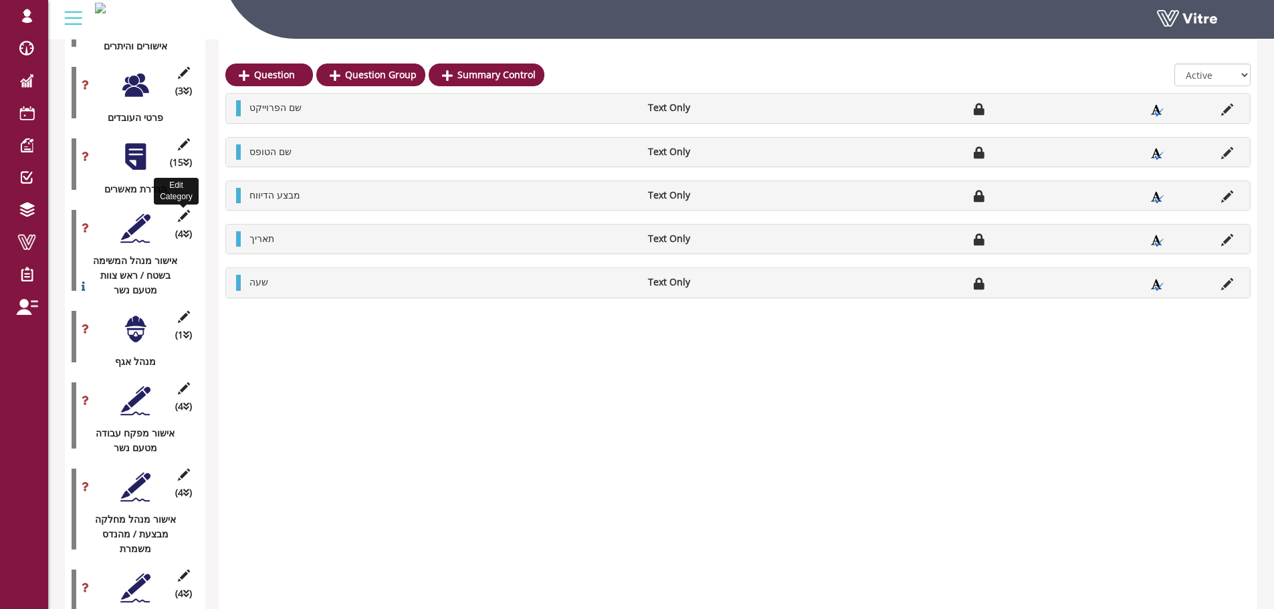
click at [185, 210] on icon at bounding box center [183, 216] width 17 height 12
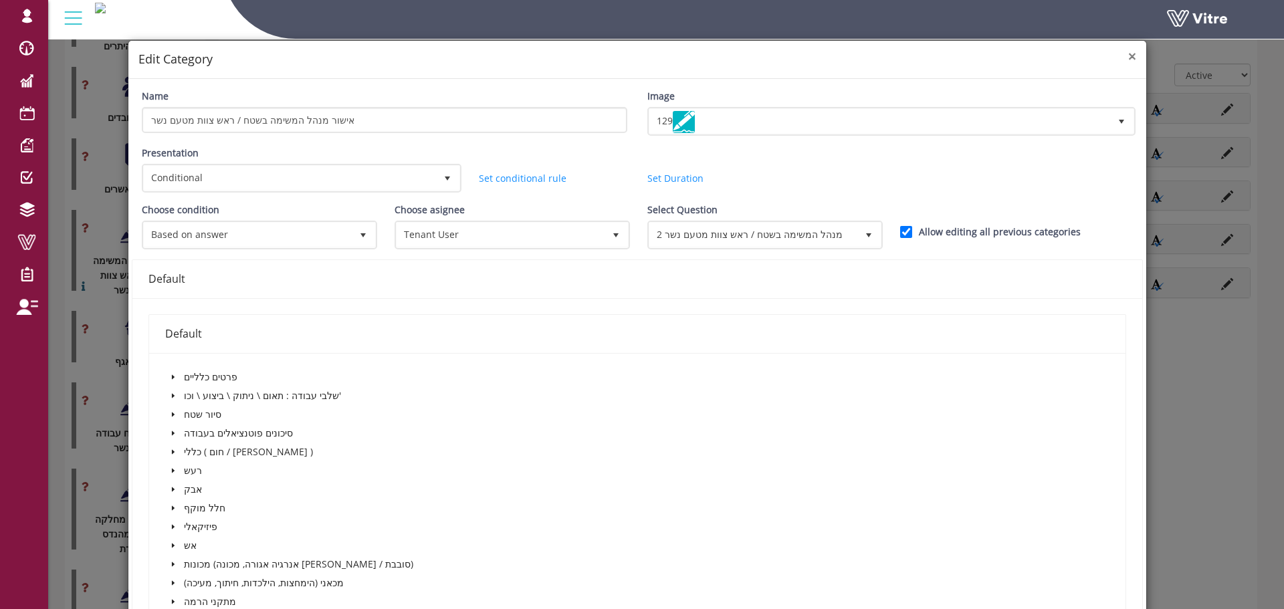
click at [1128, 58] on span "×" at bounding box center [1132, 56] width 8 height 19
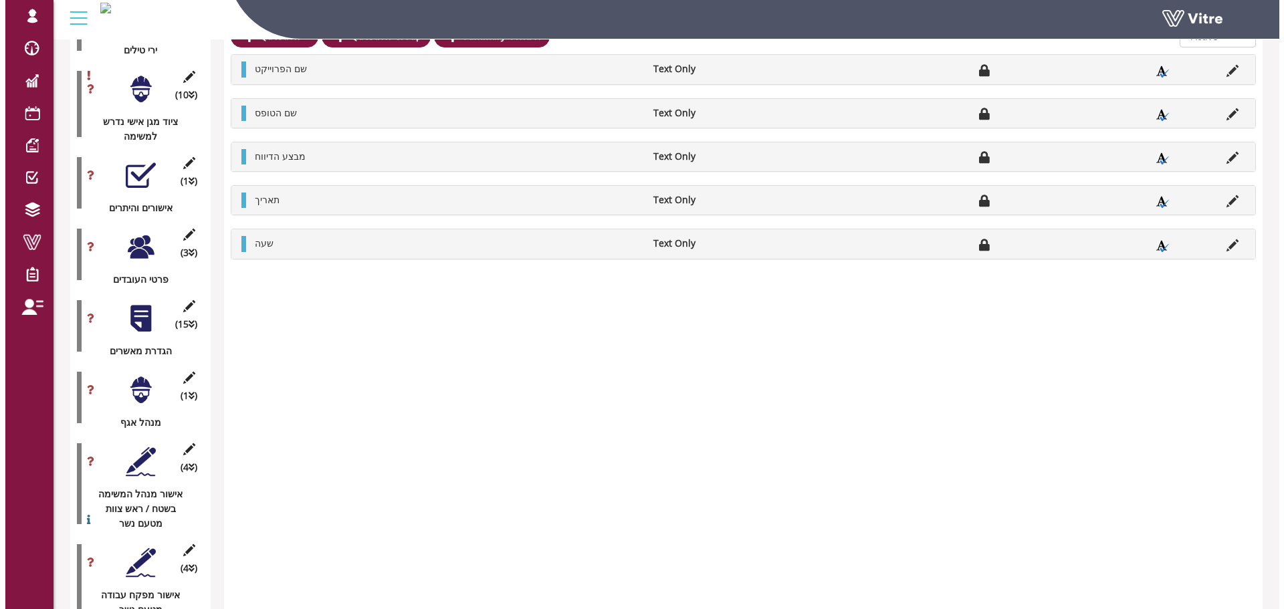
scroll to position [1776, 0]
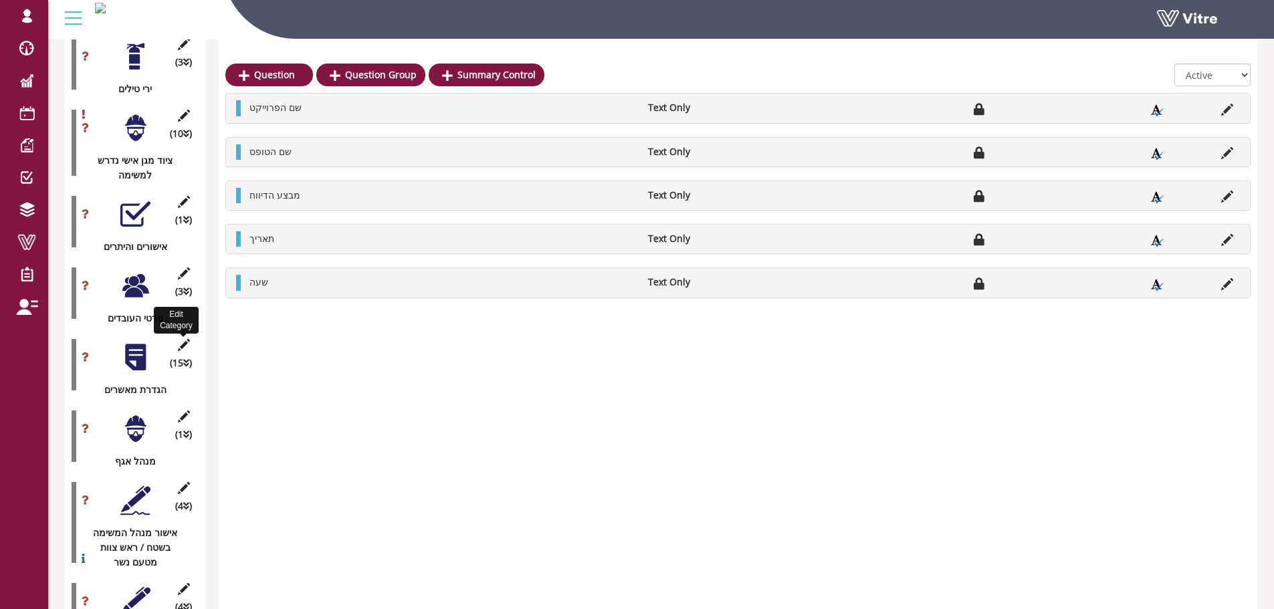
click at [189, 339] on icon at bounding box center [183, 345] width 17 height 12
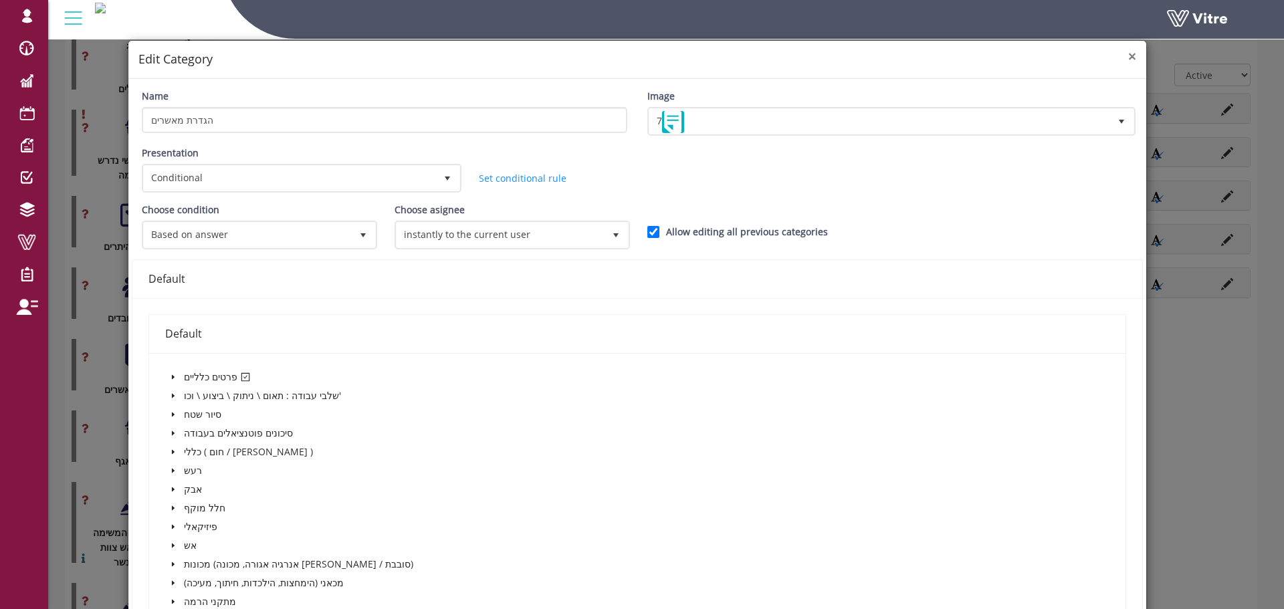
click at [1128, 54] on span "×" at bounding box center [1132, 56] width 8 height 19
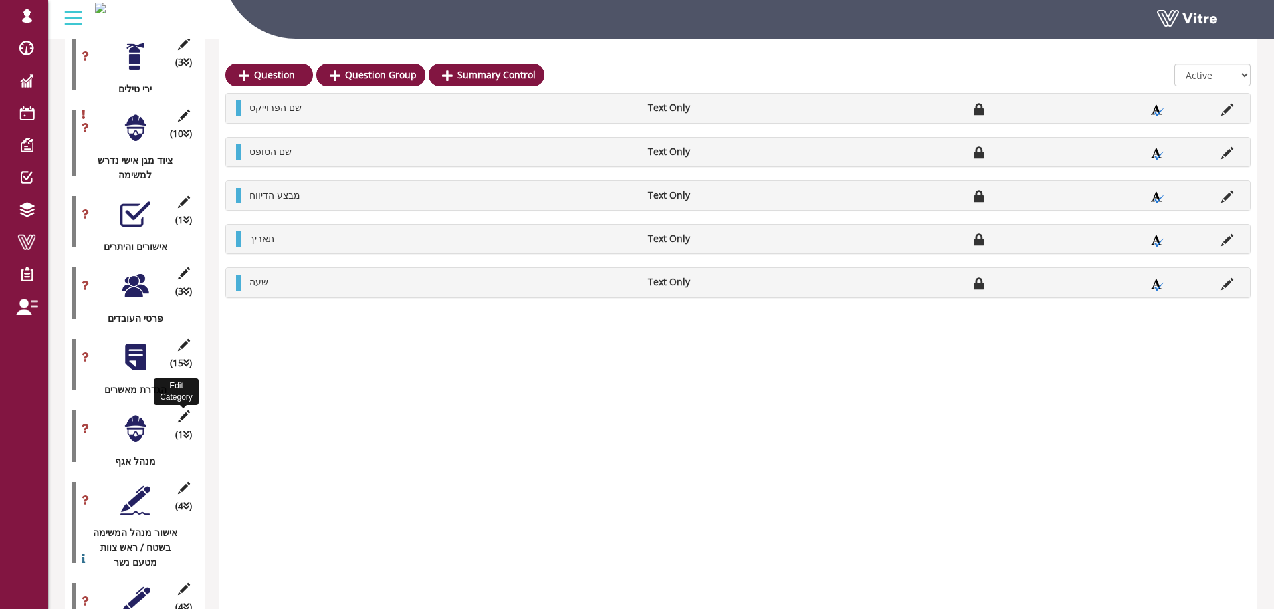
click at [183, 411] on icon at bounding box center [183, 417] width 17 height 12
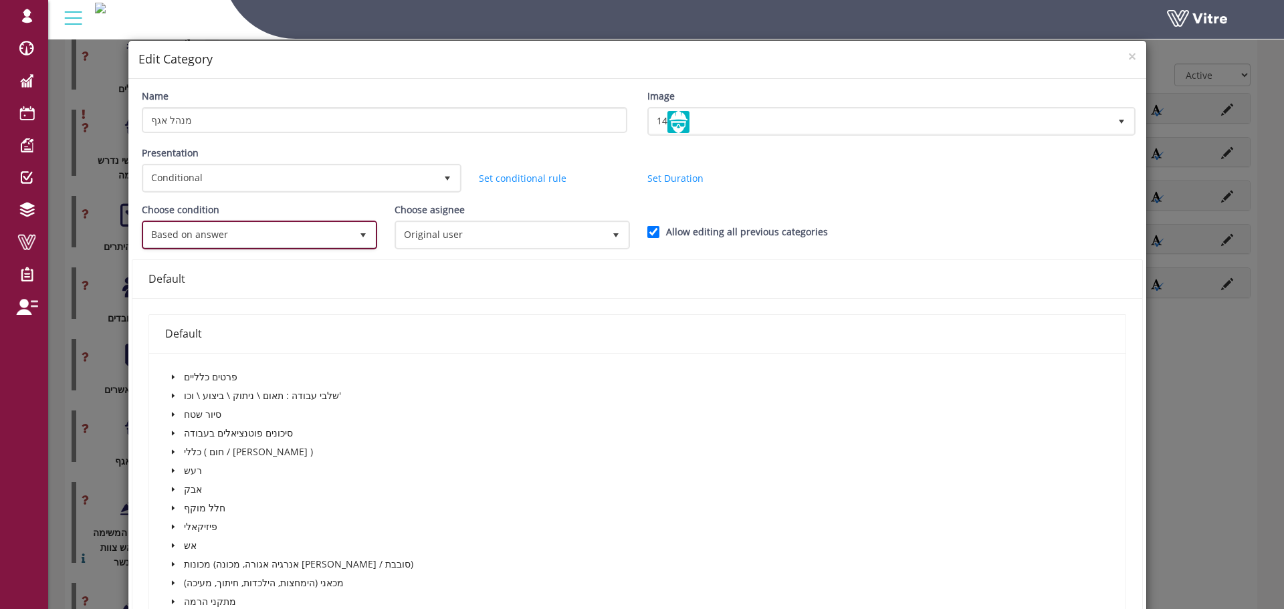
click at [334, 239] on span "Based on answer" at bounding box center [247, 235] width 207 height 24
click at [1128, 57] on span "×" at bounding box center [1132, 56] width 8 height 19
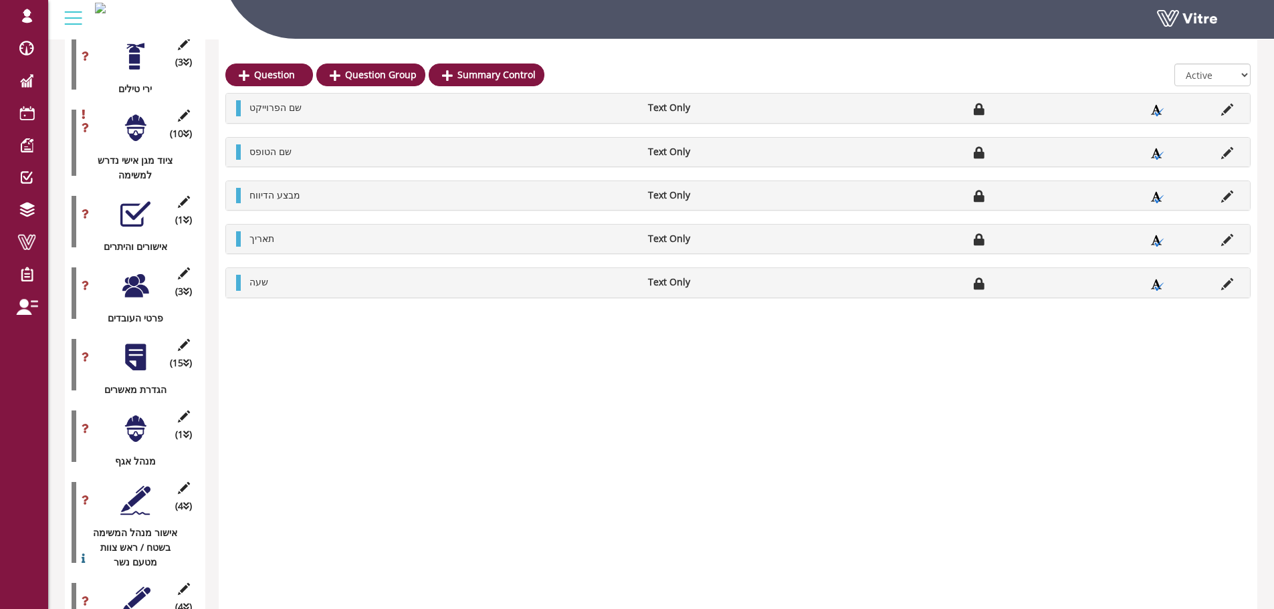
click at [142, 342] on div at bounding box center [135, 357] width 30 height 30
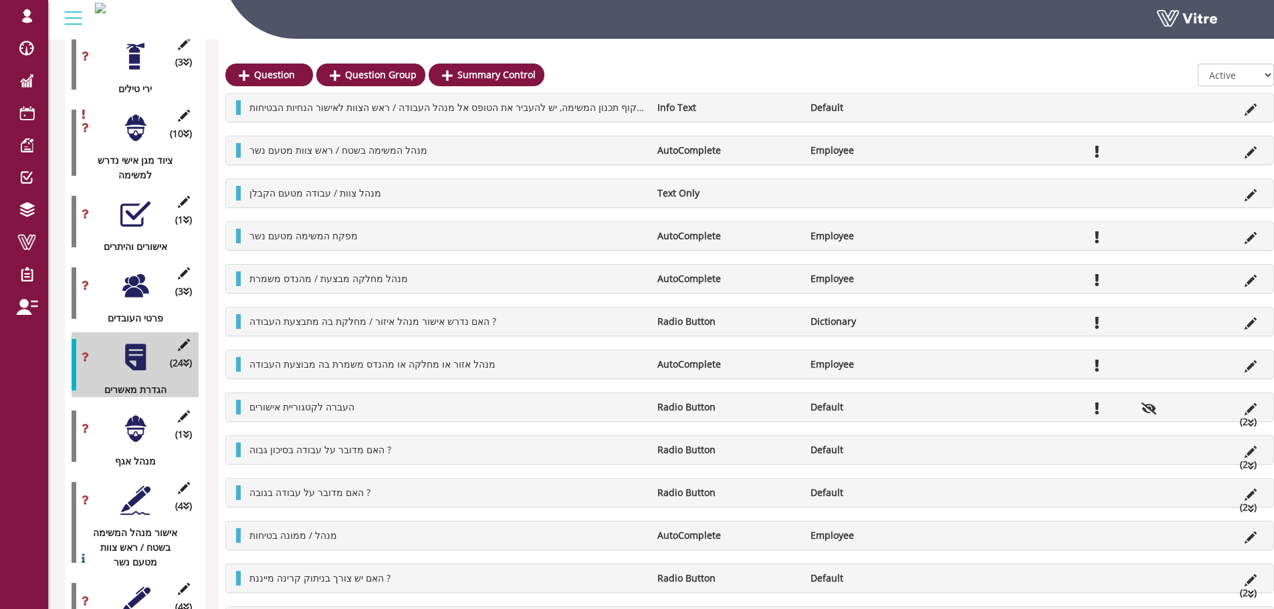
click at [134, 414] on div at bounding box center [135, 429] width 30 height 30
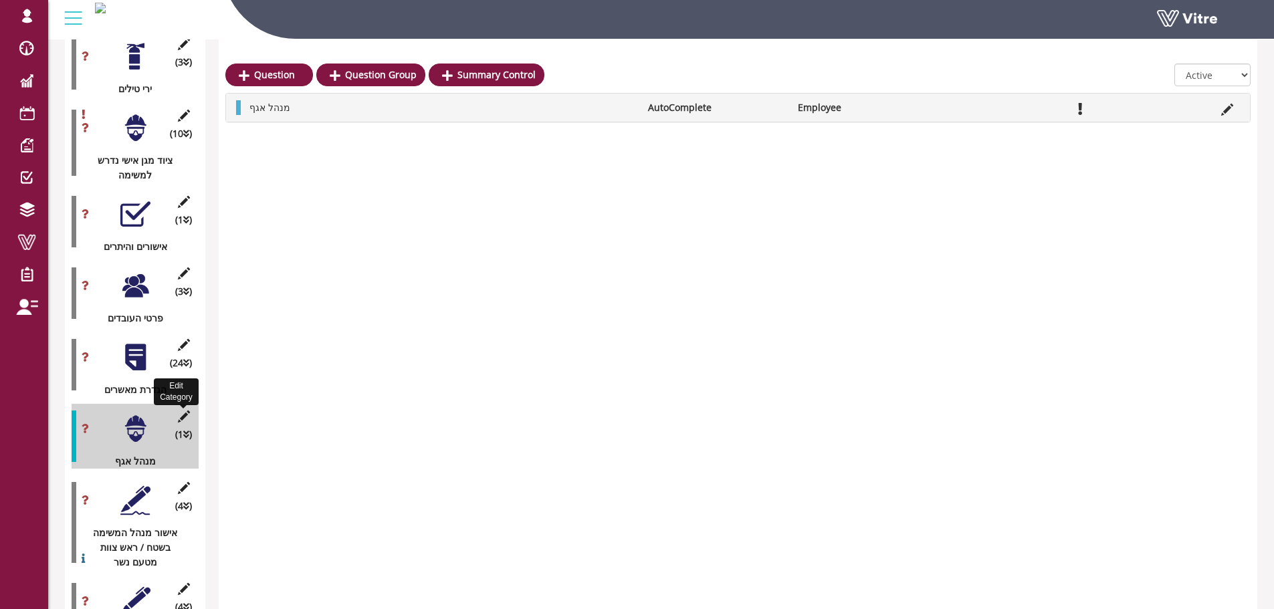
click at [188, 411] on icon at bounding box center [183, 417] width 17 height 12
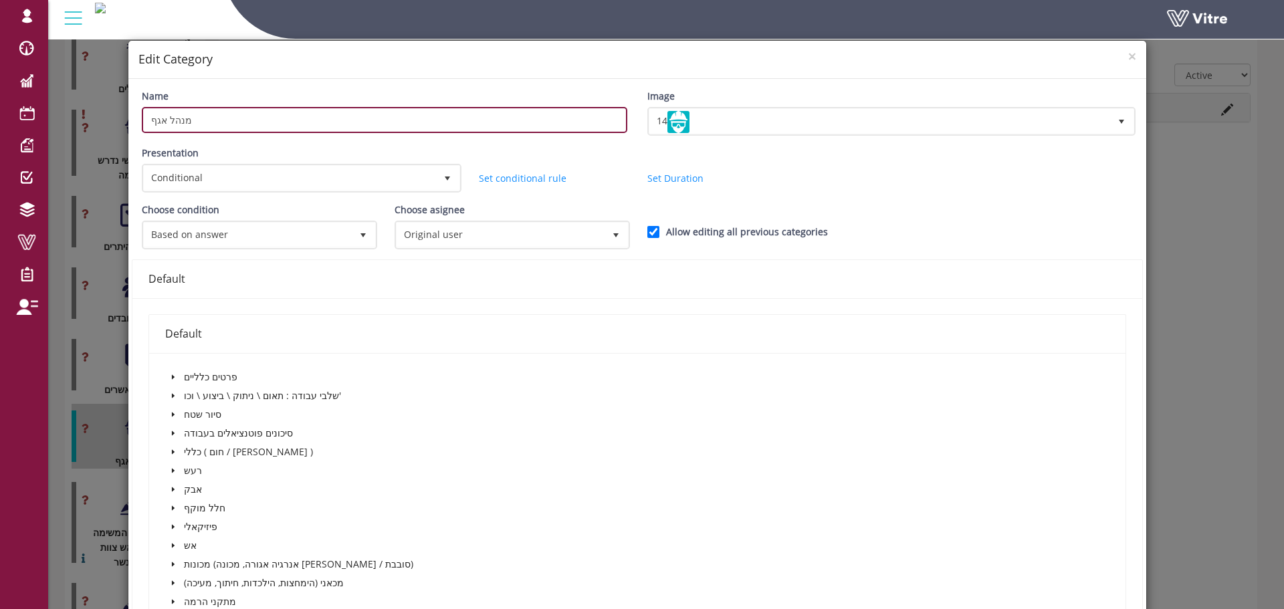
click at [316, 111] on input "מנהל אגף" at bounding box center [385, 120] width 486 height 26
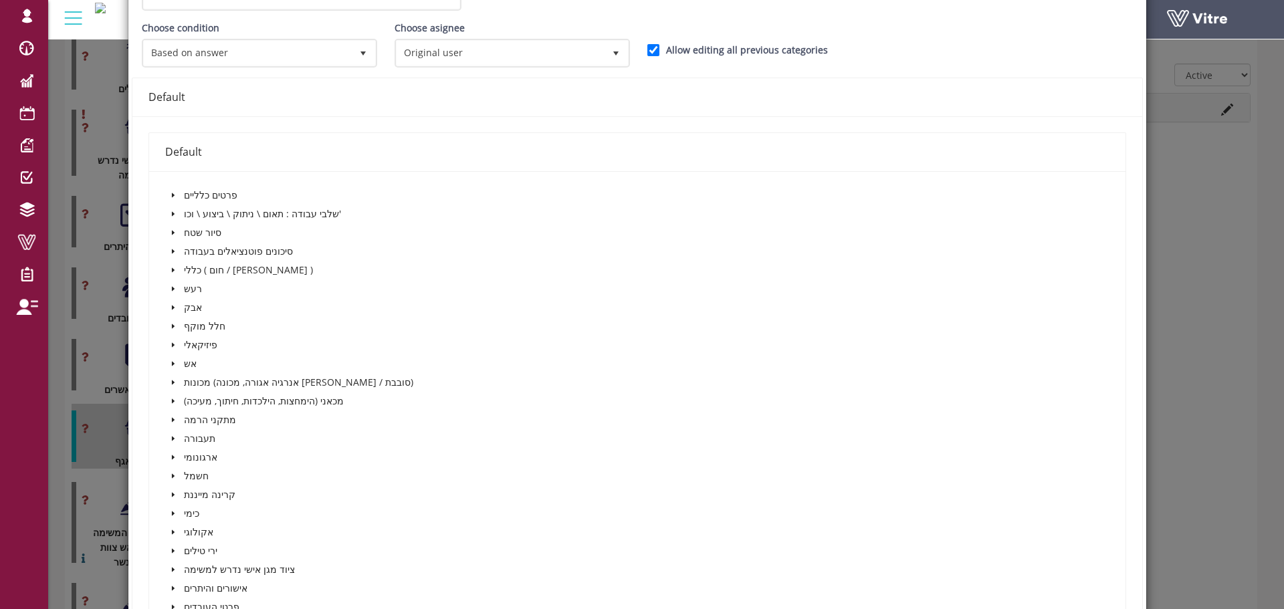
scroll to position [268, 0]
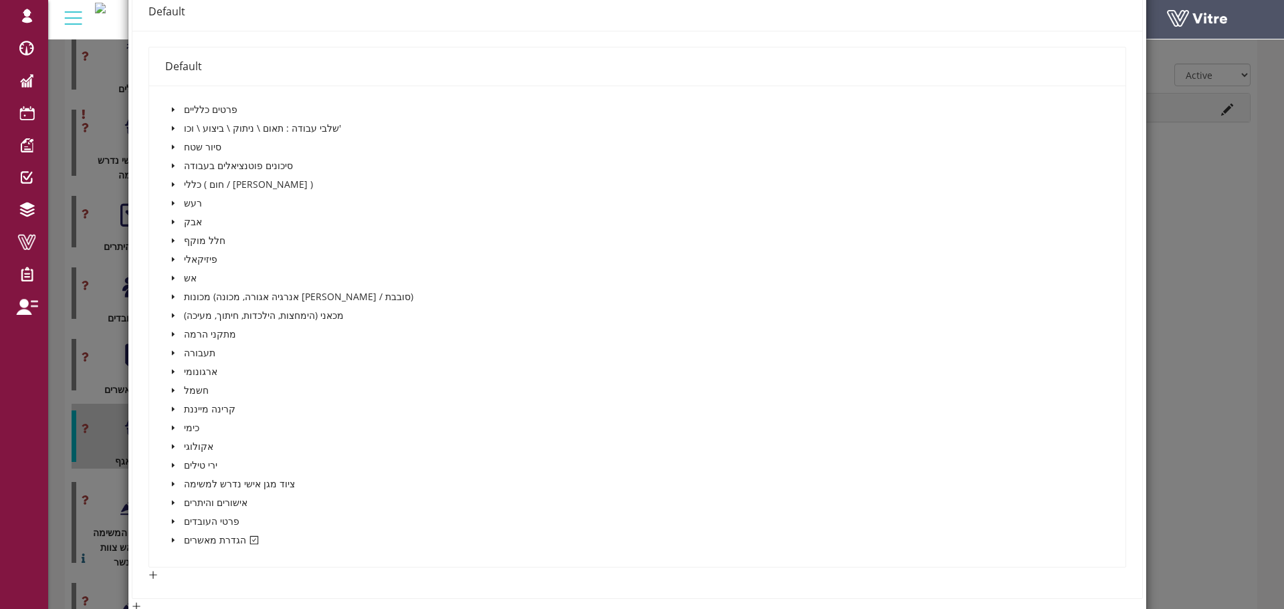
type input "בחירת מנהל אגף"
click at [172, 535] on span at bounding box center [173, 540] width 16 height 16
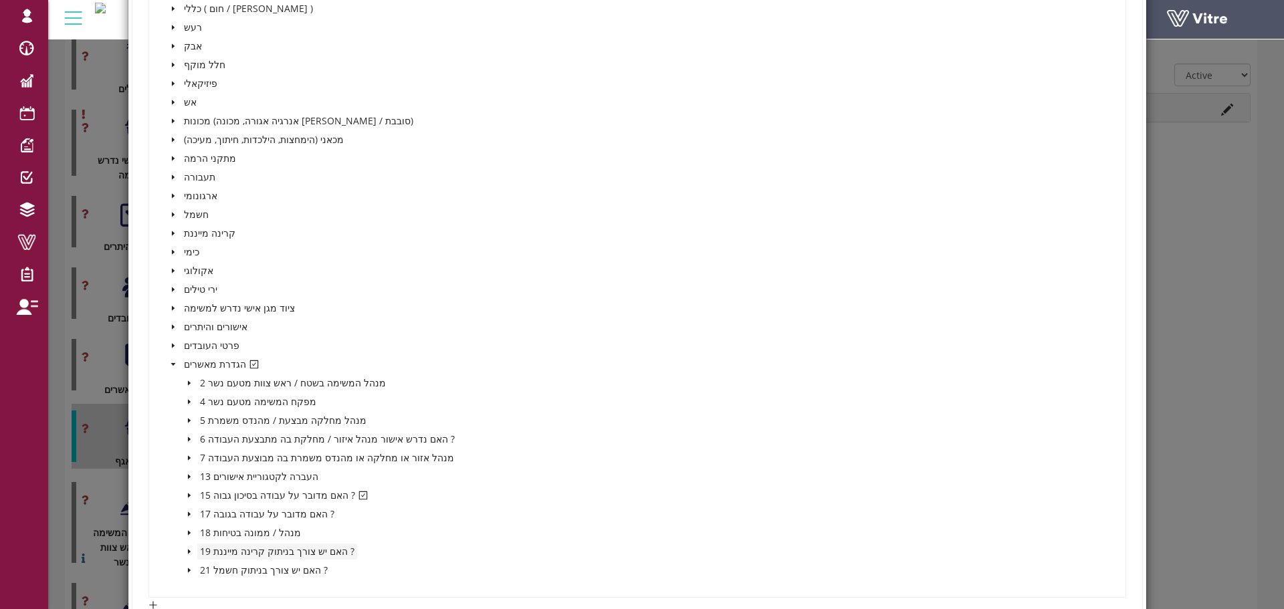
scroll to position [468, 0]
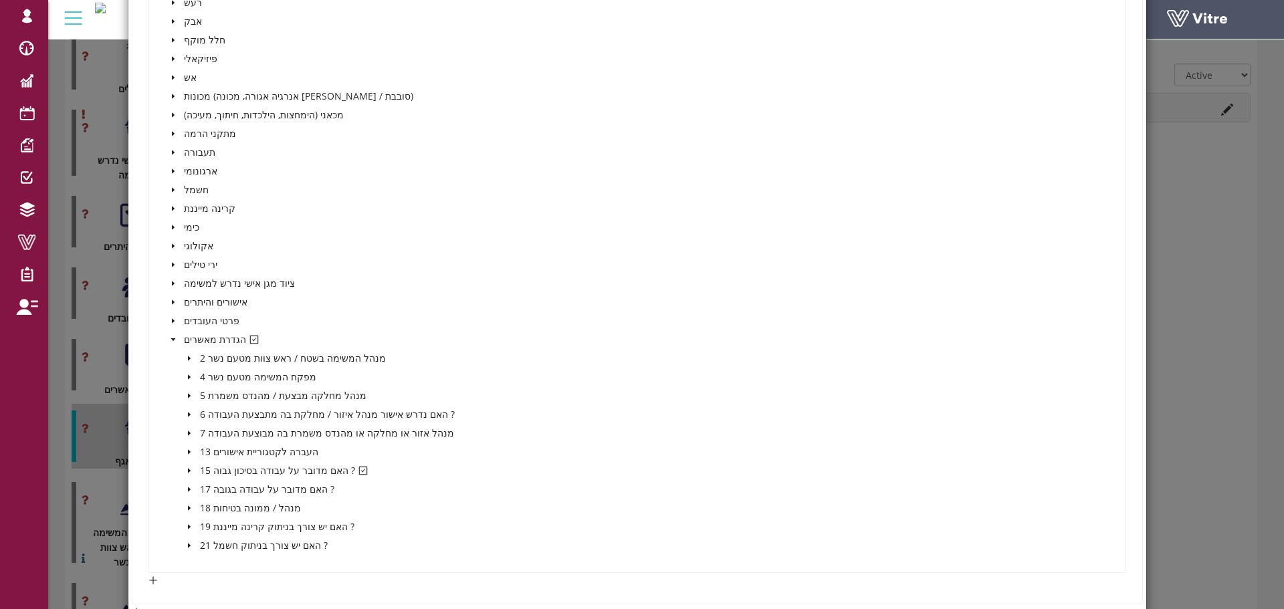
click at [187, 471] on icon "caret-down" at bounding box center [188, 471] width 3 height 5
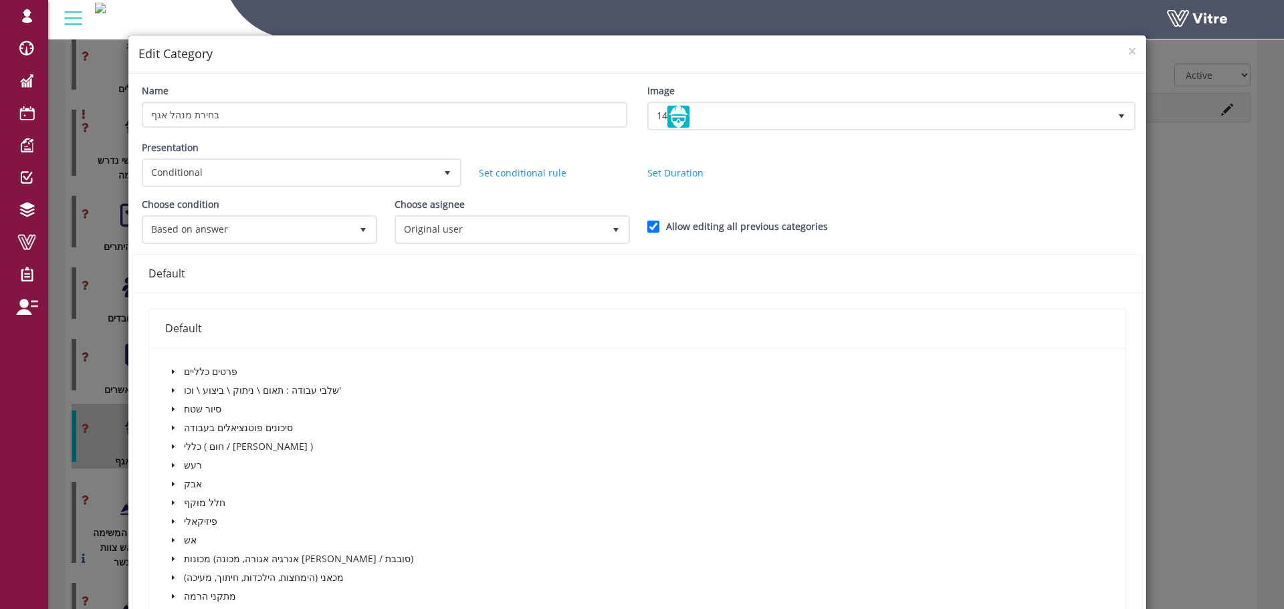
scroll to position [0, 0]
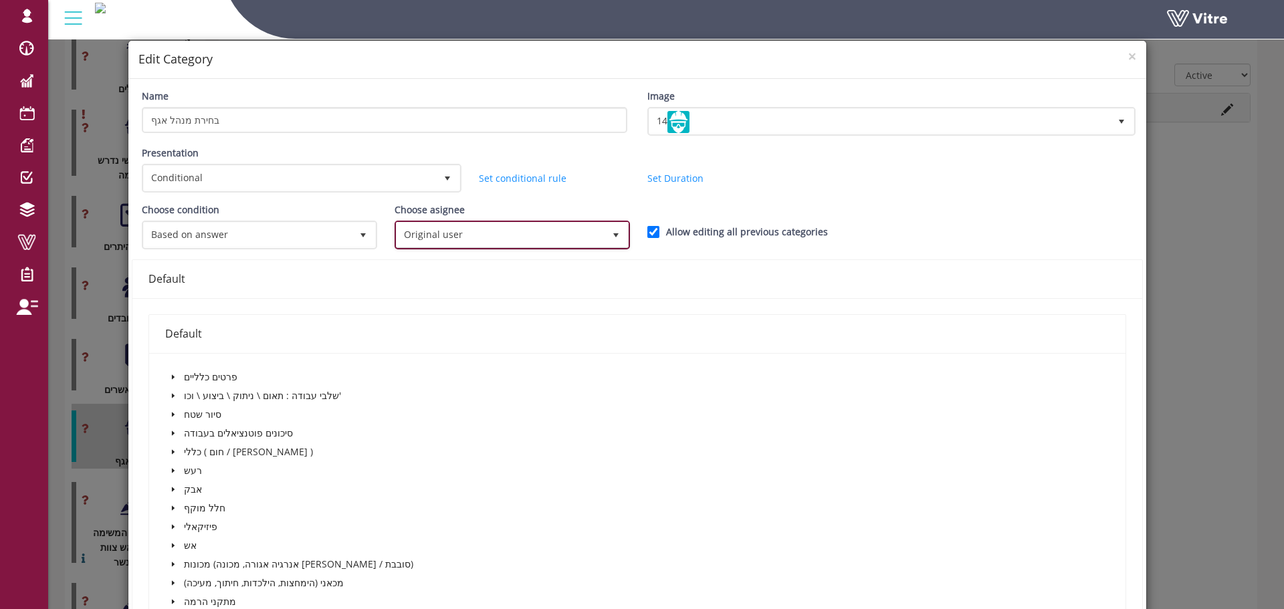
click at [408, 236] on span "Original user" at bounding box center [500, 235] width 207 height 24
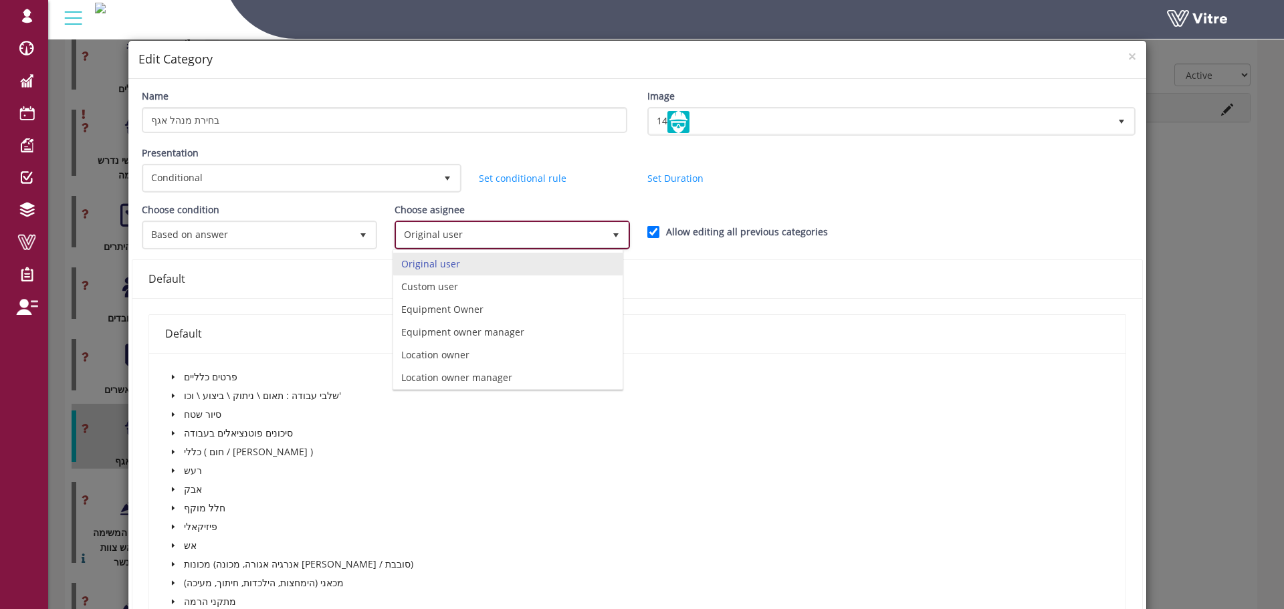
click at [408, 236] on span "Original user" at bounding box center [500, 235] width 207 height 24
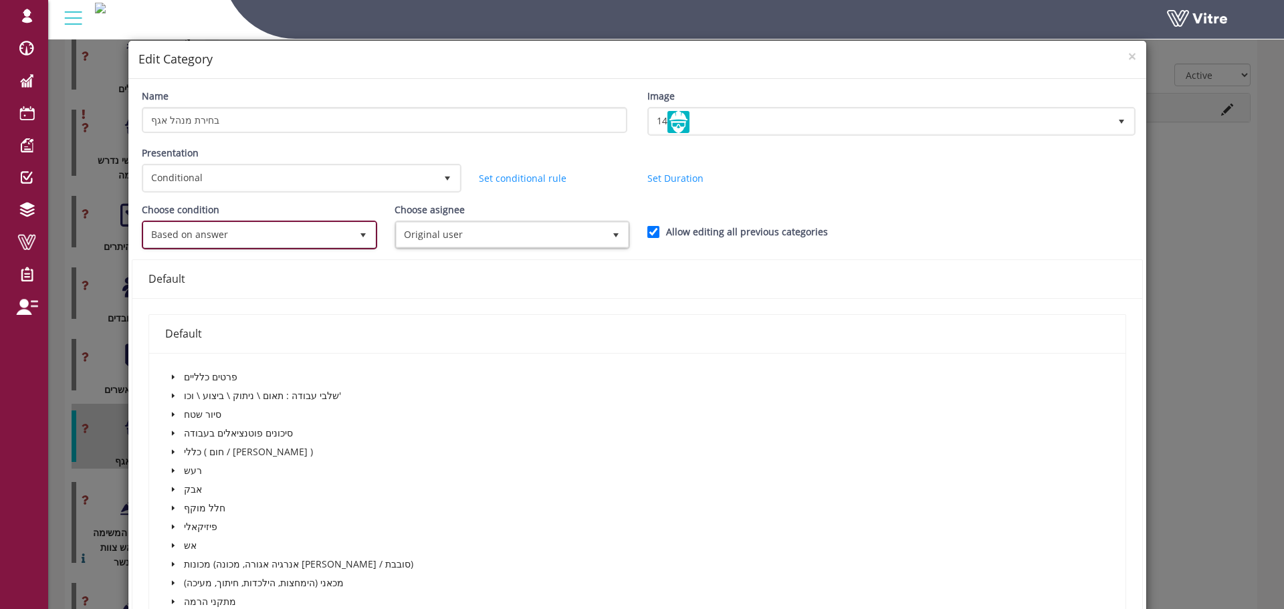
click at [326, 239] on span "Based on answer" at bounding box center [247, 235] width 207 height 24
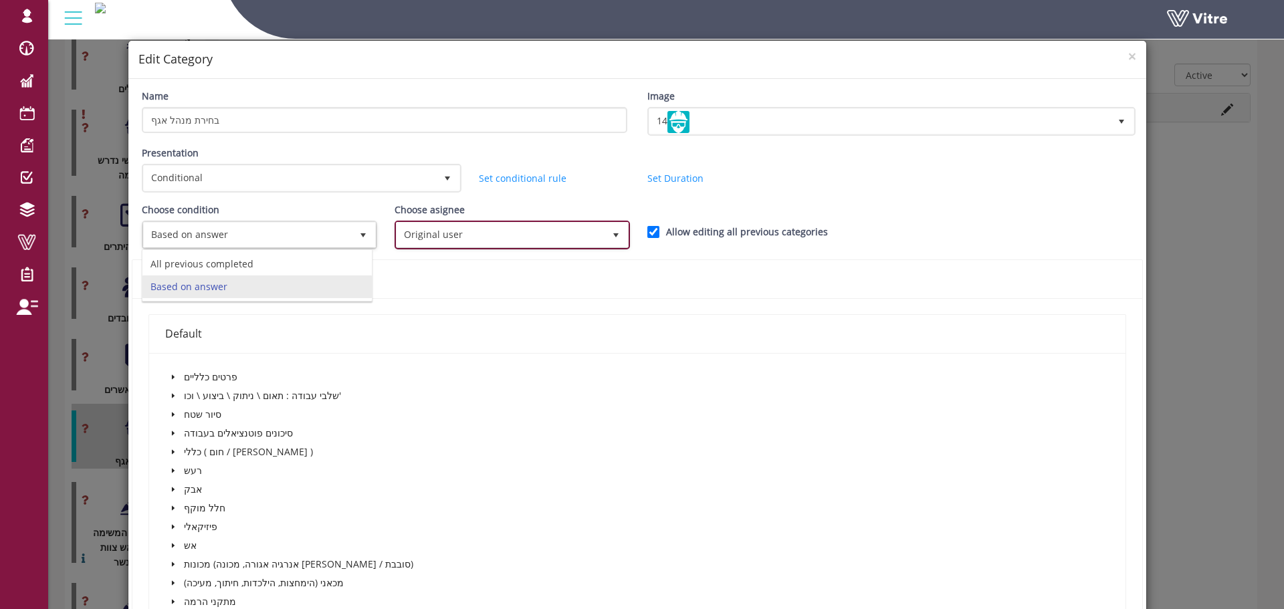
click at [430, 241] on span "Original user" at bounding box center [500, 235] width 207 height 24
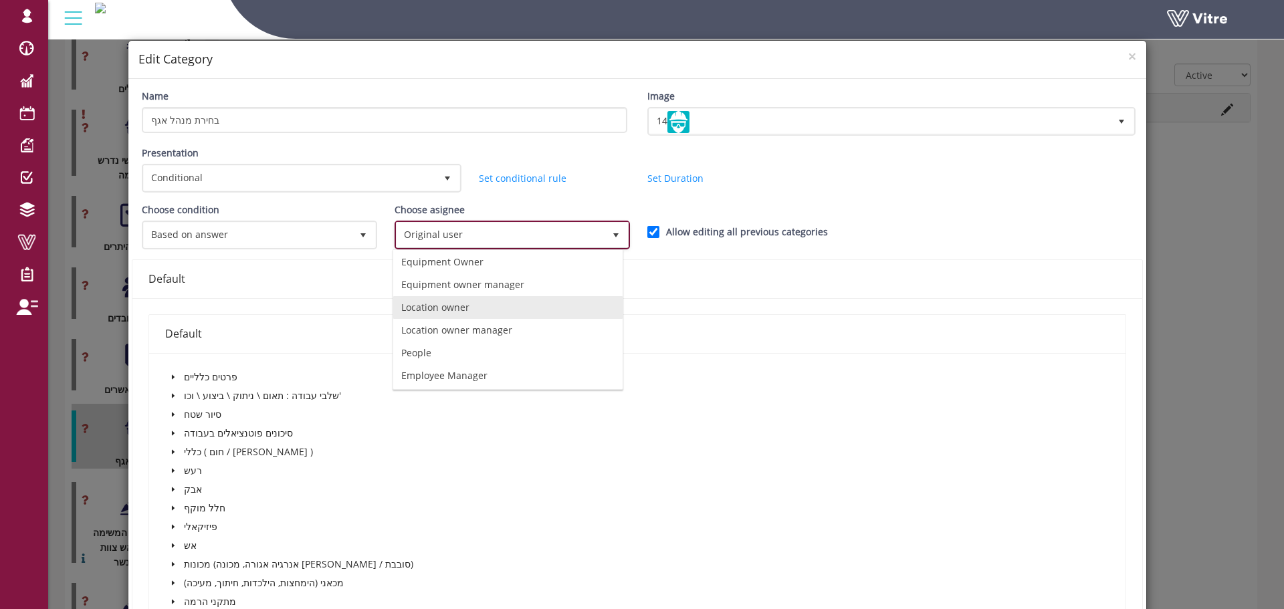
scroll to position [94, 0]
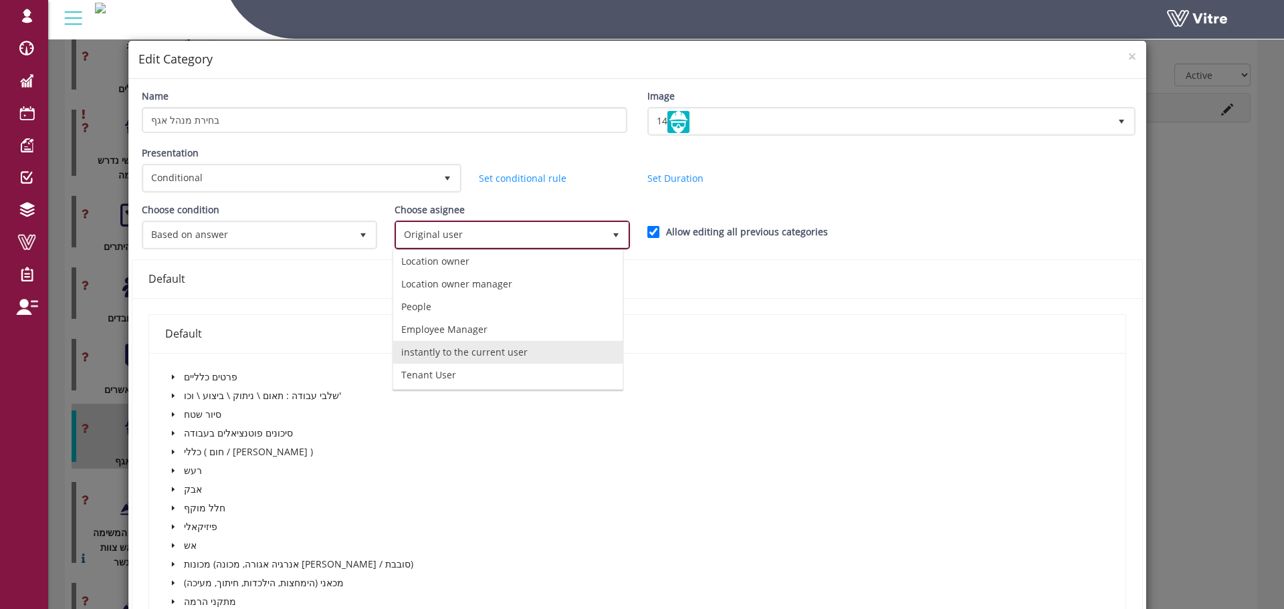
click at [469, 354] on li "instantly to the current user" at bounding box center [507, 352] width 229 height 23
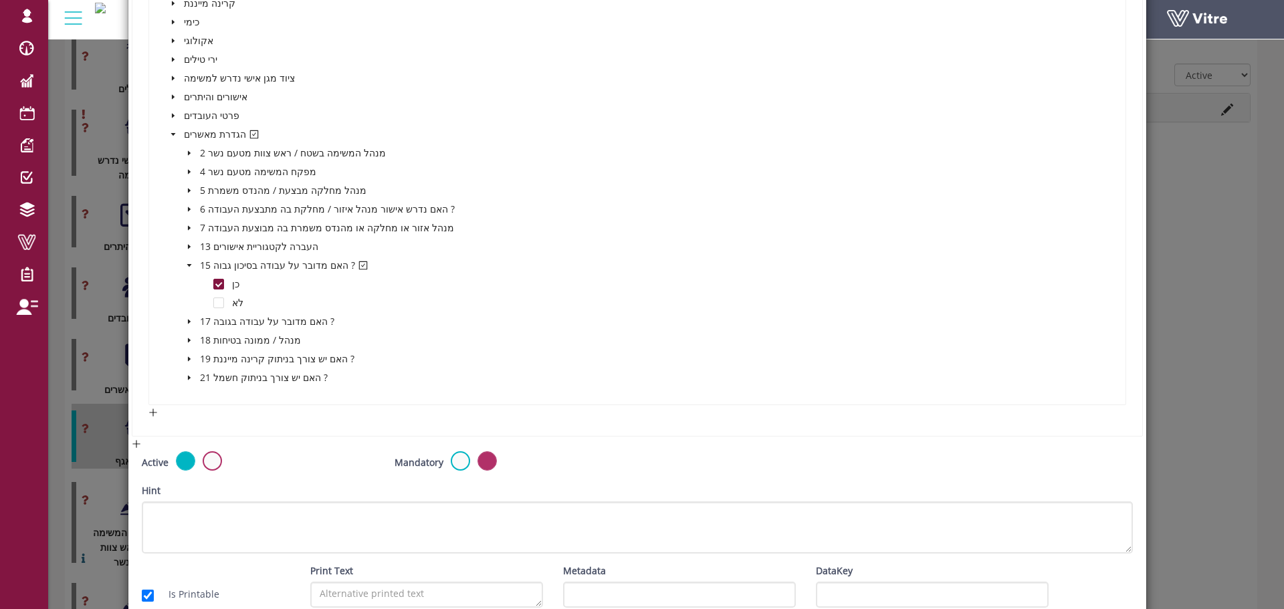
scroll to position [745, 0]
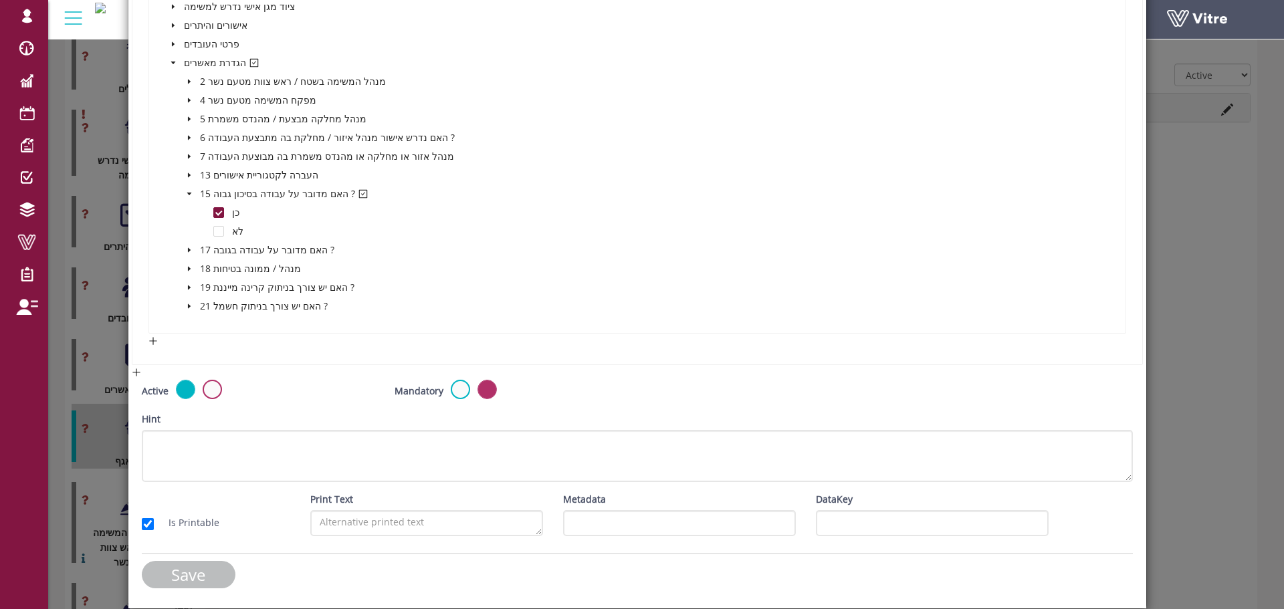
click at [215, 566] on input "Save" at bounding box center [189, 574] width 94 height 27
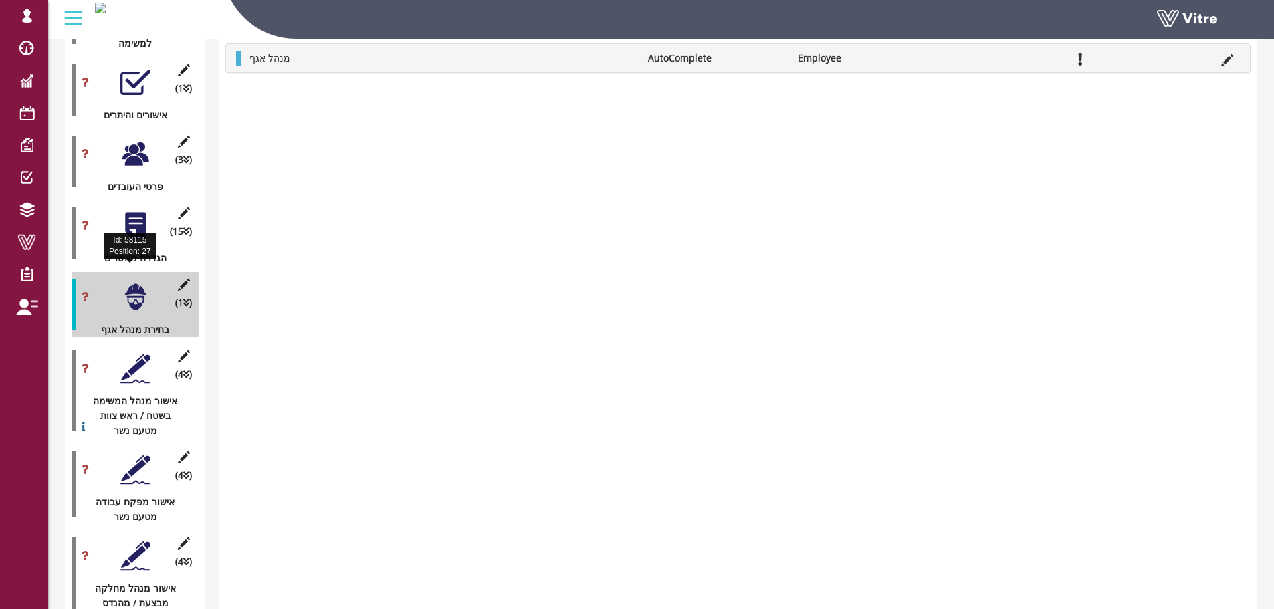
scroll to position [1843, 0]
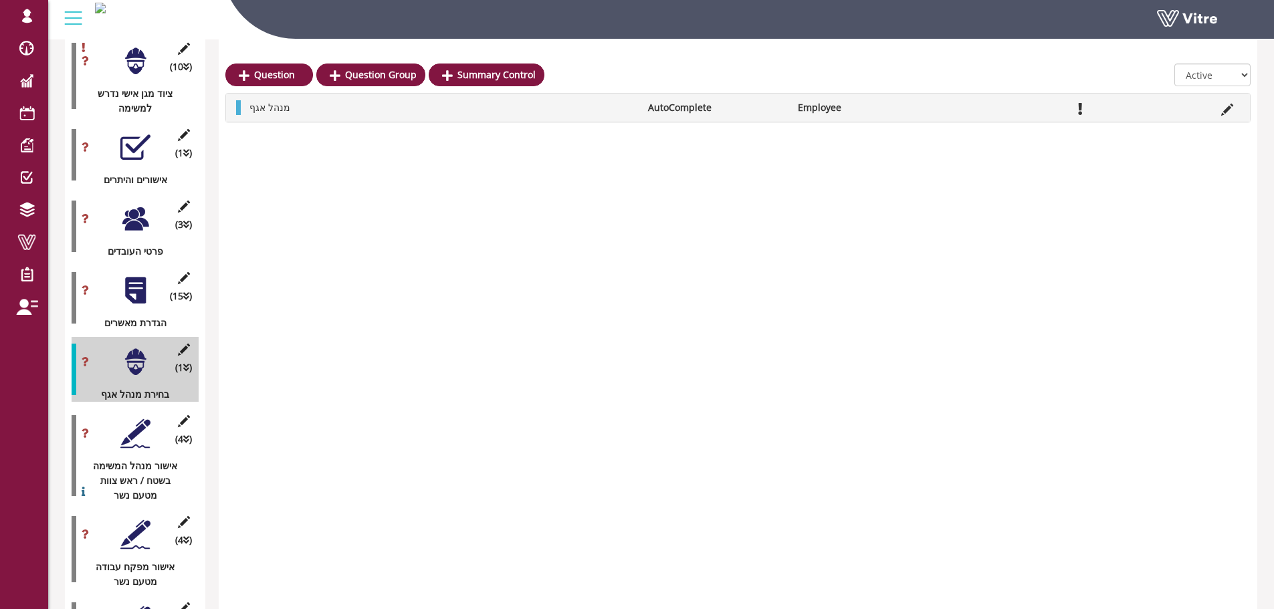
click at [142, 276] on div at bounding box center [135, 291] width 30 height 30
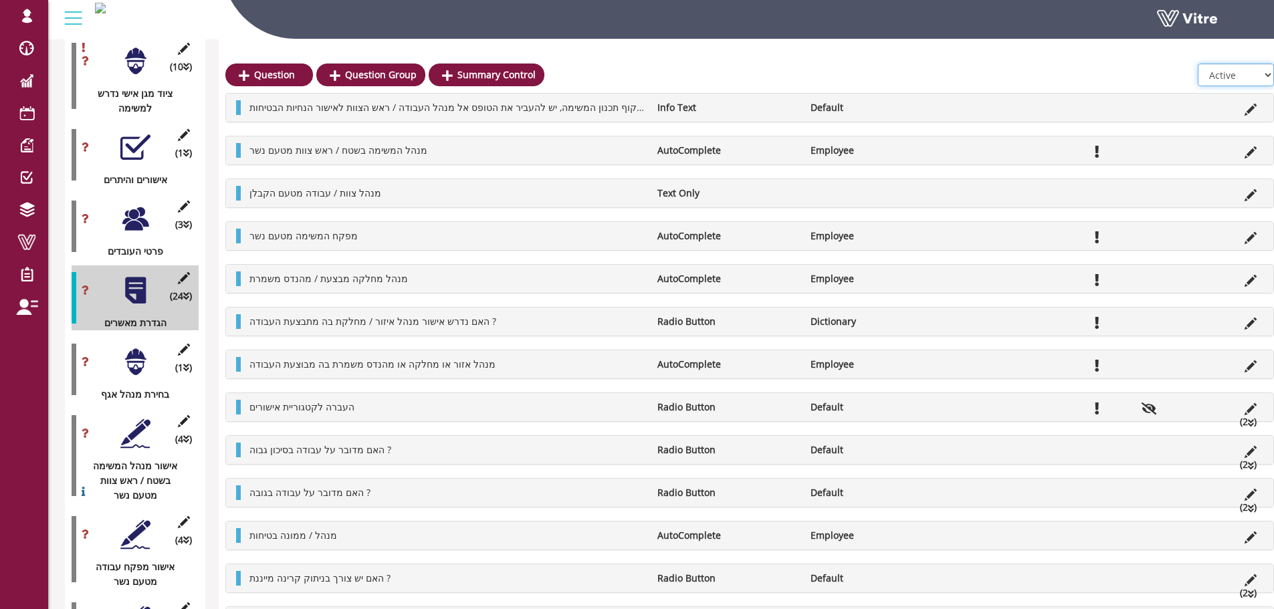
drag, startPoint x: 1191, startPoint y: 73, endPoint x: 1195, endPoint y: 84, distance: 12.1
click at [1198, 73] on select "All Active Not Active" at bounding box center [1236, 75] width 76 height 23
select select "2"
click at [1198, 64] on select "All Active Not Active" at bounding box center [1236, 75] width 76 height 23
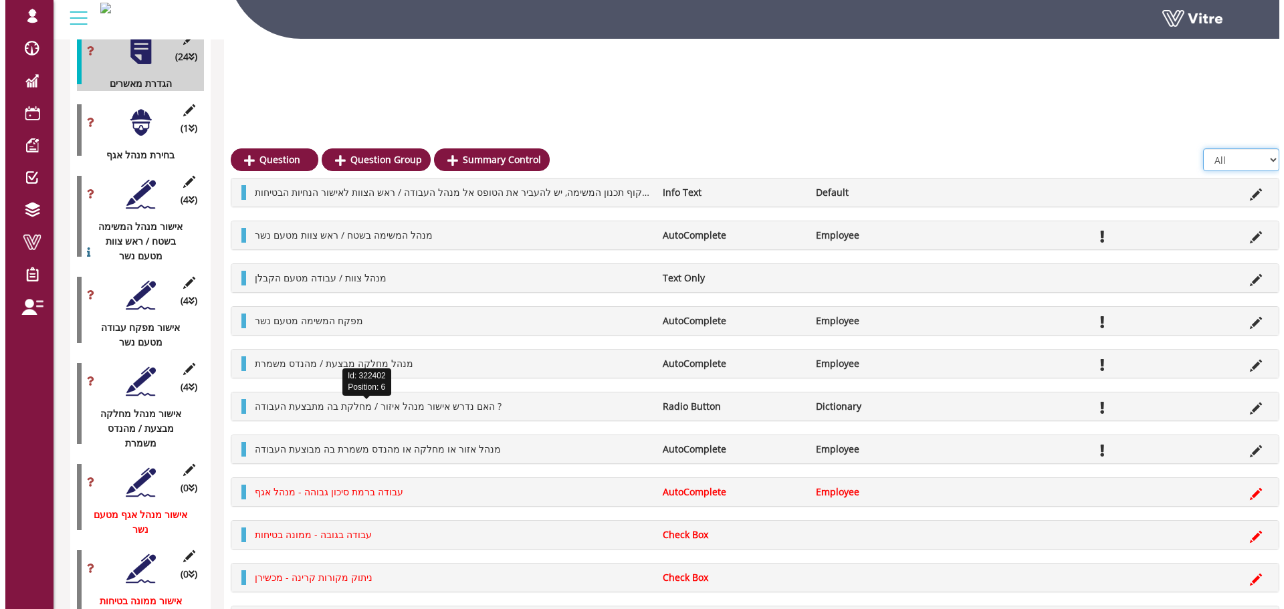
scroll to position [2039, 0]
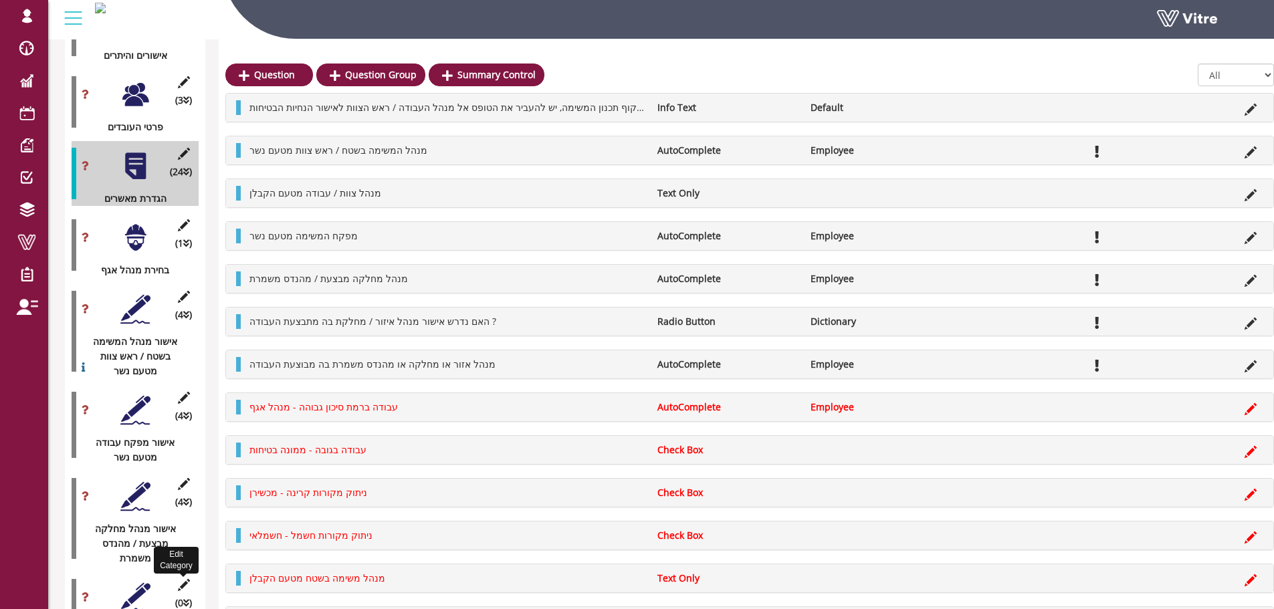
click at [185, 579] on icon at bounding box center [183, 585] width 17 height 12
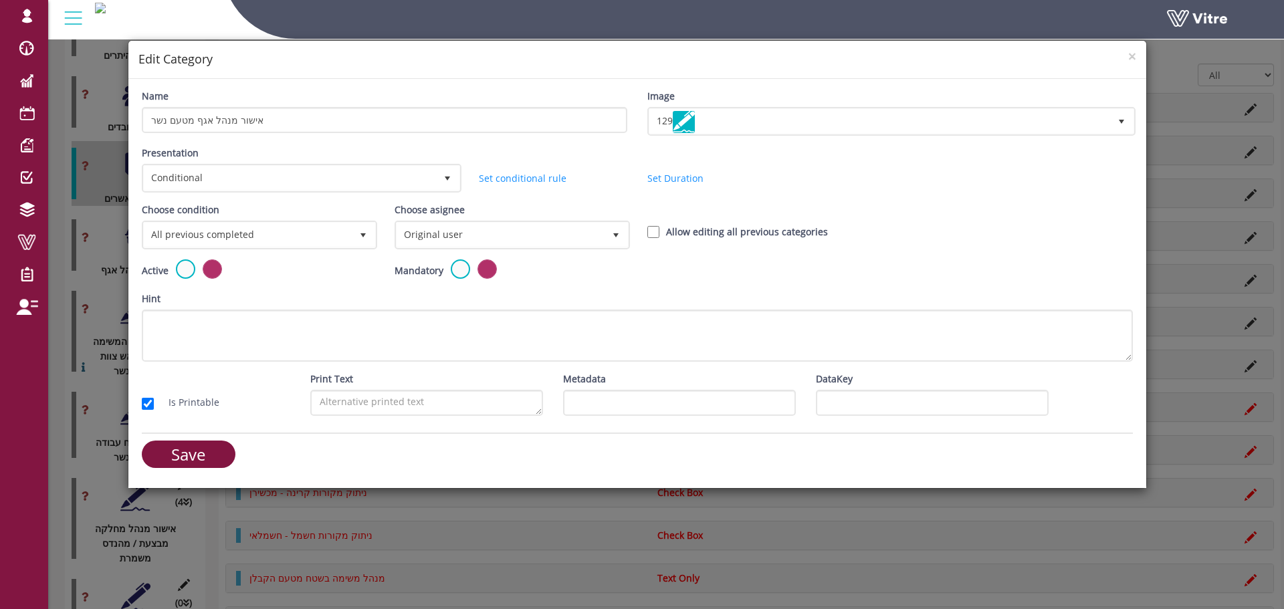
click at [180, 274] on label at bounding box center [185, 268] width 19 height 19
click at [0, 0] on input "radio" at bounding box center [0, 0] width 0 height 0
click at [182, 270] on label at bounding box center [185, 268] width 19 height 19
click at [0, 0] on input "radio" at bounding box center [0, 0] width 0 height 0
click at [239, 235] on span "All previous completed" at bounding box center [247, 235] width 207 height 24
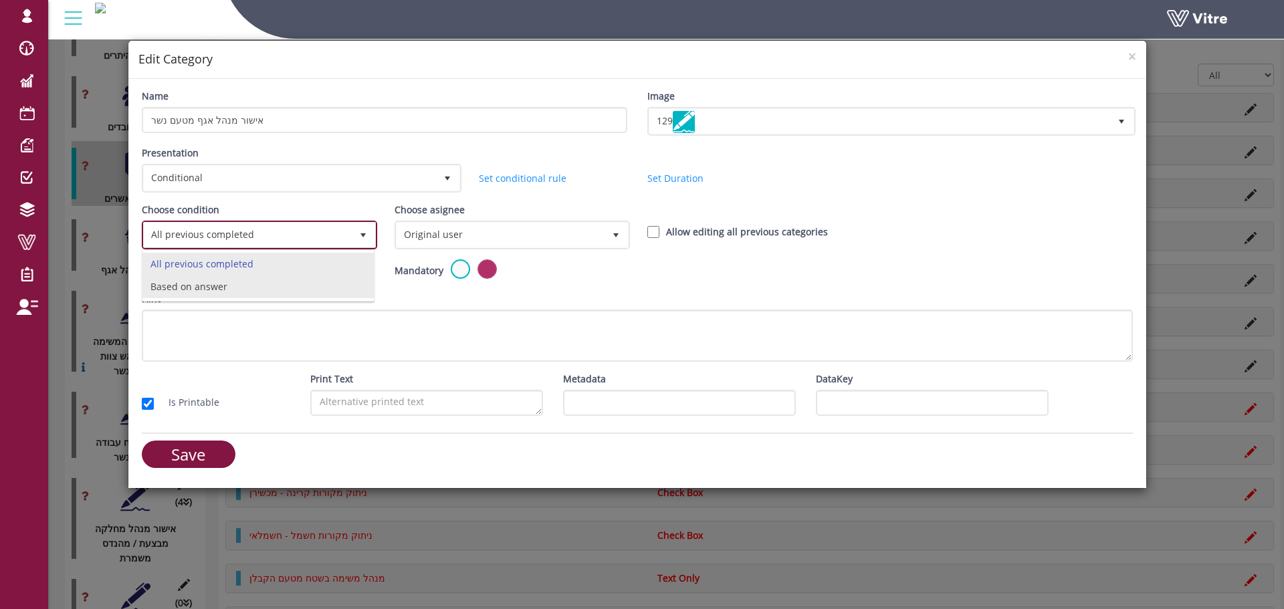
click at [230, 281] on li "Based on answer" at bounding box center [257, 287] width 231 height 23
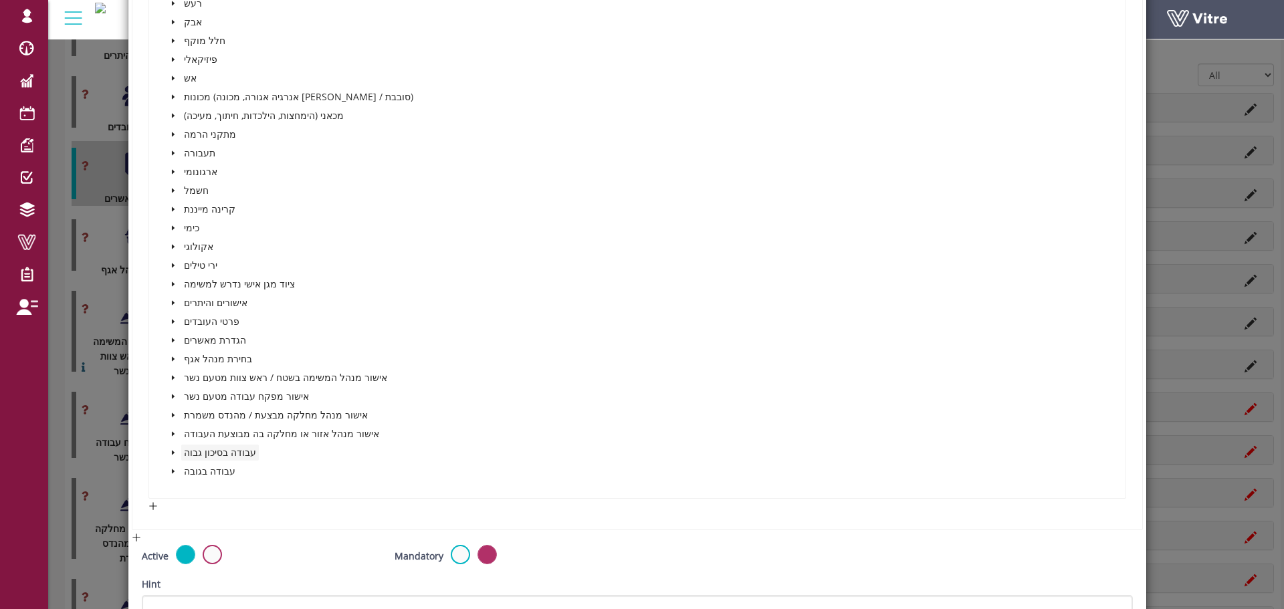
scroll to position [468, 0]
click at [170, 455] on icon "caret-down" at bounding box center [173, 452] width 7 height 7
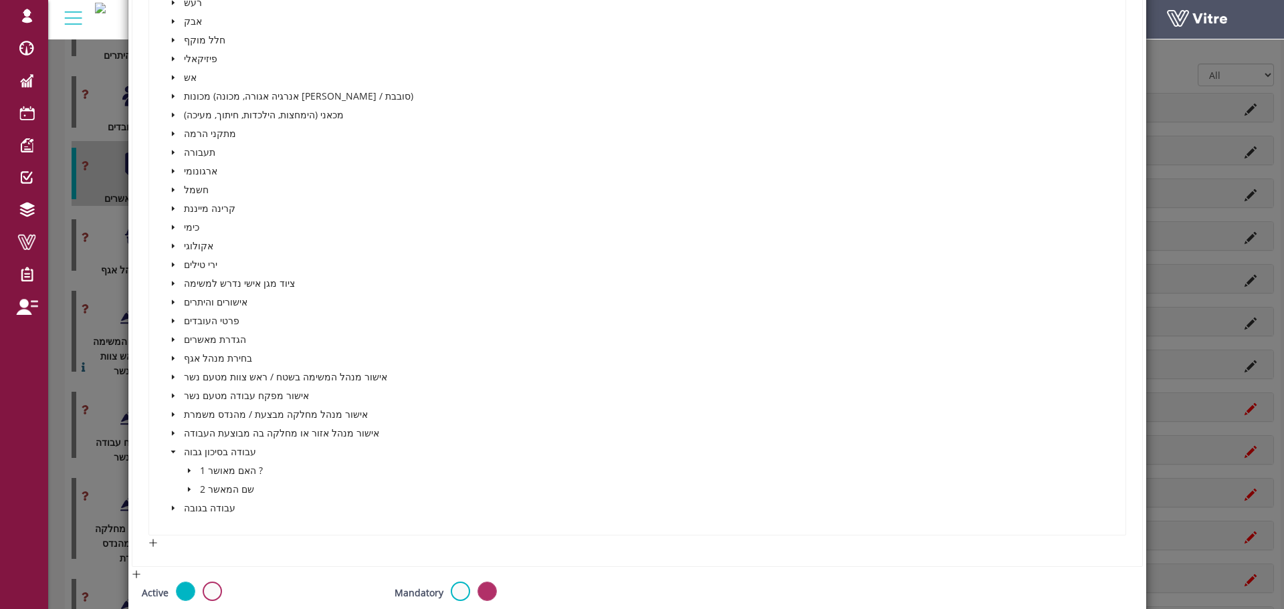
click at [162, 340] on div "פרטים כלליים שלבי עבודה : תאום \ ניתוק \ ביצוע \ וכו' סיור שטח סיכונים פוטנציאל…" at bounding box center [637, 210] width 976 height 650
click at [171, 355] on icon "caret-down" at bounding box center [173, 358] width 7 height 7
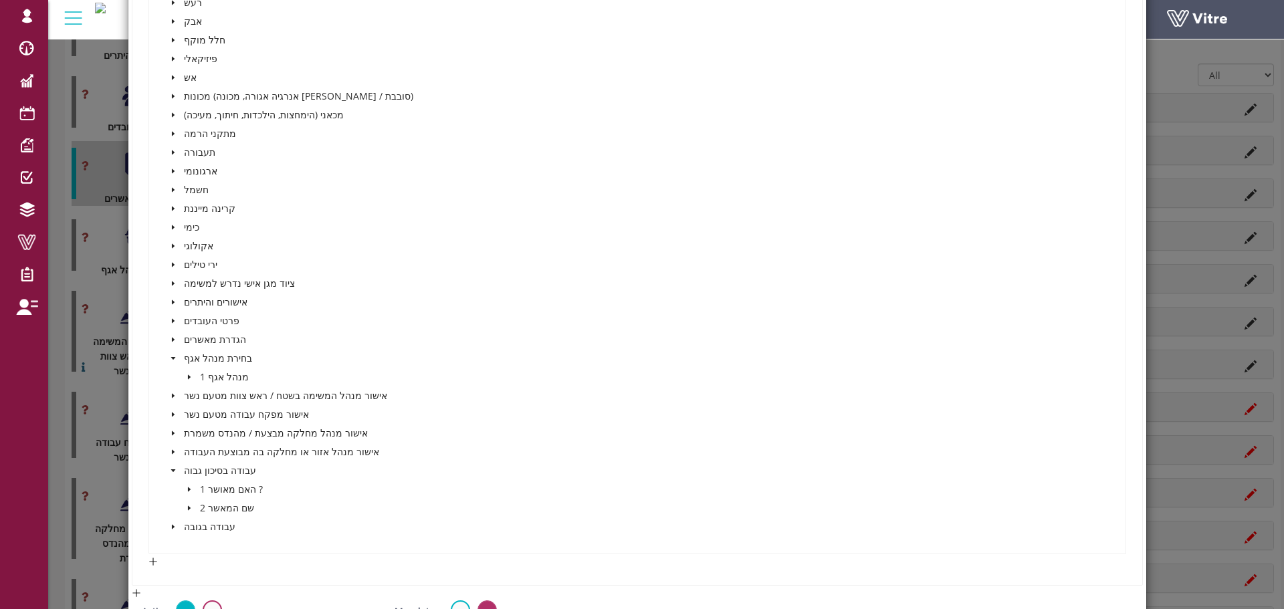
click at [183, 371] on span at bounding box center [189, 377] width 16 height 16
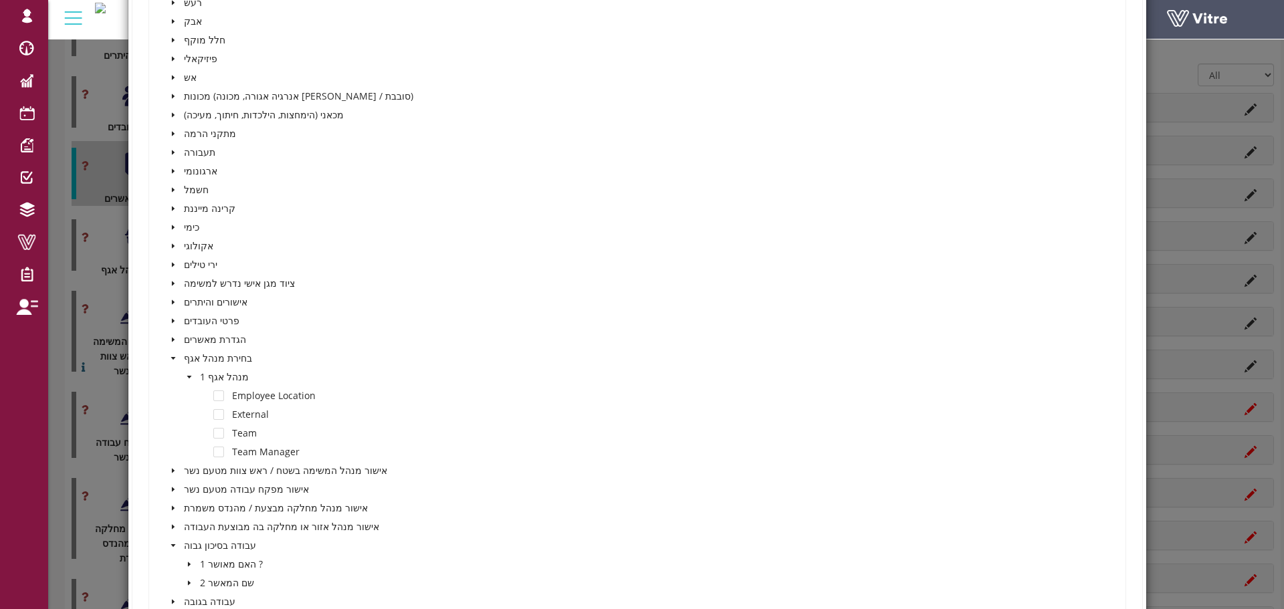
click at [179, 341] on span at bounding box center [173, 340] width 16 height 16
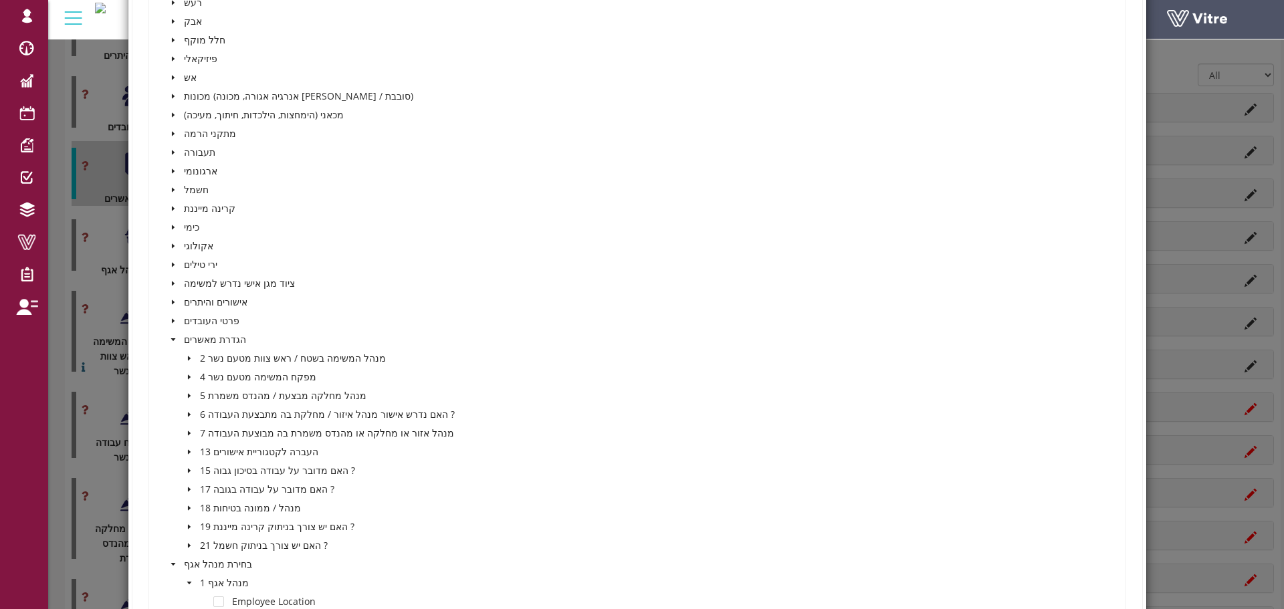
click at [186, 488] on icon "caret-down" at bounding box center [189, 489] width 7 height 7
click at [217, 502] on div "כן" at bounding box center [203, 509] width 77 height 19
click at [218, 505] on span at bounding box center [218, 508] width 11 height 11
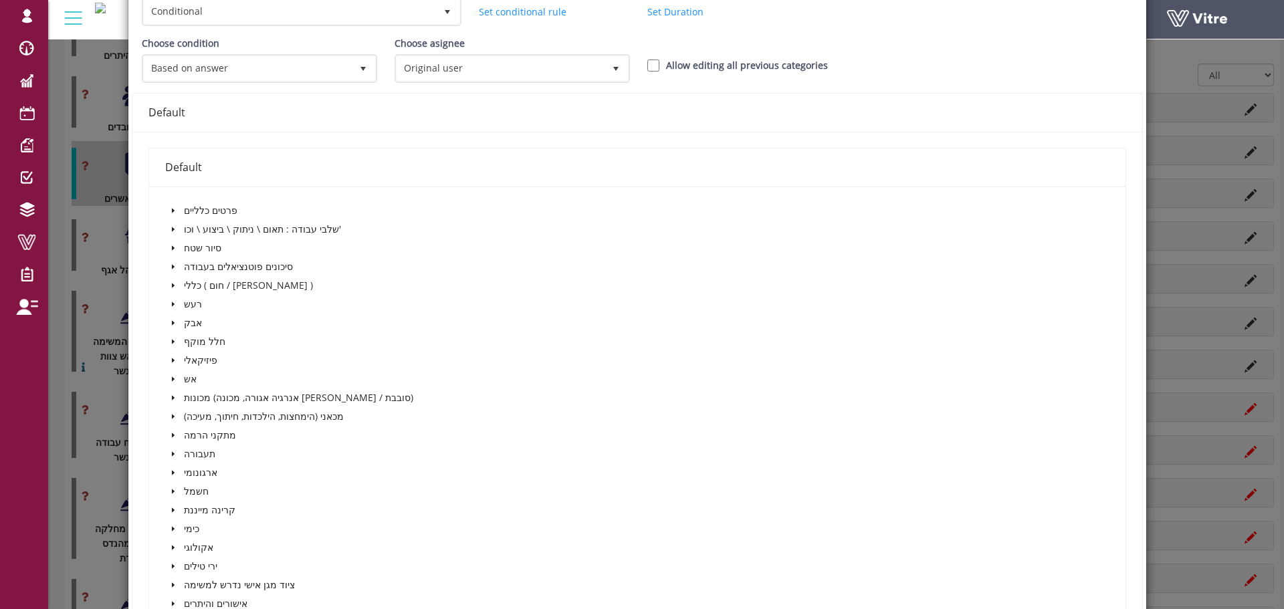
scroll to position [0, 0]
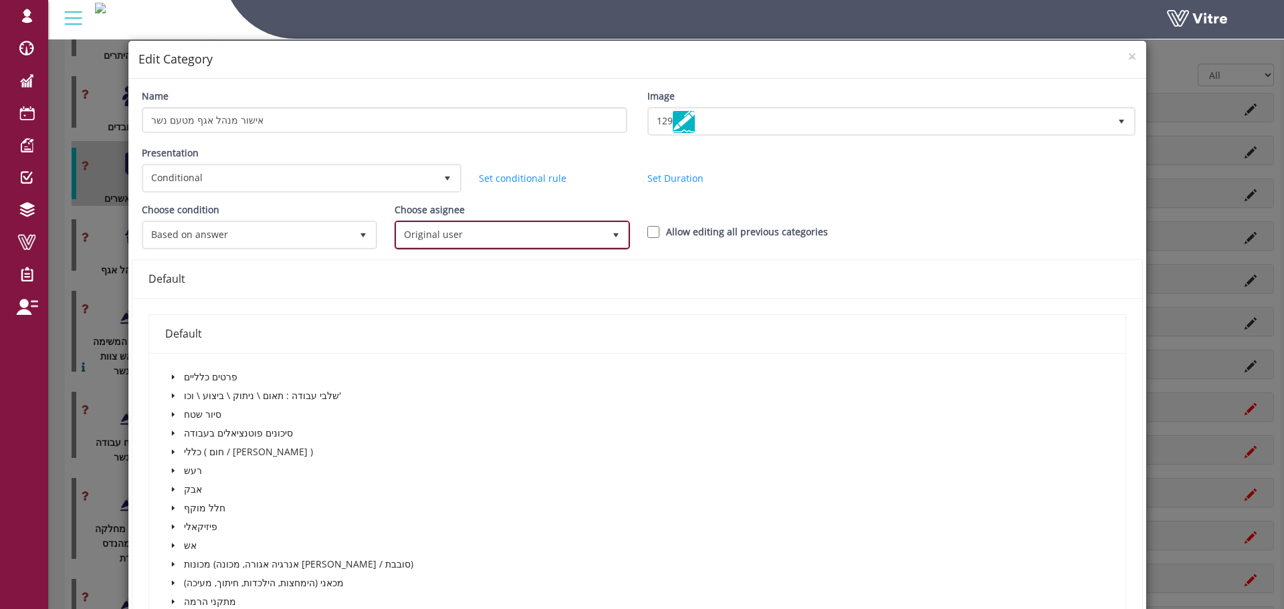
click at [484, 243] on span "Original user" at bounding box center [500, 235] width 207 height 24
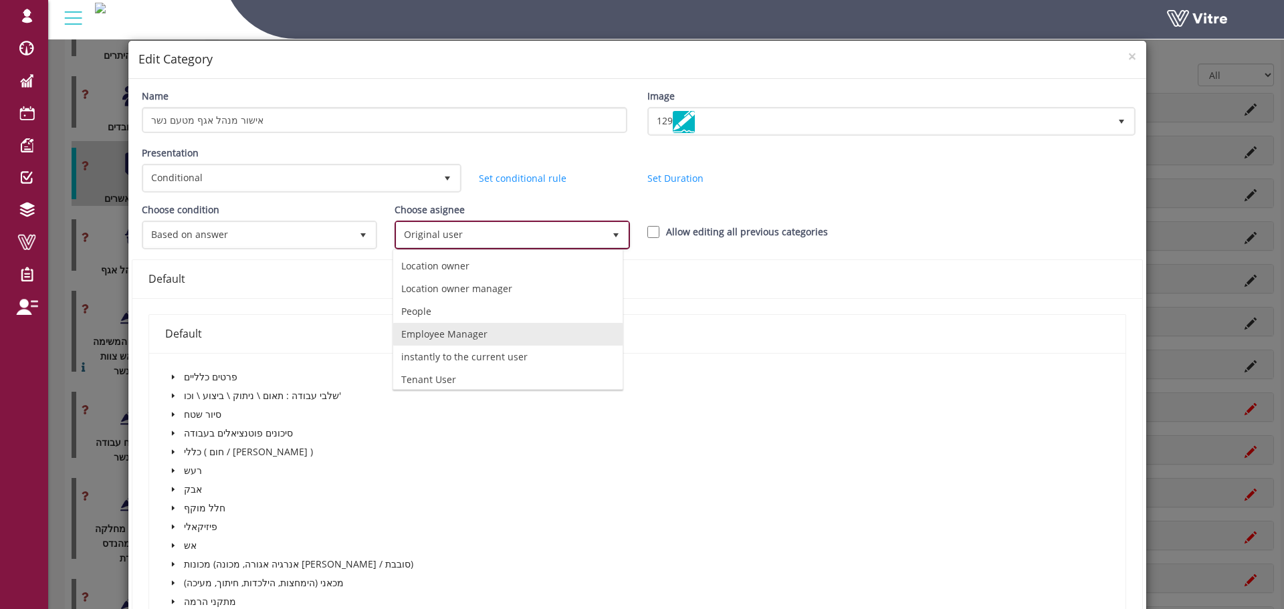
scroll to position [94, 0]
click at [473, 372] on li "Tenant User" at bounding box center [507, 375] width 229 height 23
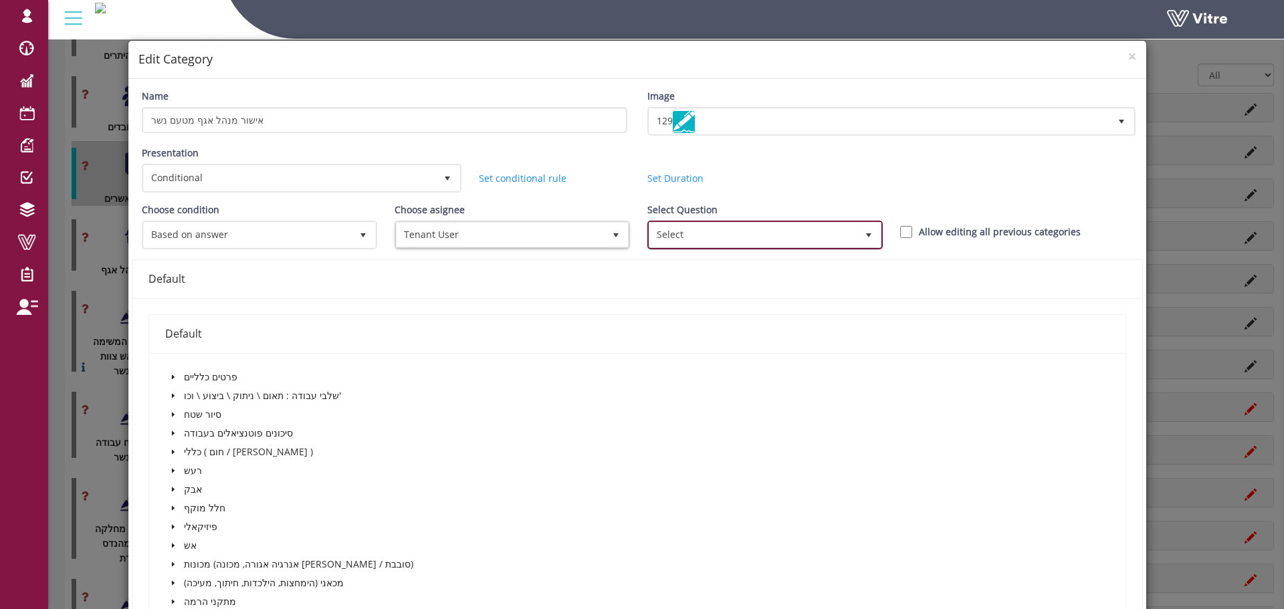
click at [710, 222] on span "Select" at bounding box center [765, 234] width 233 height 25
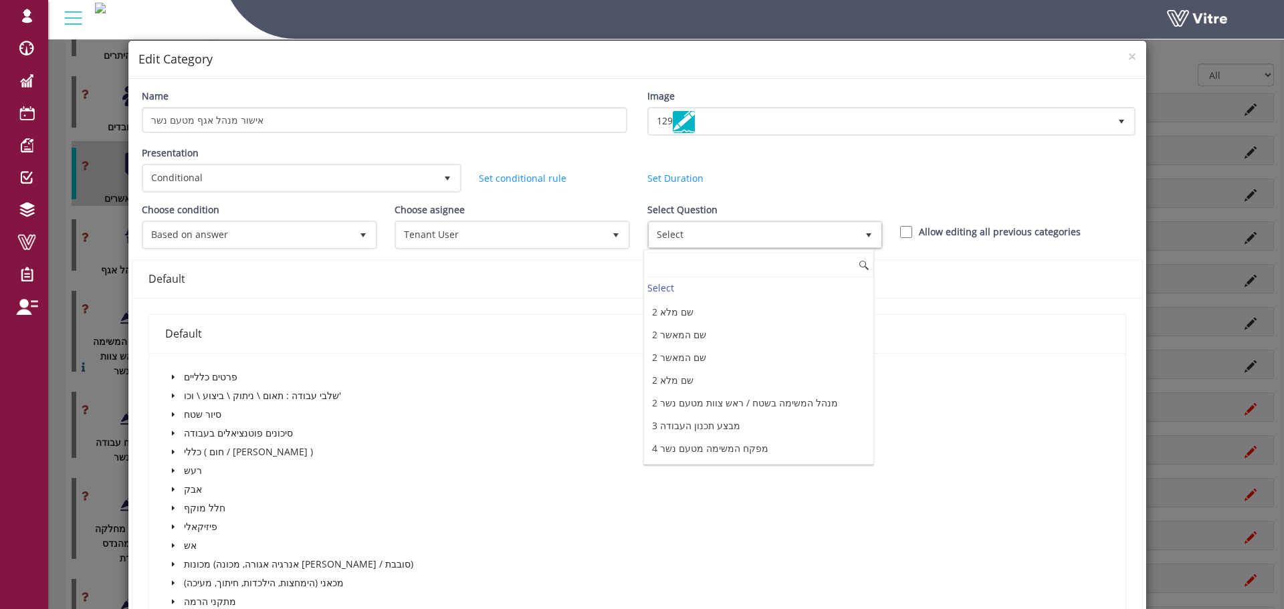
scroll to position [86, 0]
click at [746, 320] on li "1 מנהל אגף" at bounding box center [758, 313] width 229 height 23
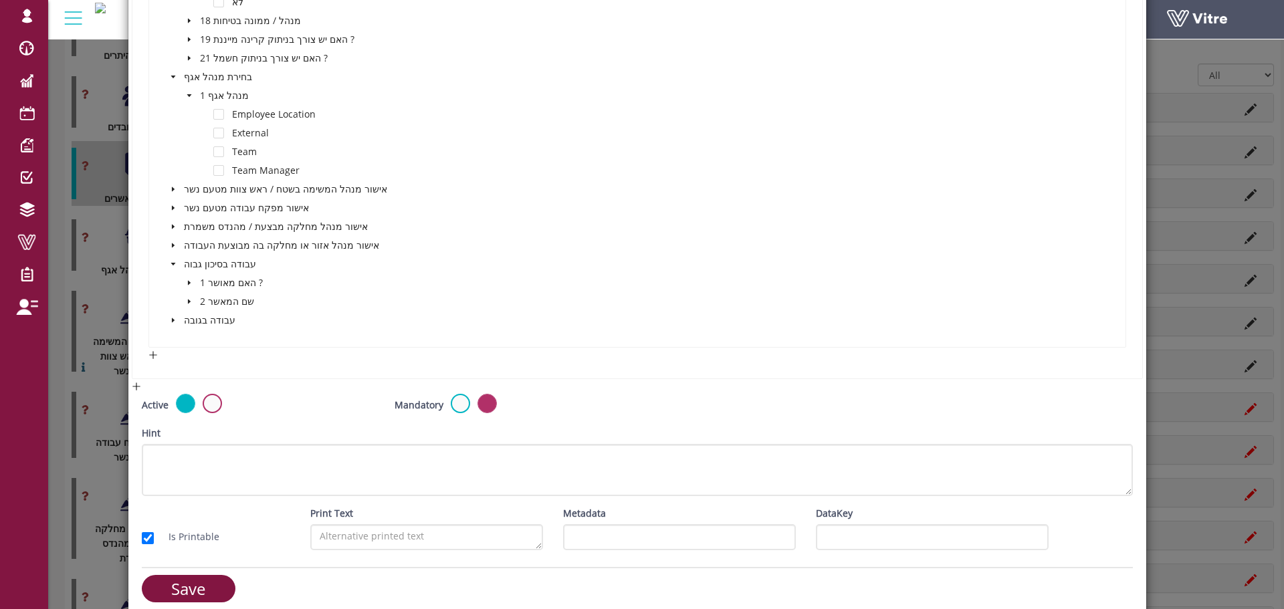
scroll to position [1007, 0]
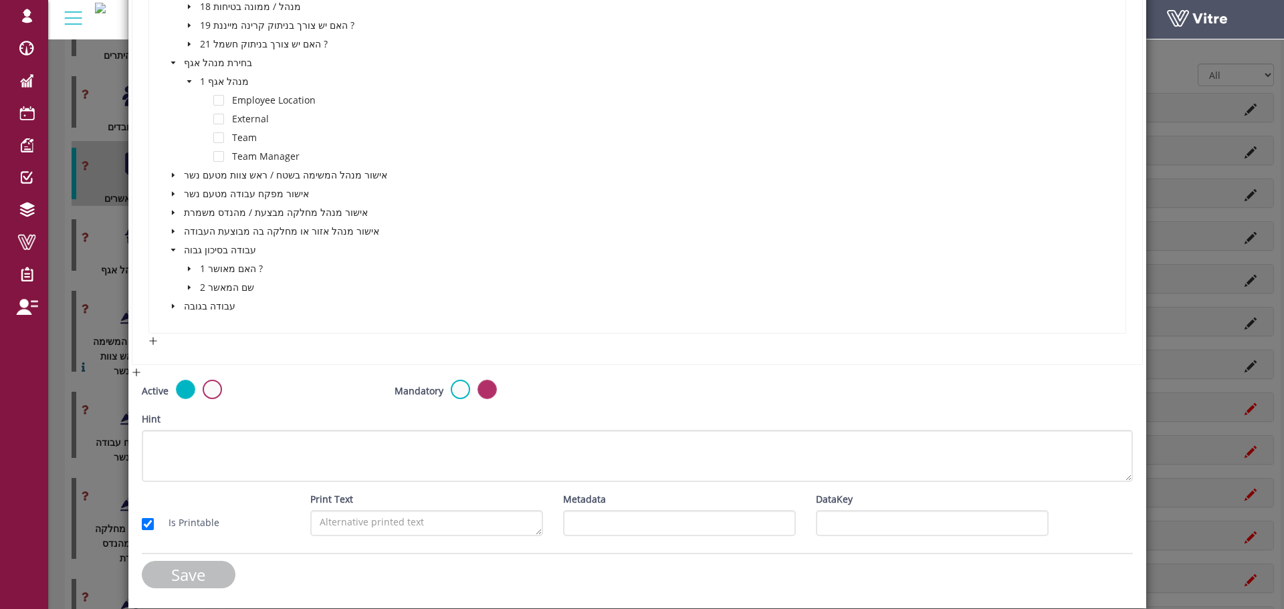
click at [213, 571] on input "Save" at bounding box center [189, 574] width 94 height 27
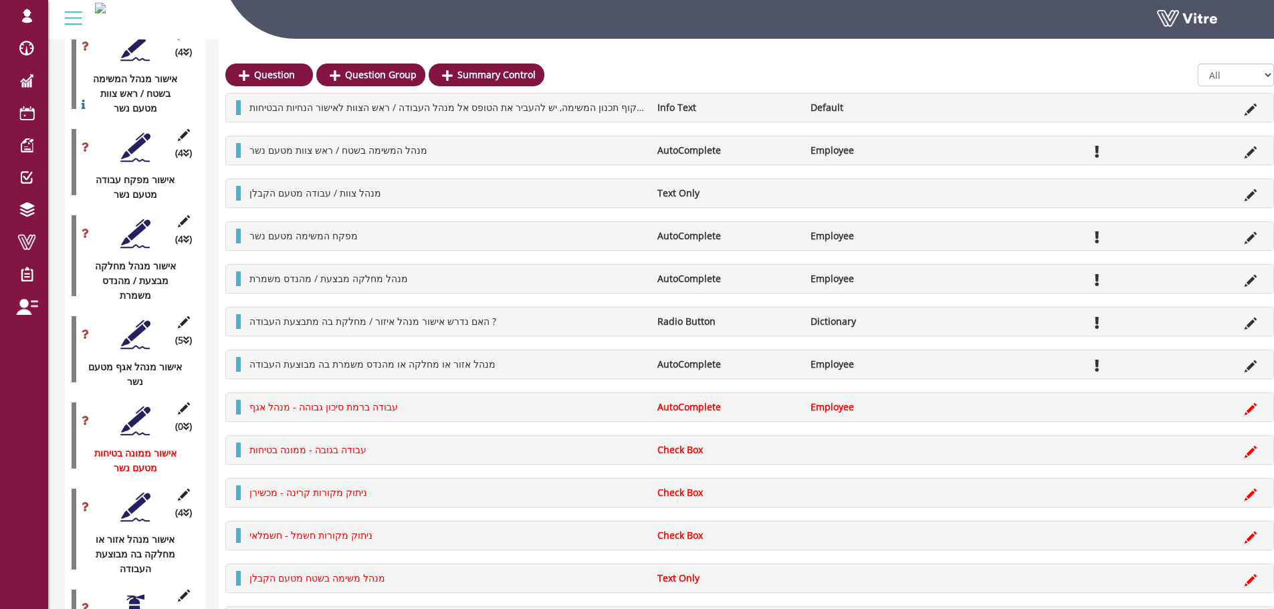
scroll to position [2307, 0]
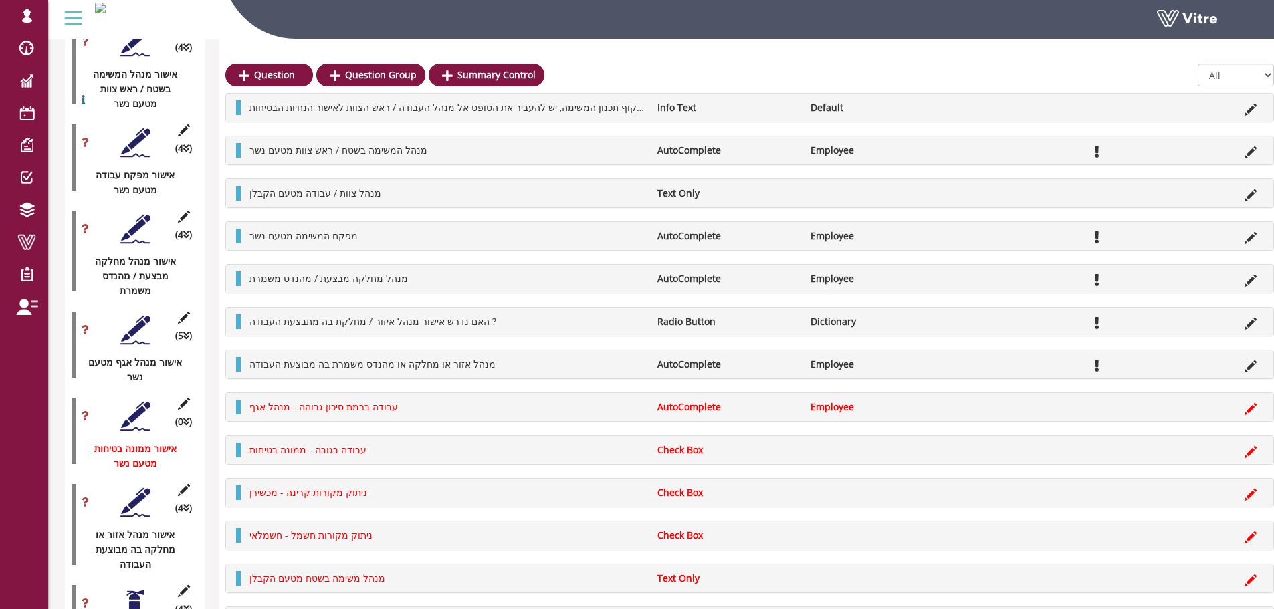
click at [143, 589] on div at bounding box center [135, 604] width 30 height 30
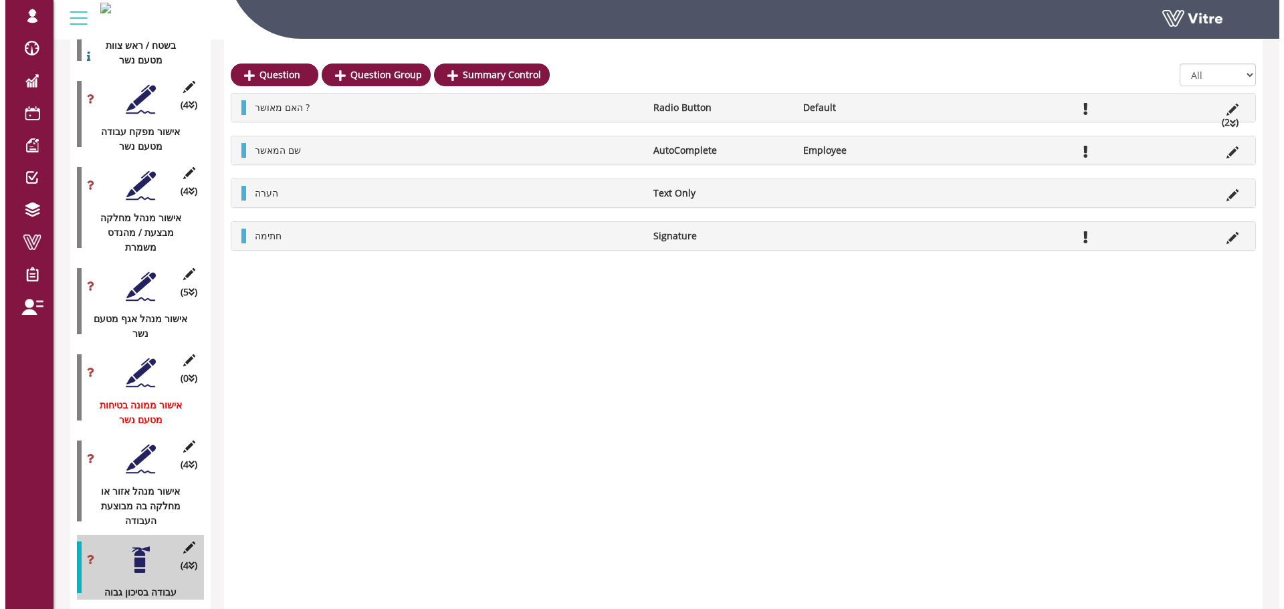
scroll to position [2374, 0]
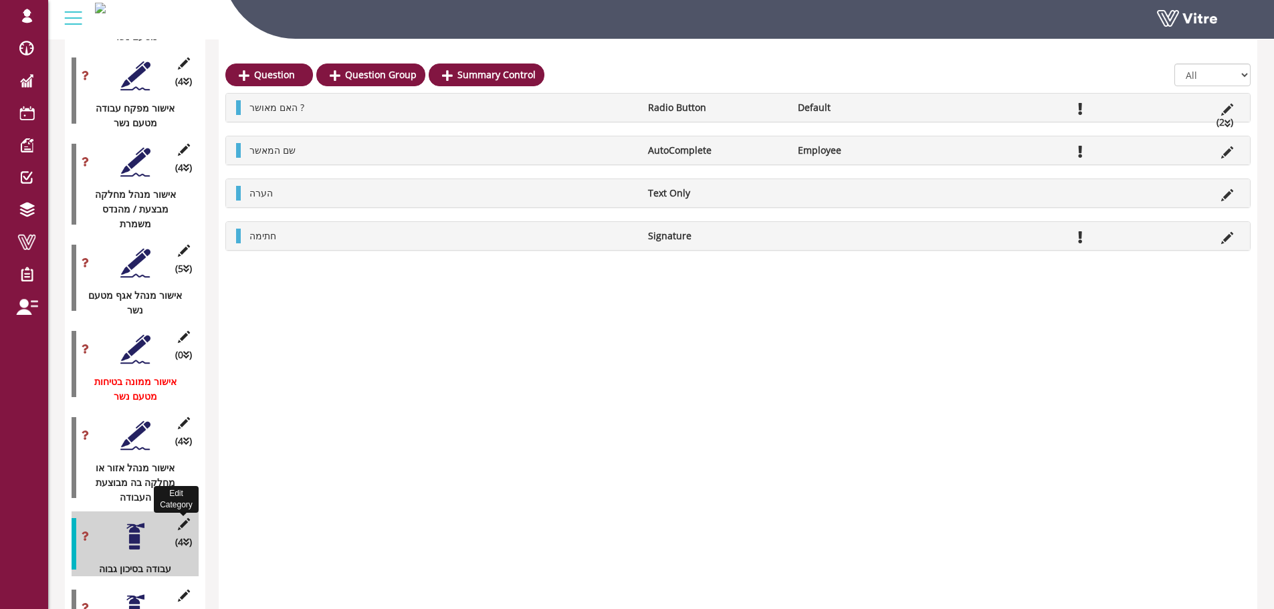
click at [185, 518] on icon at bounding box center [183, 524] width 17 height 12
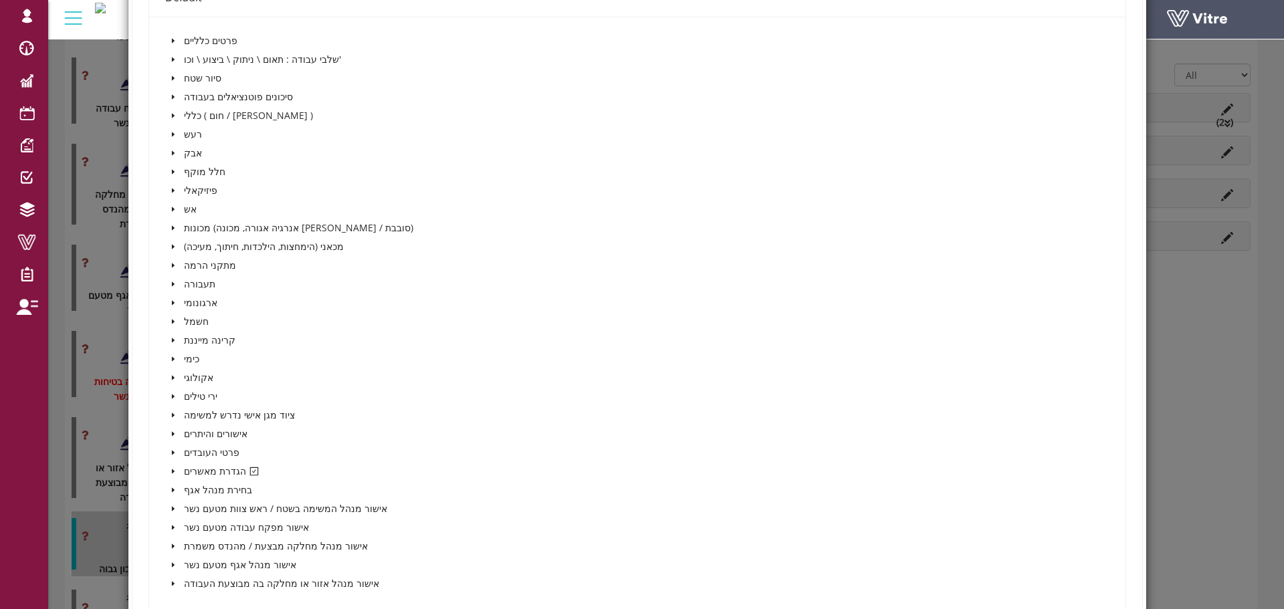
scroll to position [401, 0]
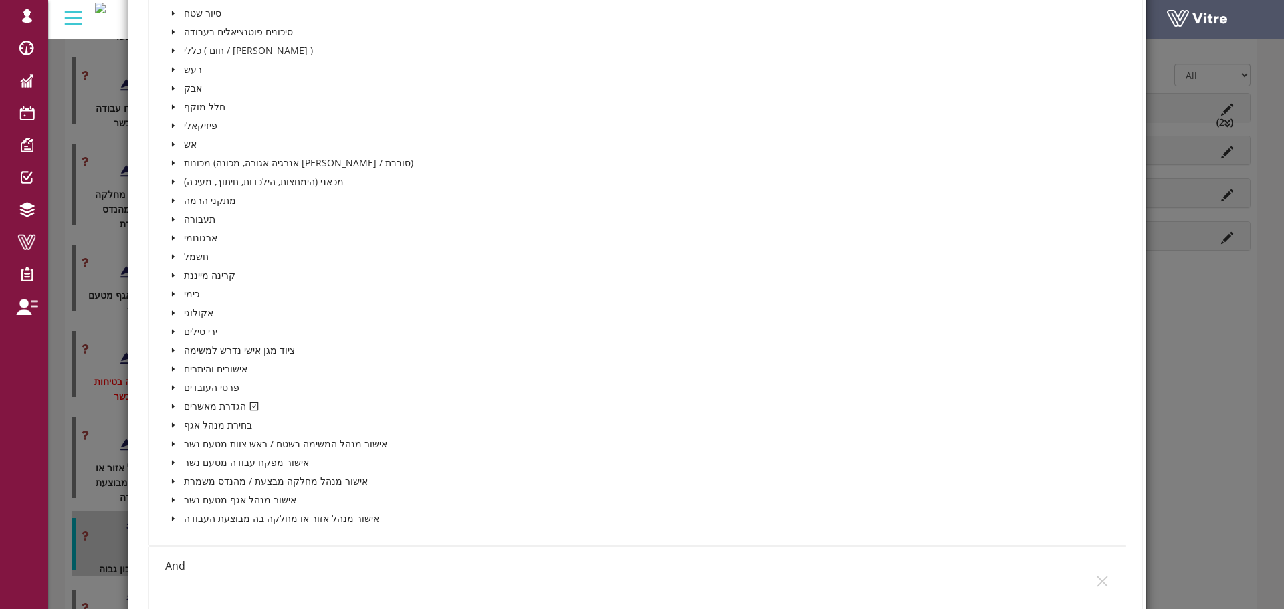
click at [175, 407] on span at bounding box center [173, 407] width 16 height 16
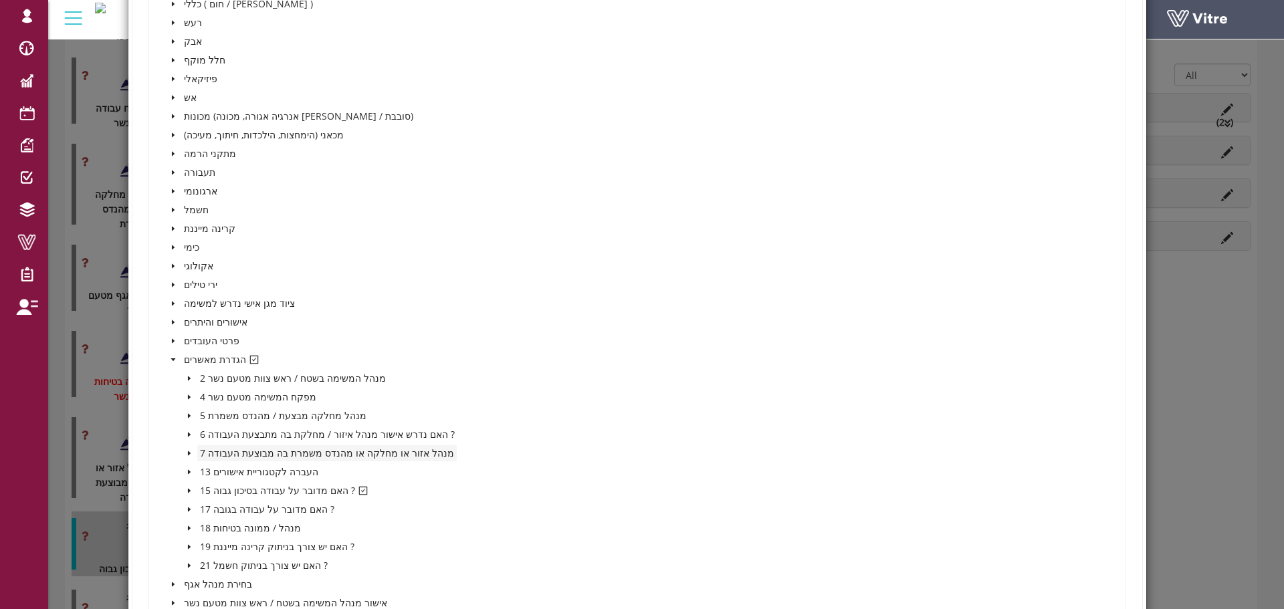
scroll to position [468, 0]
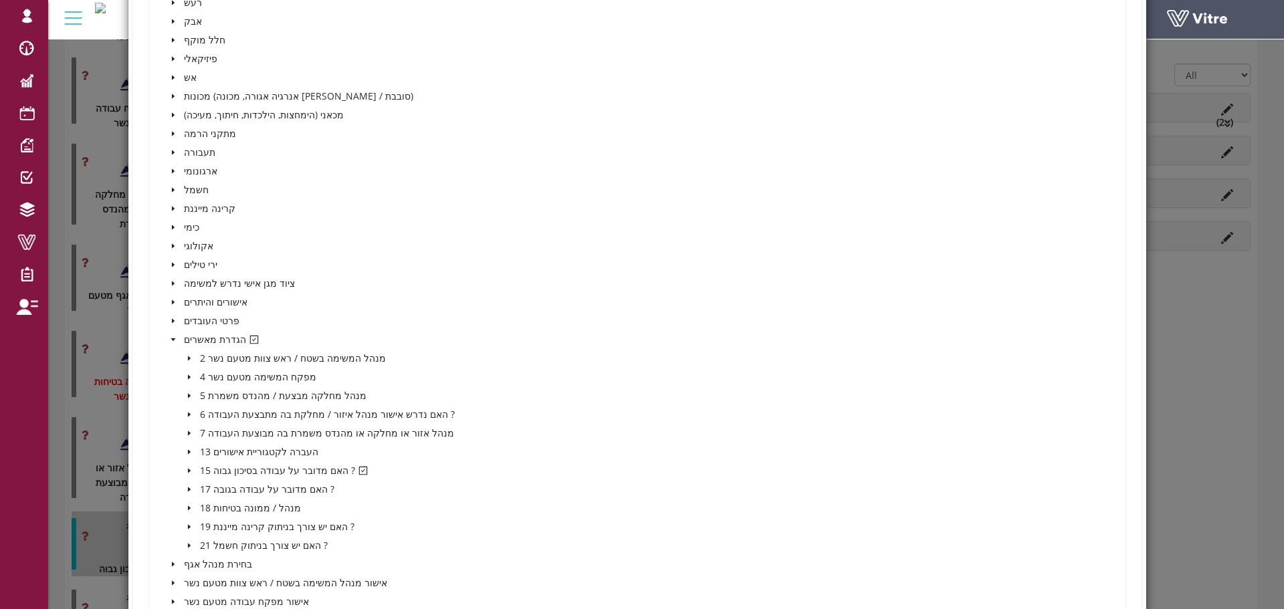
click at [186, 473] on icon "caret-down" at bounding box center [189, 470] width 7 height 7
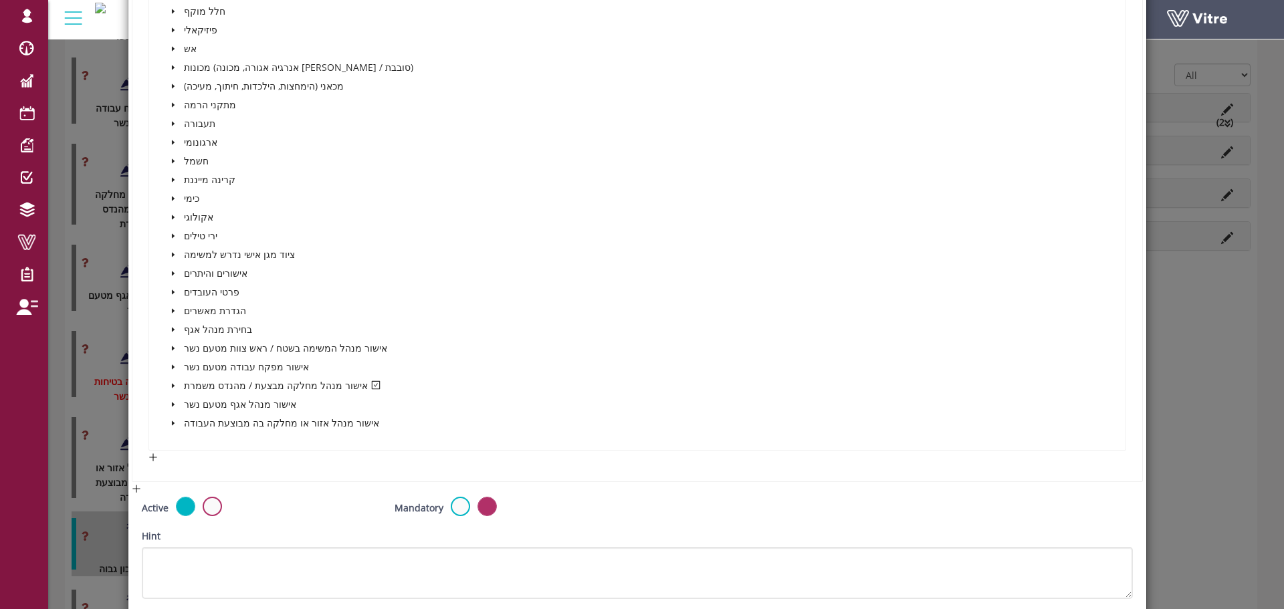
scroll to position [1404, 0]
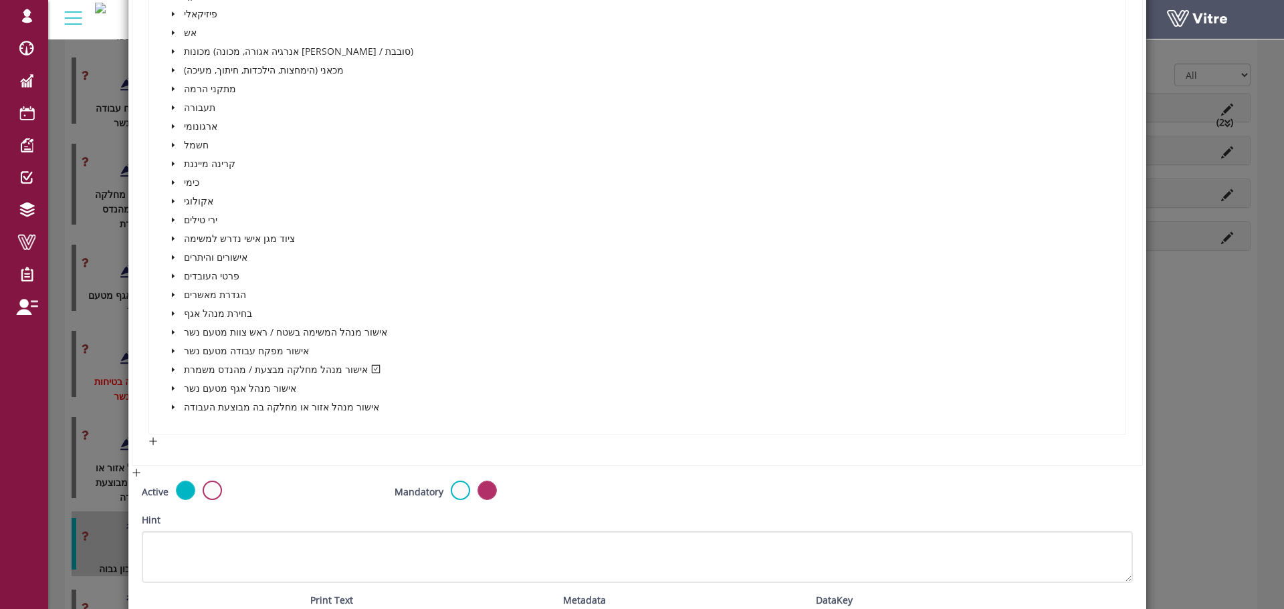
click at [166, 374] on span at bounding box center [173, 370] width 16 height 16
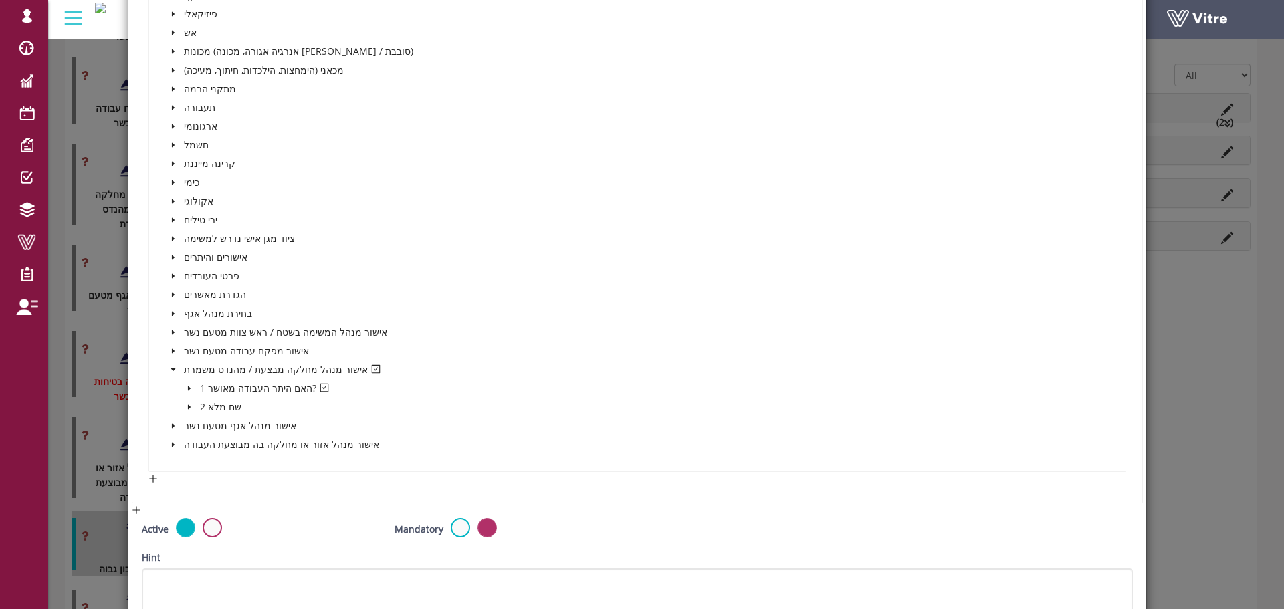
click at [186, 391] on icon "caret-down" at bounding box center [189, 388] width 7 height 7
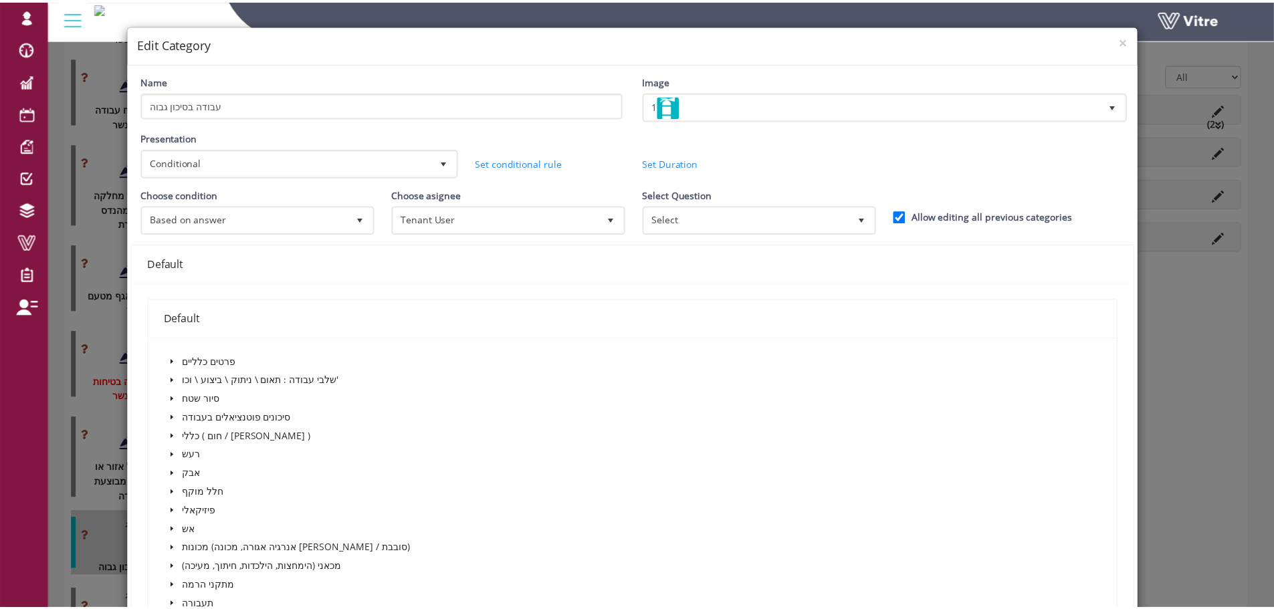
scroll to position [0, 0]
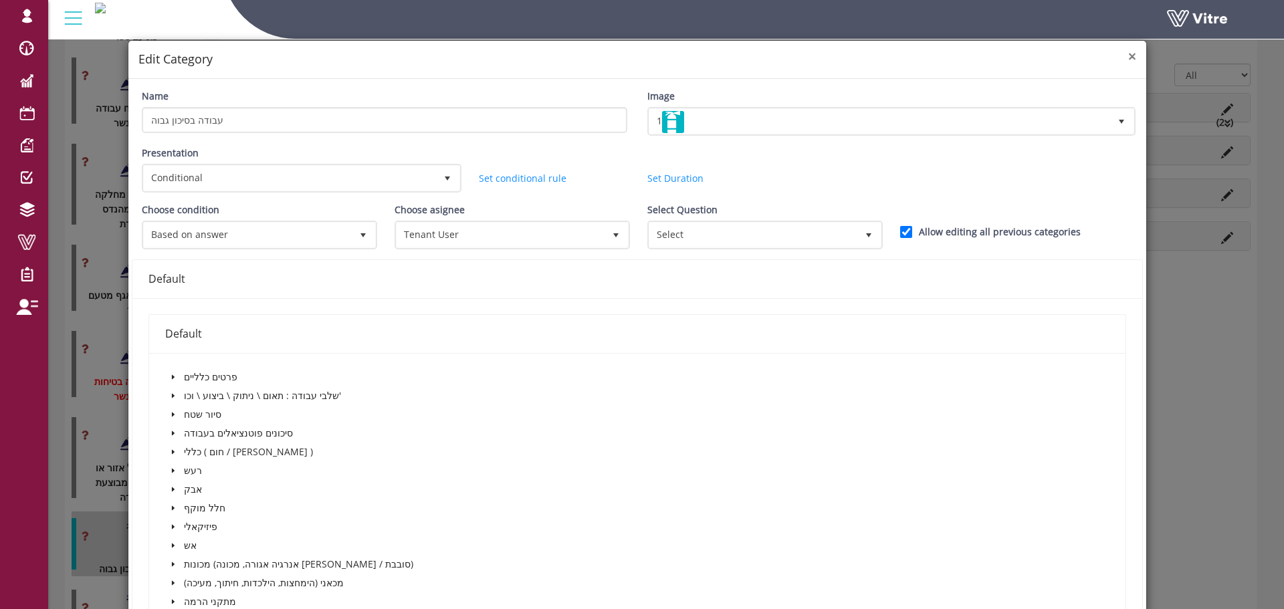
click at [1128, 58] on span "×" at bounding box center [1132, 56] width 8 height 19
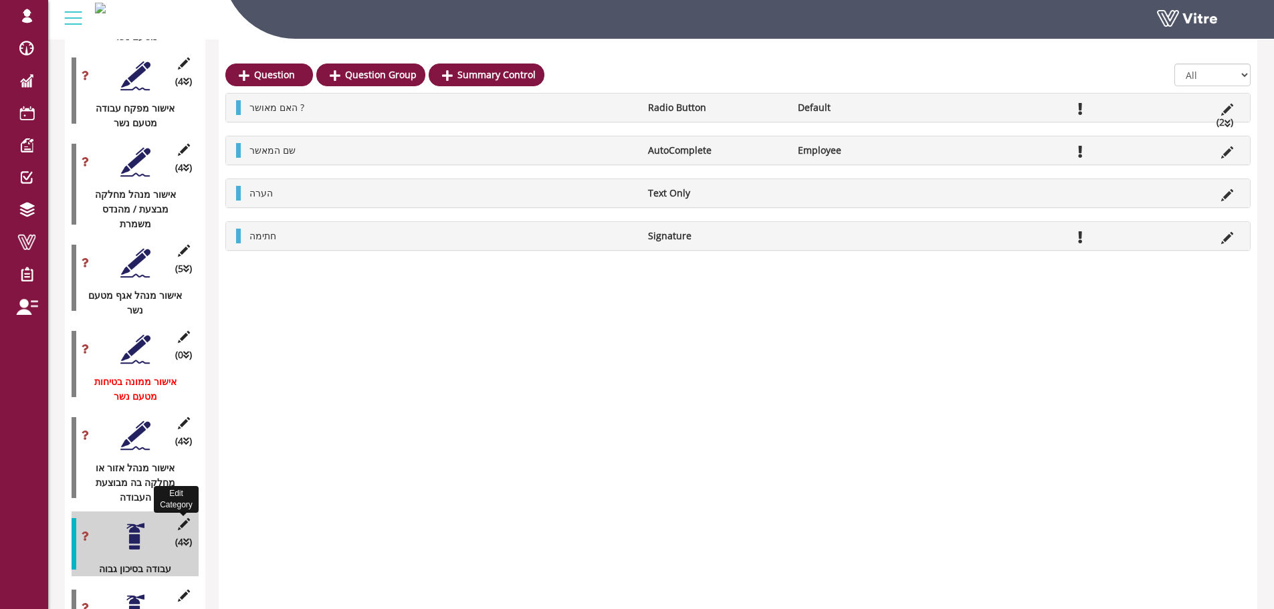
click at [187, 518] on icon at bounding box center [183, 524] width 17 height 12
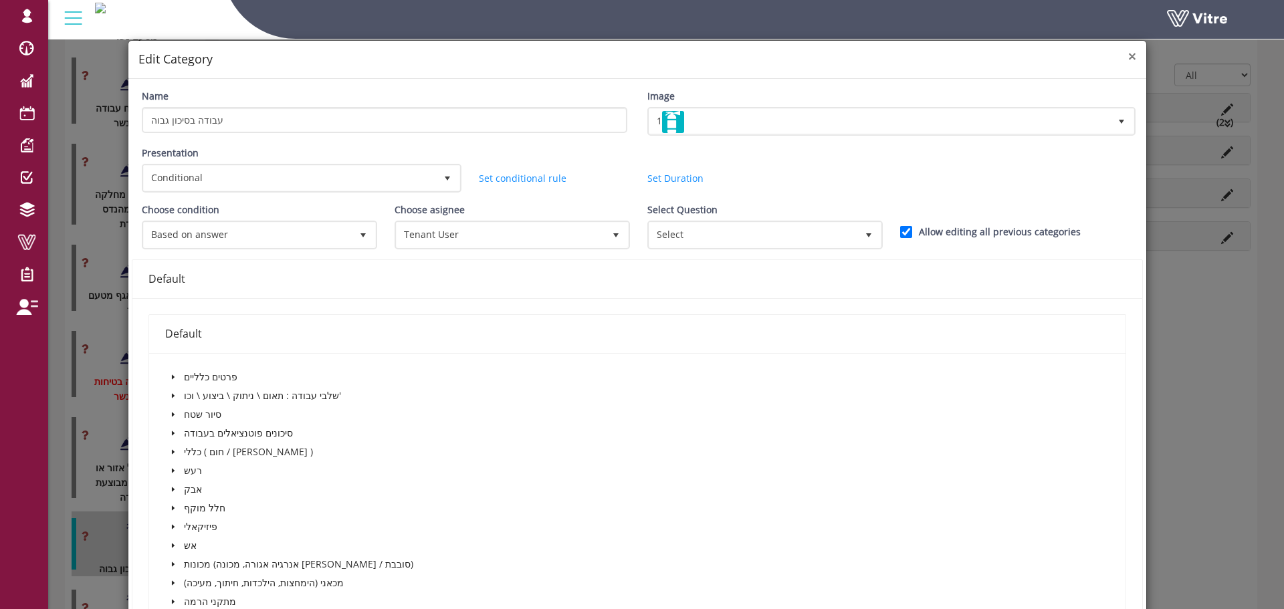
click at [1128, 54] on span "×" at bounding box center [1132, 56] width 8 height 19
